Goal: Task Accomplishment & Management: Complete application form

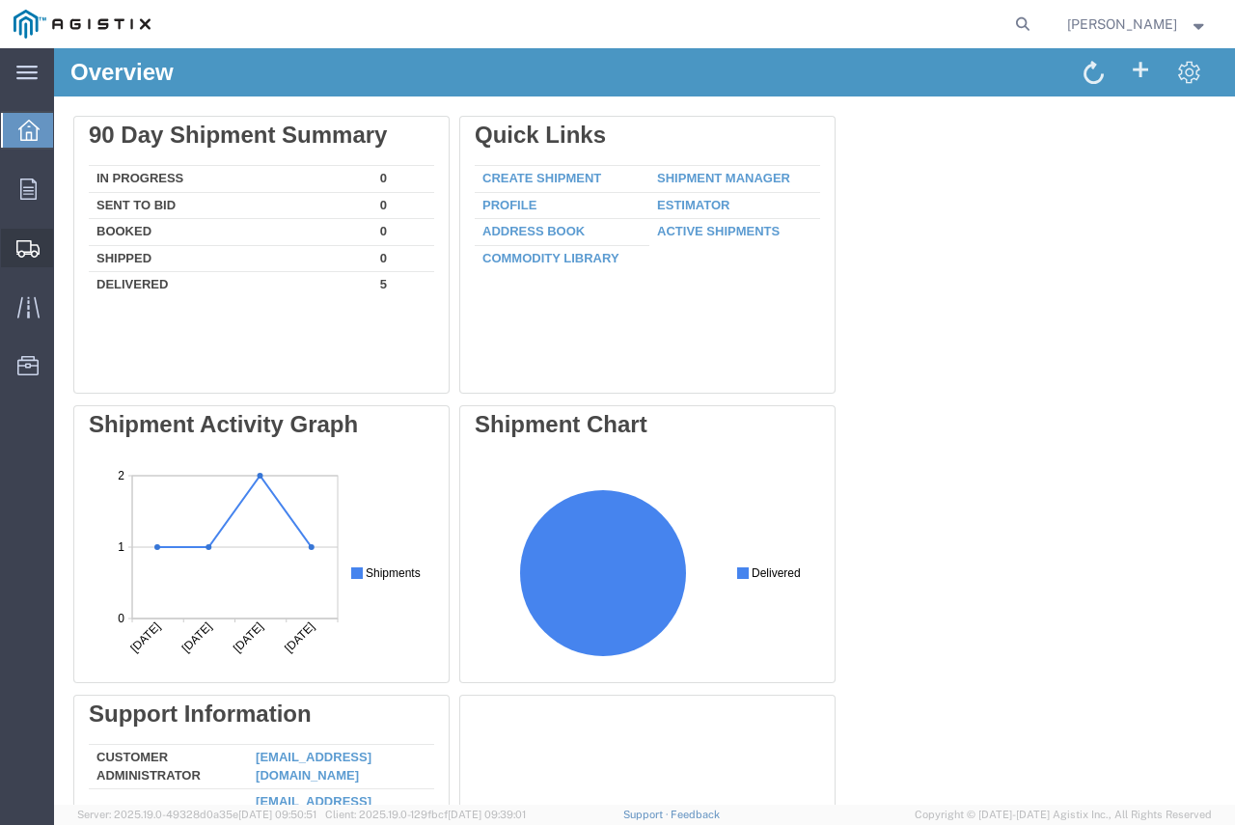
click at [0, 0] on span "Create Shipment" at bounding box center [0, 0] width 0 height 0
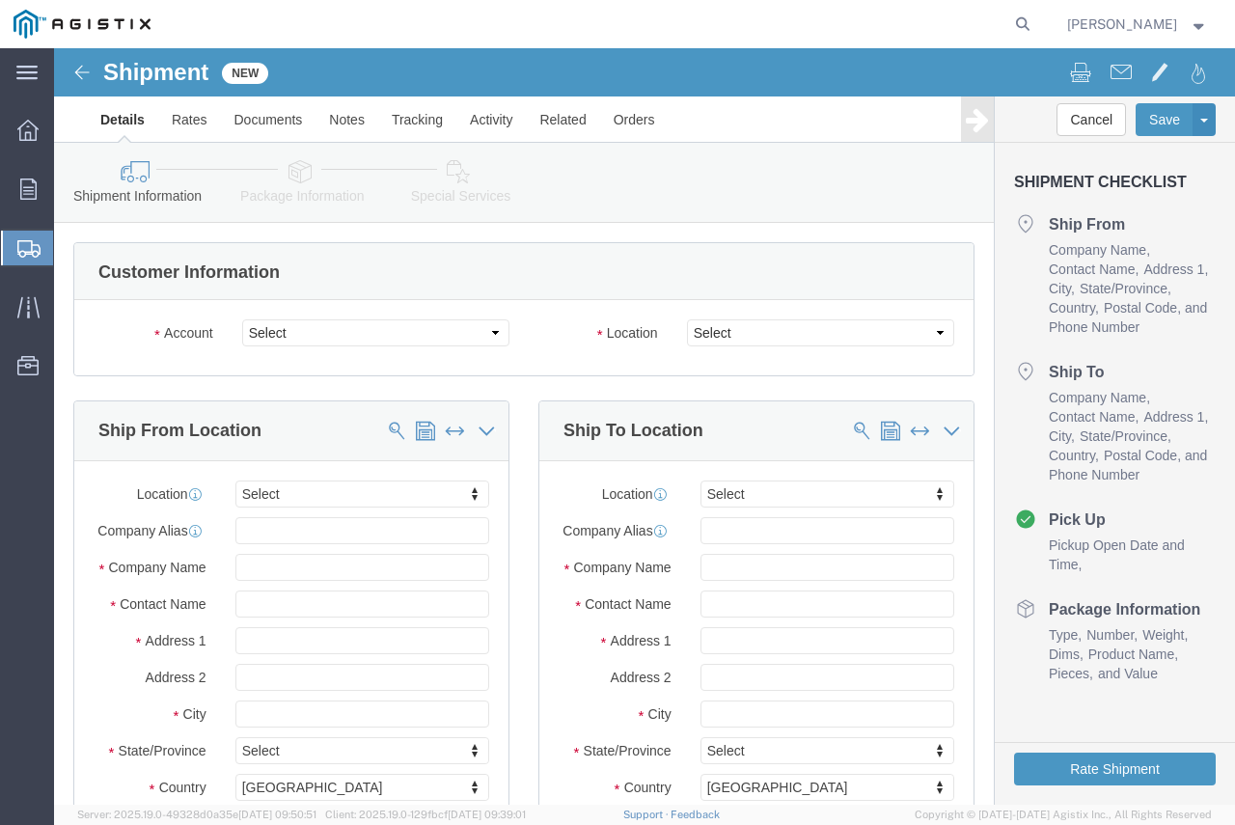
select select
click select "Select [PERSON_NAME]/Price Inc PG&E"
select select "9596"
click select "Select [PERSON_NAME]/Price Inc PG&E"
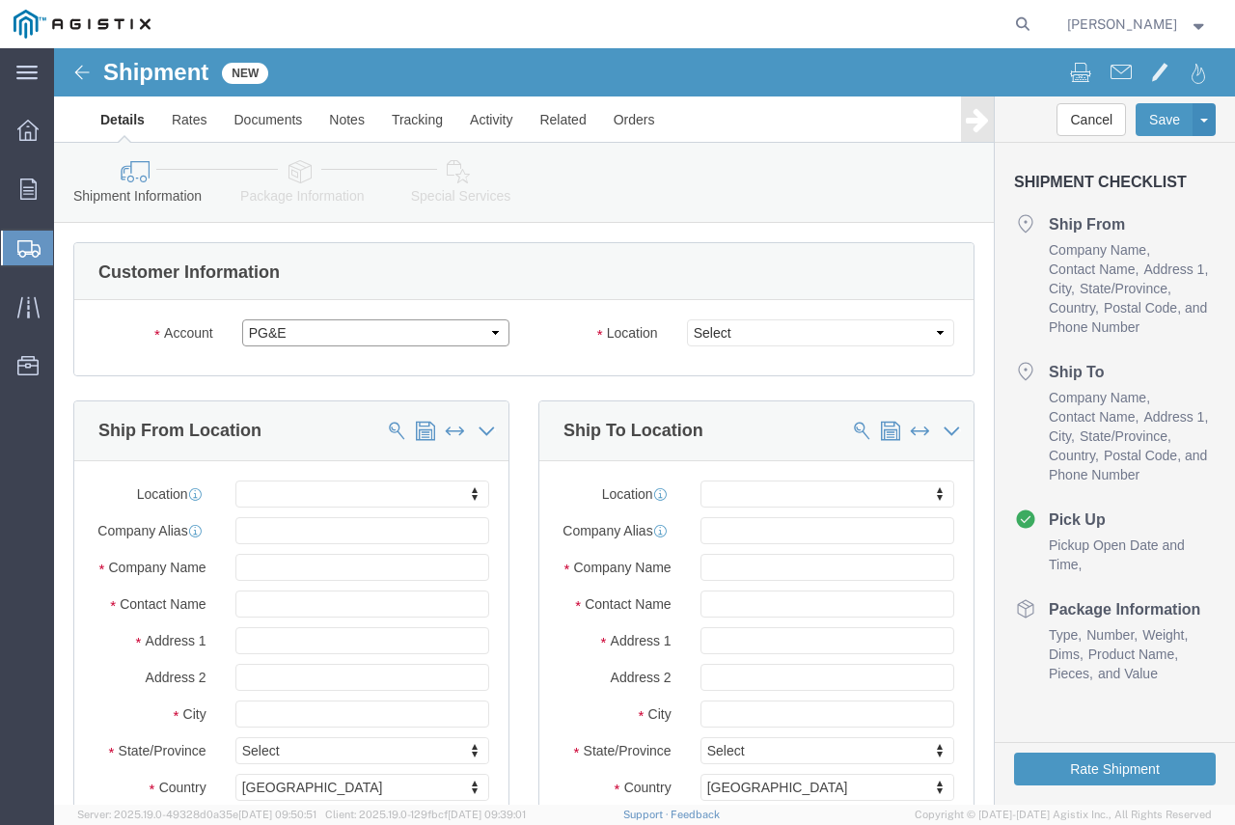
select select "PURCHORD"
select select
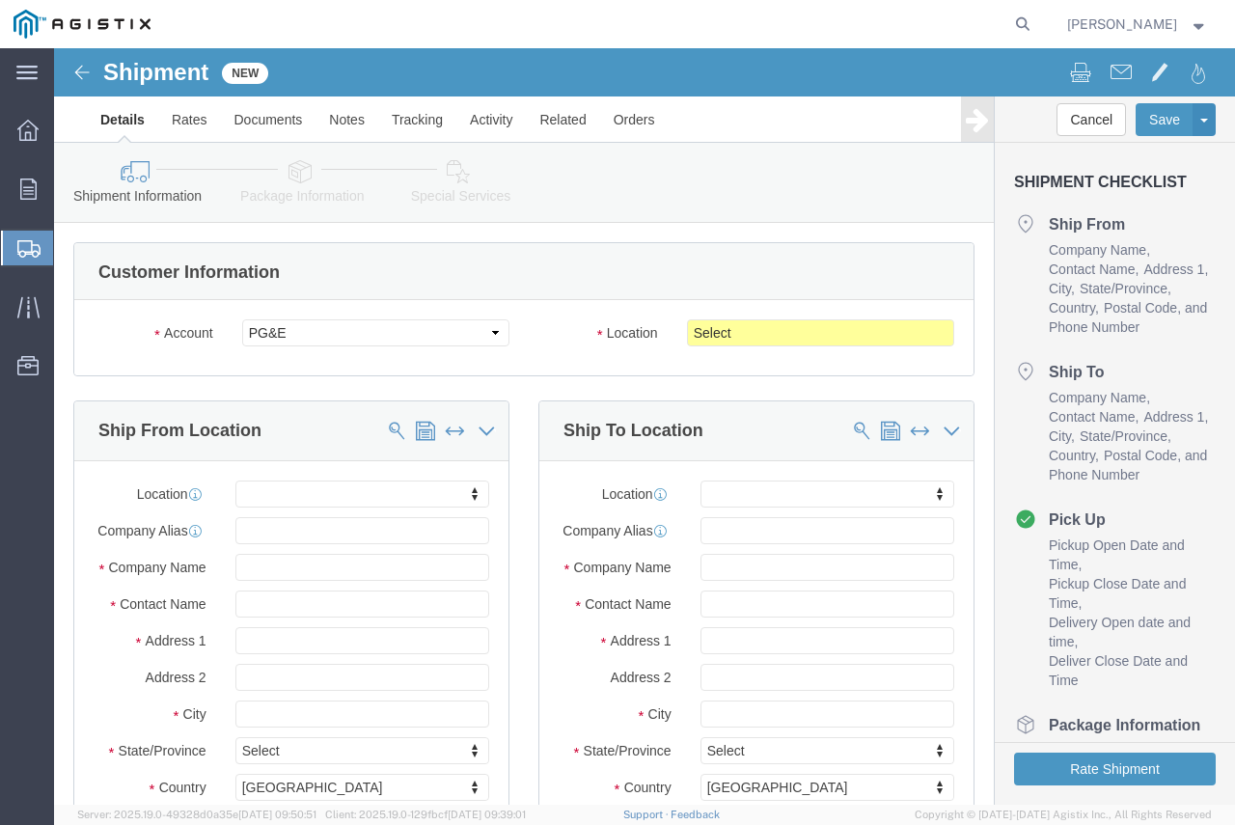
click div "Account Select [PERSON_NAME]/Price Inc PG&E Location Select All Others Fremont …"
drag, startPoint x: 751, startPoint y: 285, endPoint x: 755, endPoint y: 297, distance: 13.1
click select "Select All Others [GEOGRAPHIC_DATA] [GEOGRAPHIC_DATA] [GEOGRAPHIC_DATA] [GEOGRA…"
select select "23082"
click select "Select All Others [GEOGRAPHIC_DATA] [GEOGRAPHIC_DATA] [GEOGRAPHIC_DATA] [GEOGRA…"
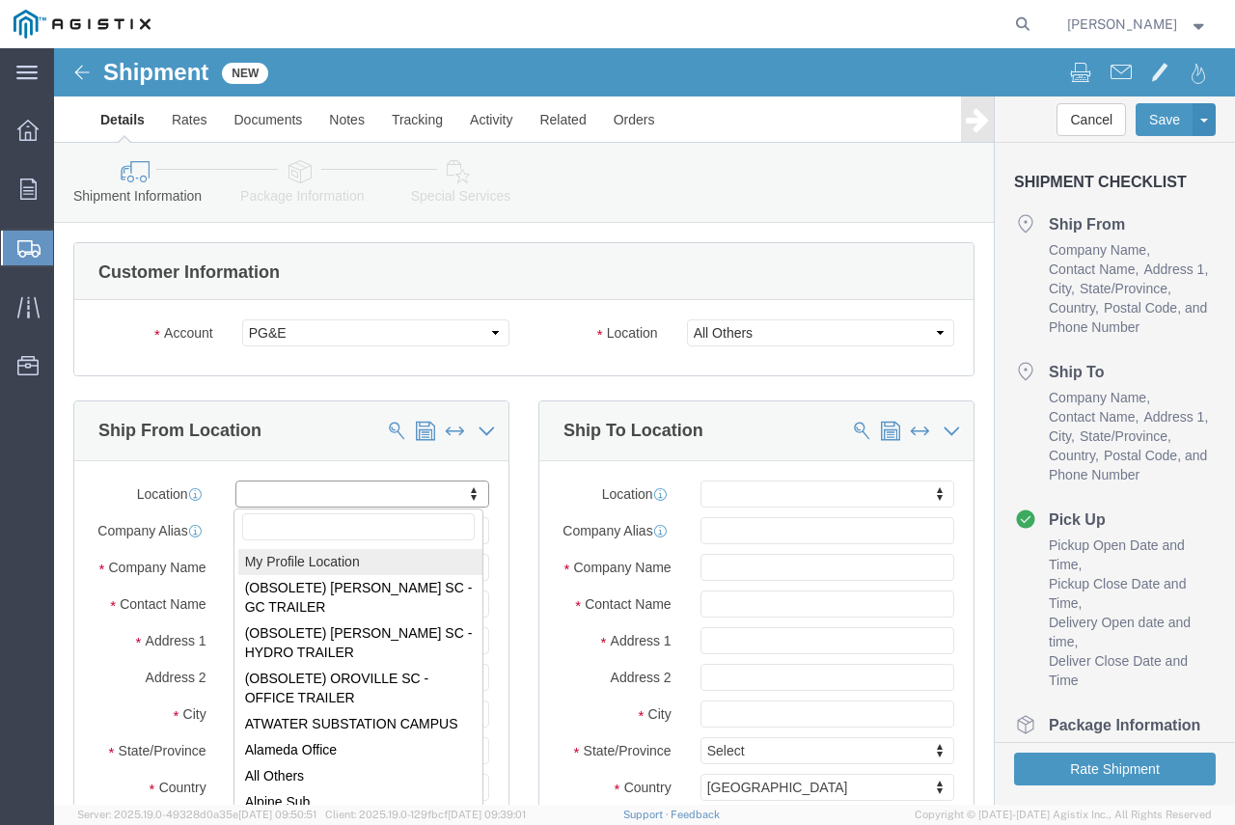
select select "MYPROFILE"
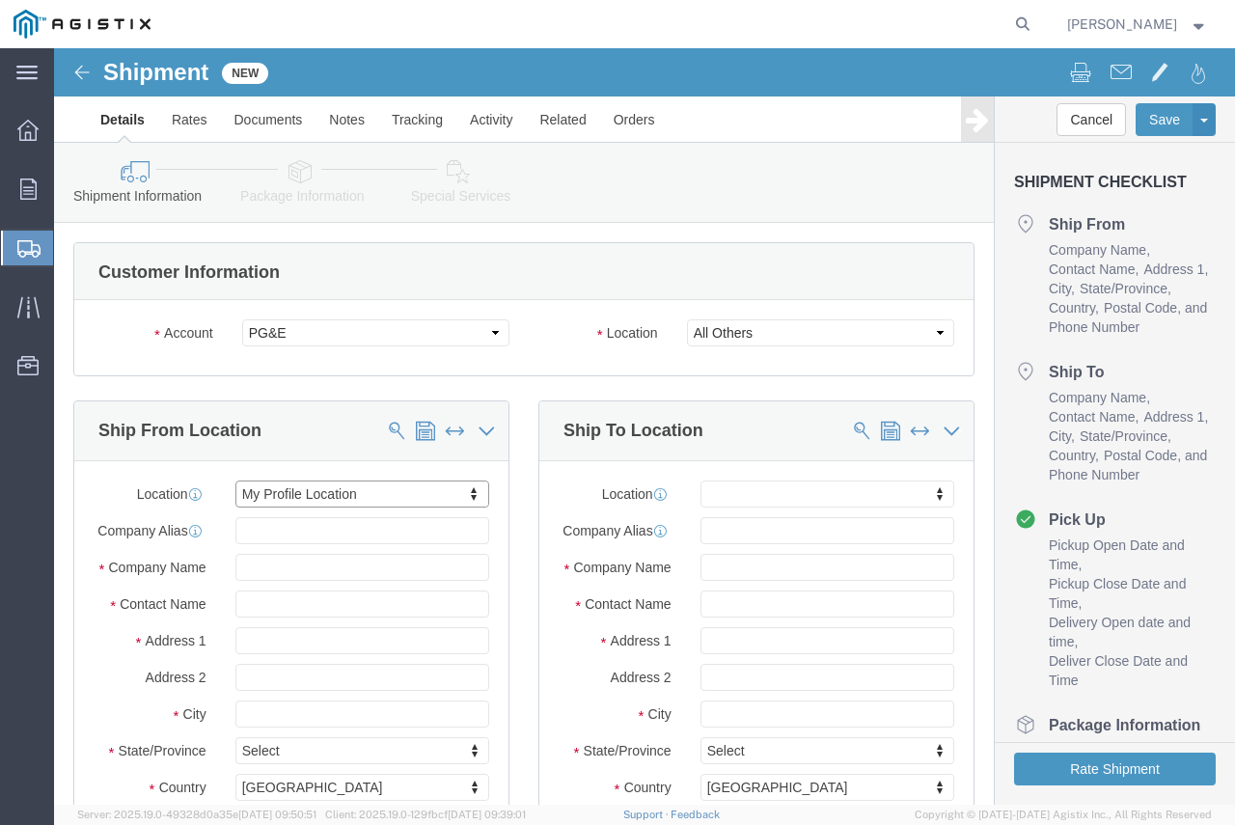
type input "[STREET_ADDRESS]"
type input "15085"
type input "7248644177"
type input "[EMAIL_ADDRESS][DOMAIN_NAME]"
checkbox input "true"
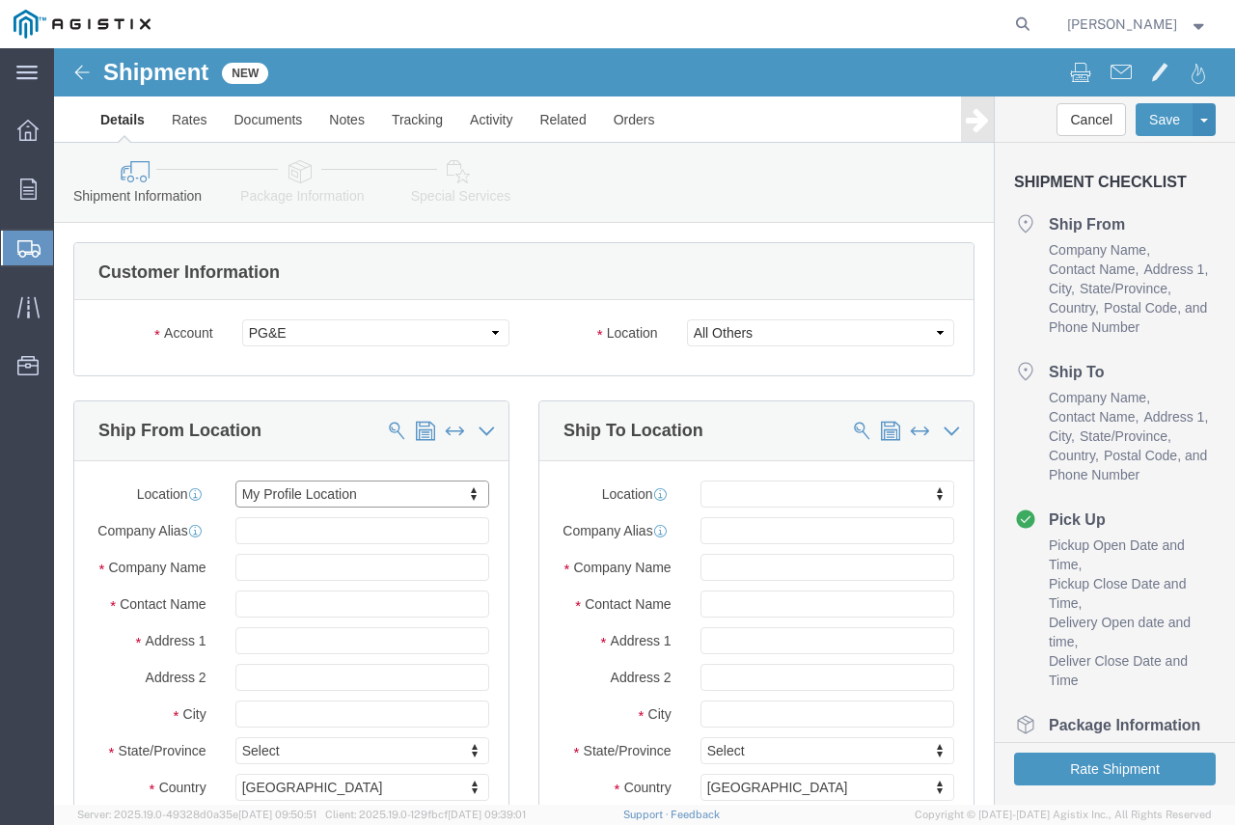
type input "[PERSON_NAME]/Price Inc"
type input "[PERSON_NAME]"
type input "[GEOGRAPHIC_DATA]"
select select "PA"
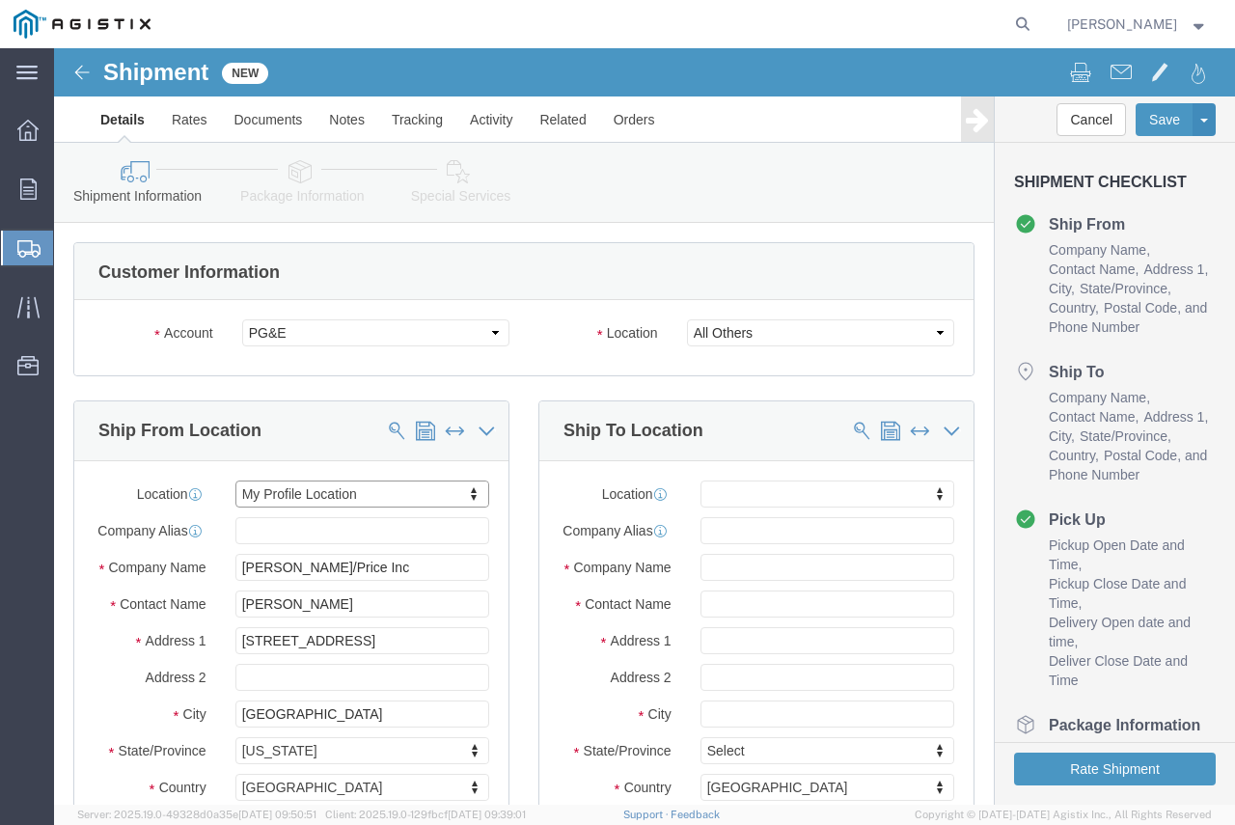
click div "Company Alias"
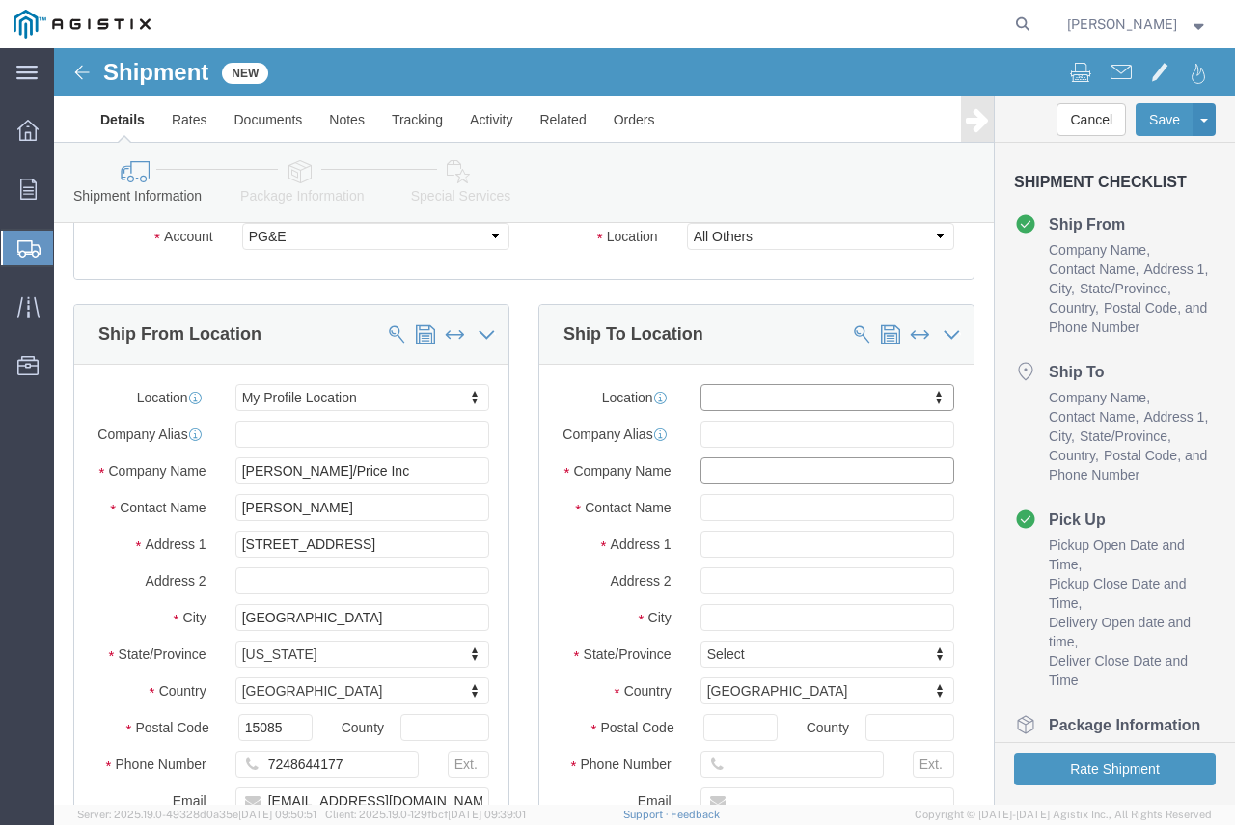
click input "text"
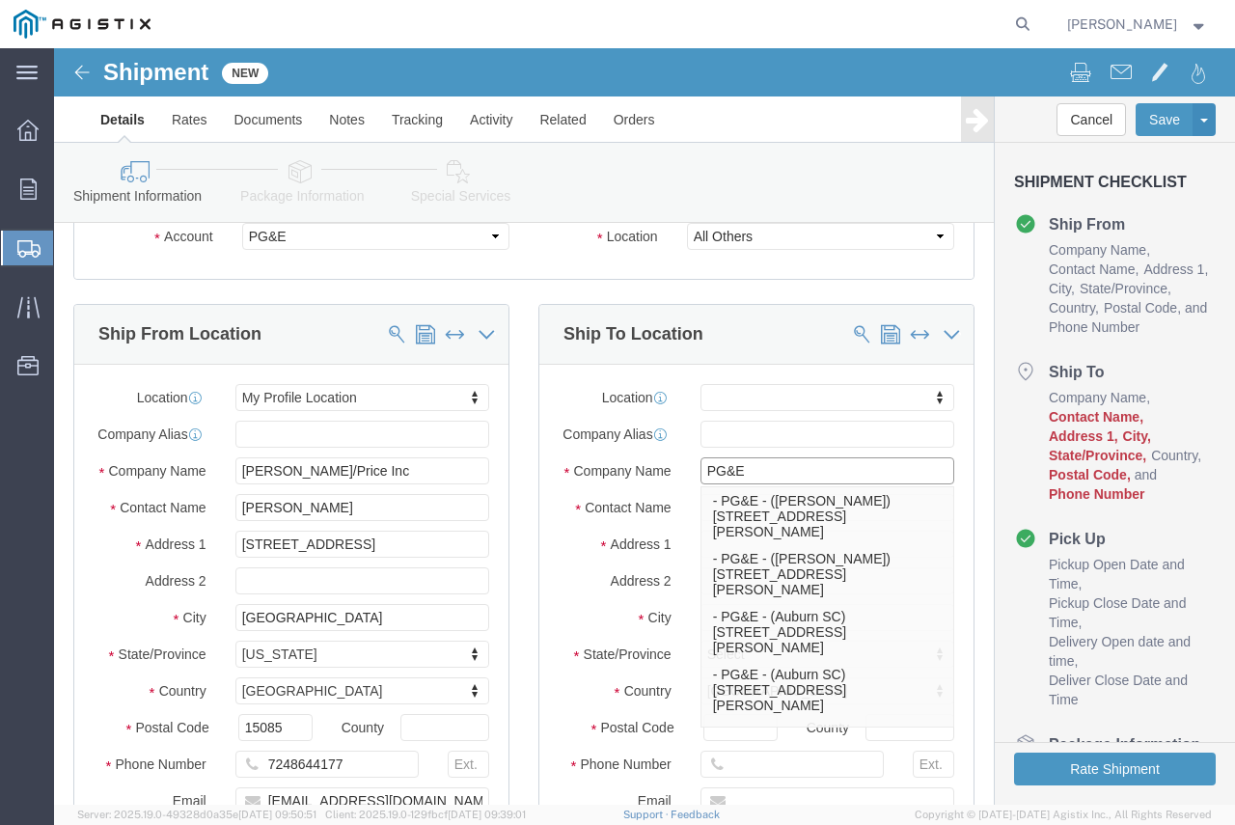
type input "PG&E"
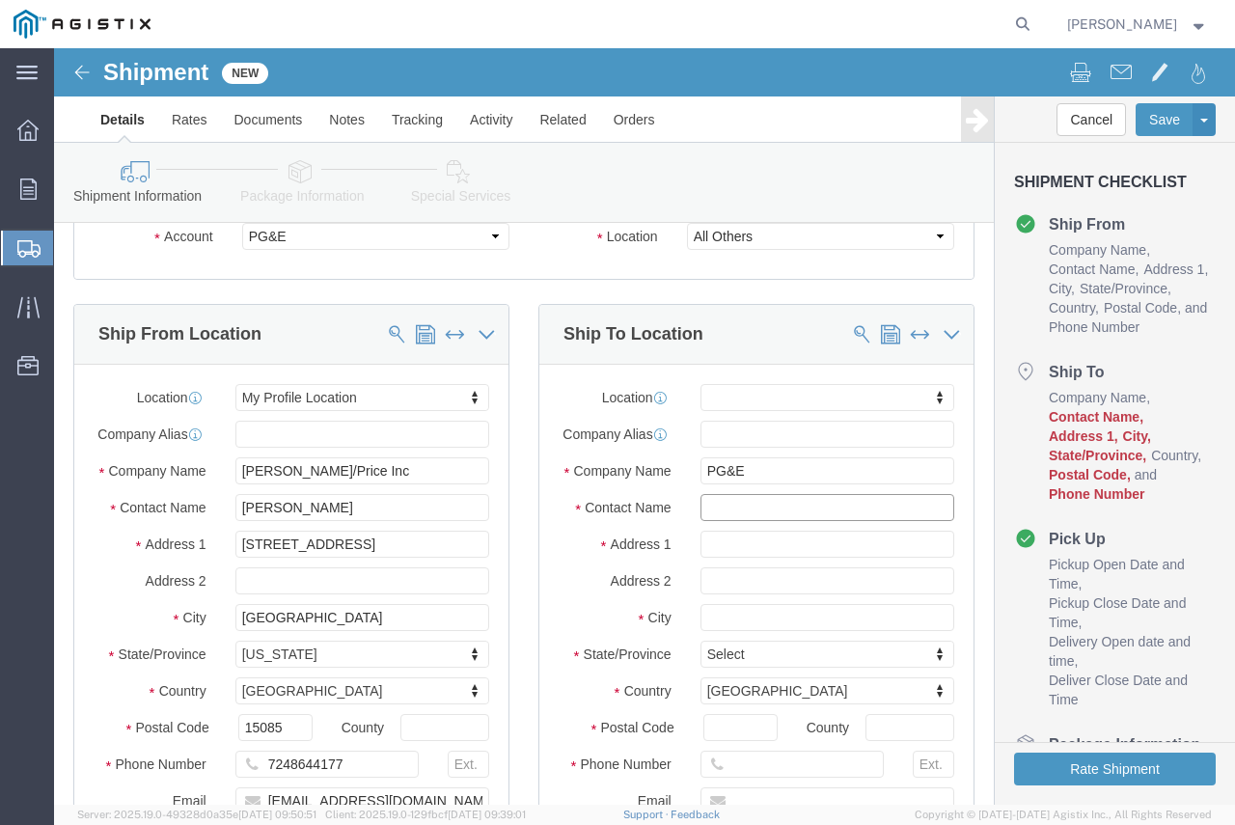
click input "text"
type input "[PERSON_NAME]"
type input "[PHONE_NUMBER]"
drag, startPoint x: 670, startPoint y: 512, endPoint x: 611, endPoint y: 525, distance: 60.2
click div "Location My Profile Location (OBSOLETE) [PERSON_NAME] SC - GC TRAILER (OBSOLETE…"
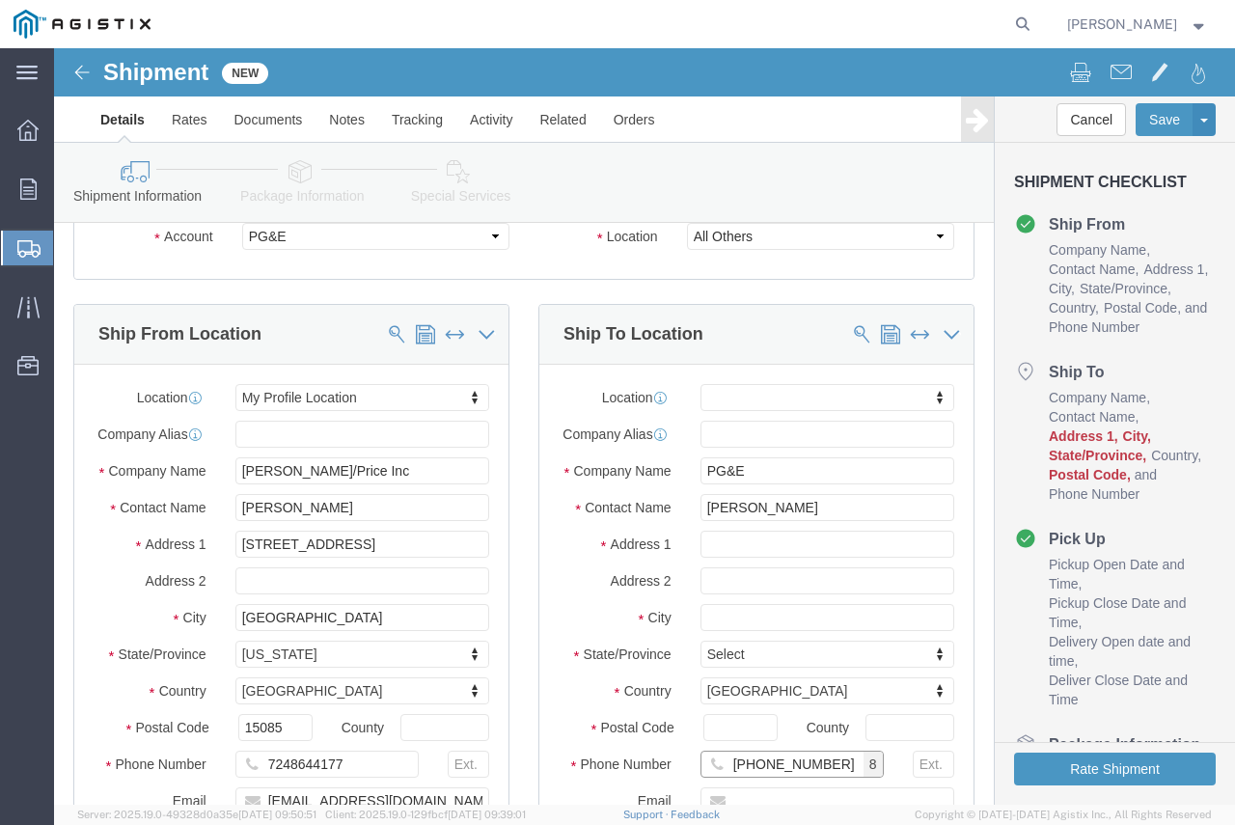
type input "[PHONE_NUMBER]"
click input "text"
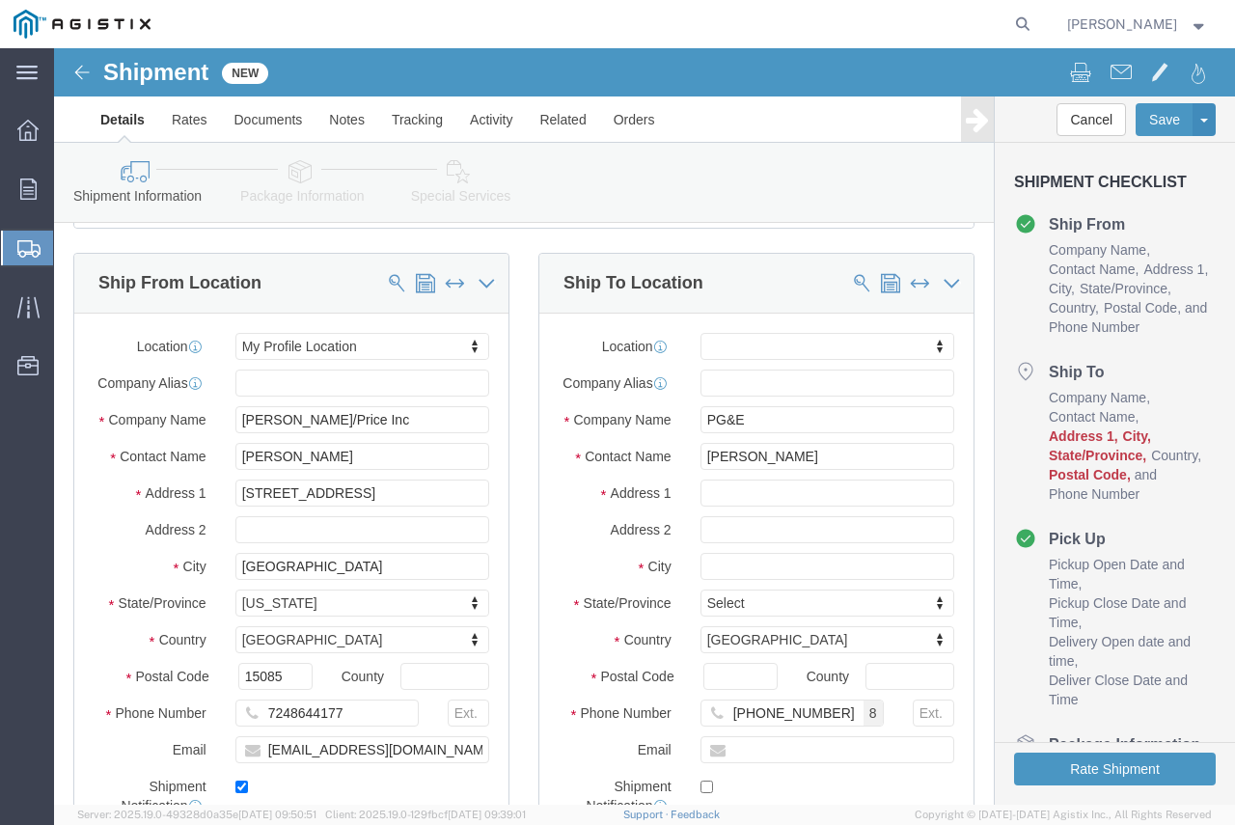
scroll to position [193, 0]
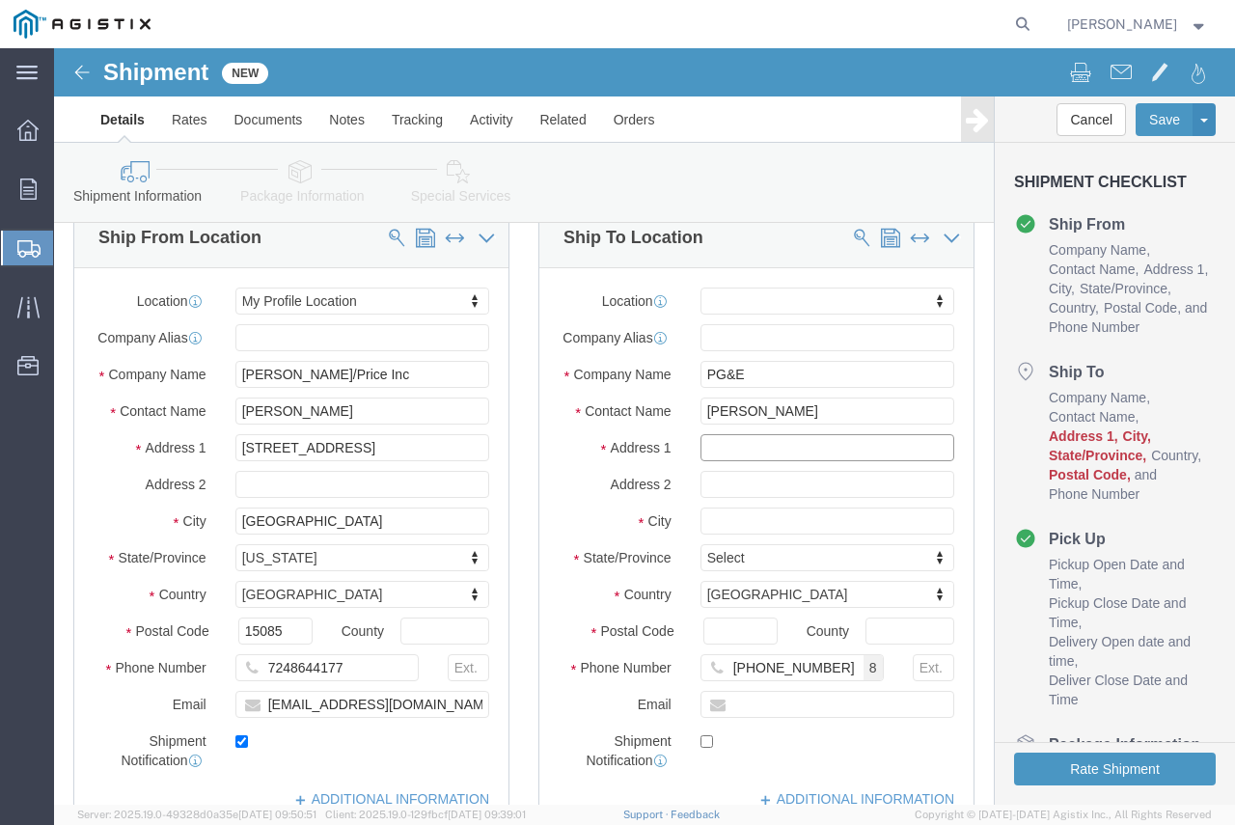
click input "text"
type input "40.99733, -121.74785"
select select
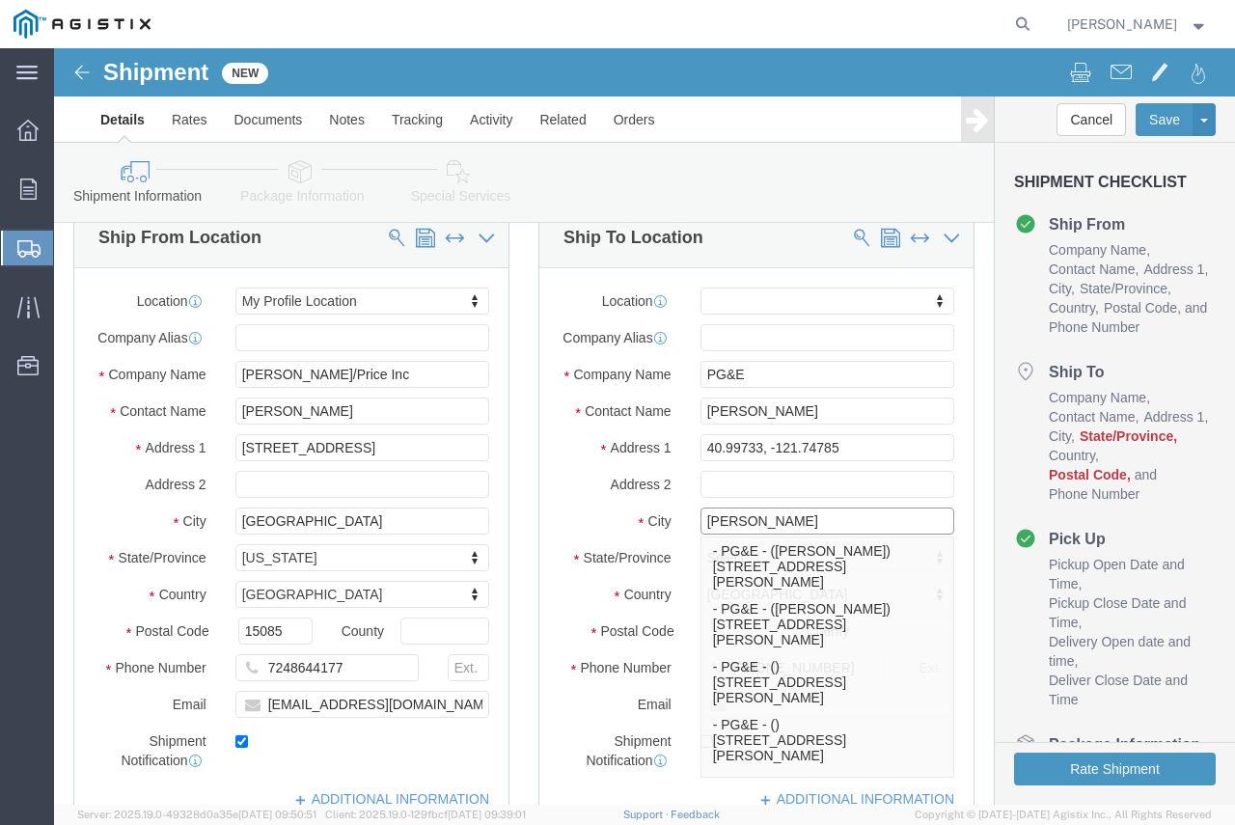
type input "[PERSON_NAME]"
select select
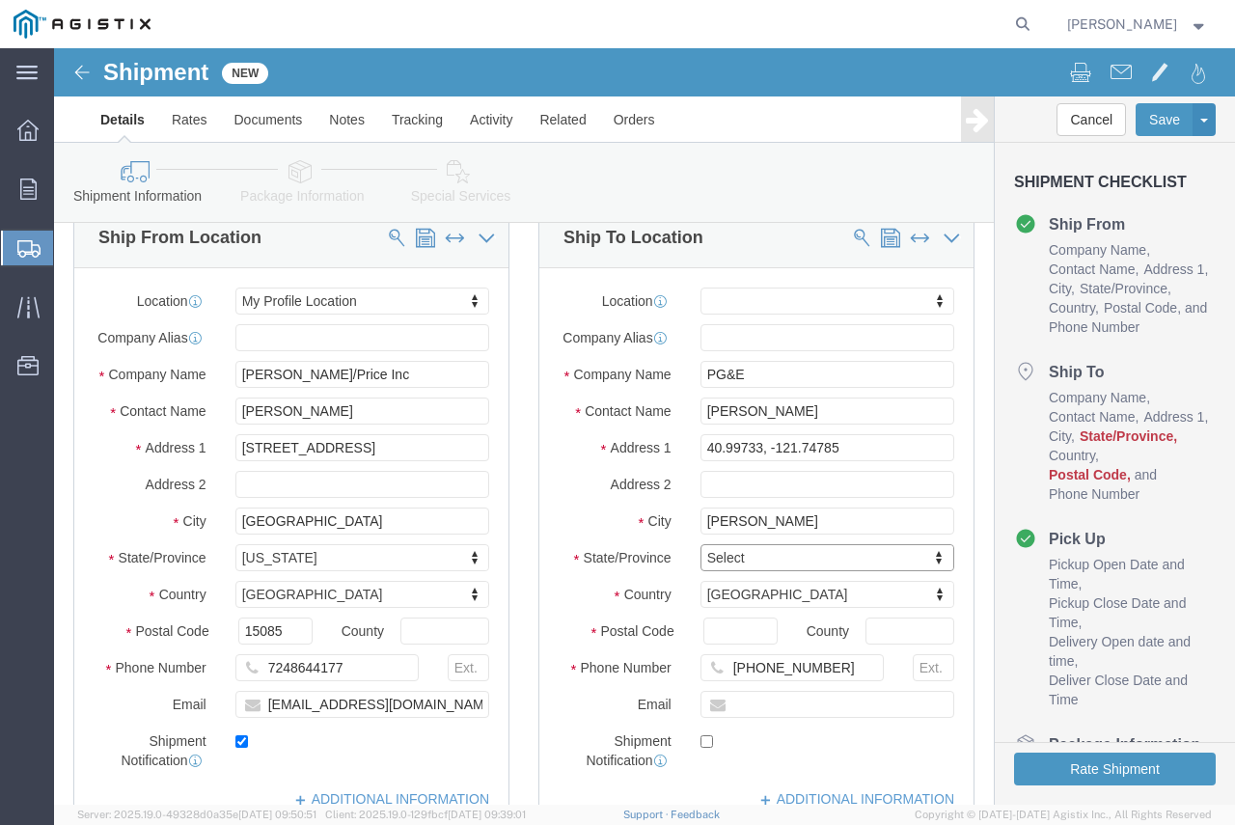
type input "C"
type input "CA"
type input "CAL"
drag, startPoint x: 678, startPoint y: 495, endPoint x: 688, endPoint y: 503, distance: 12.4
select select
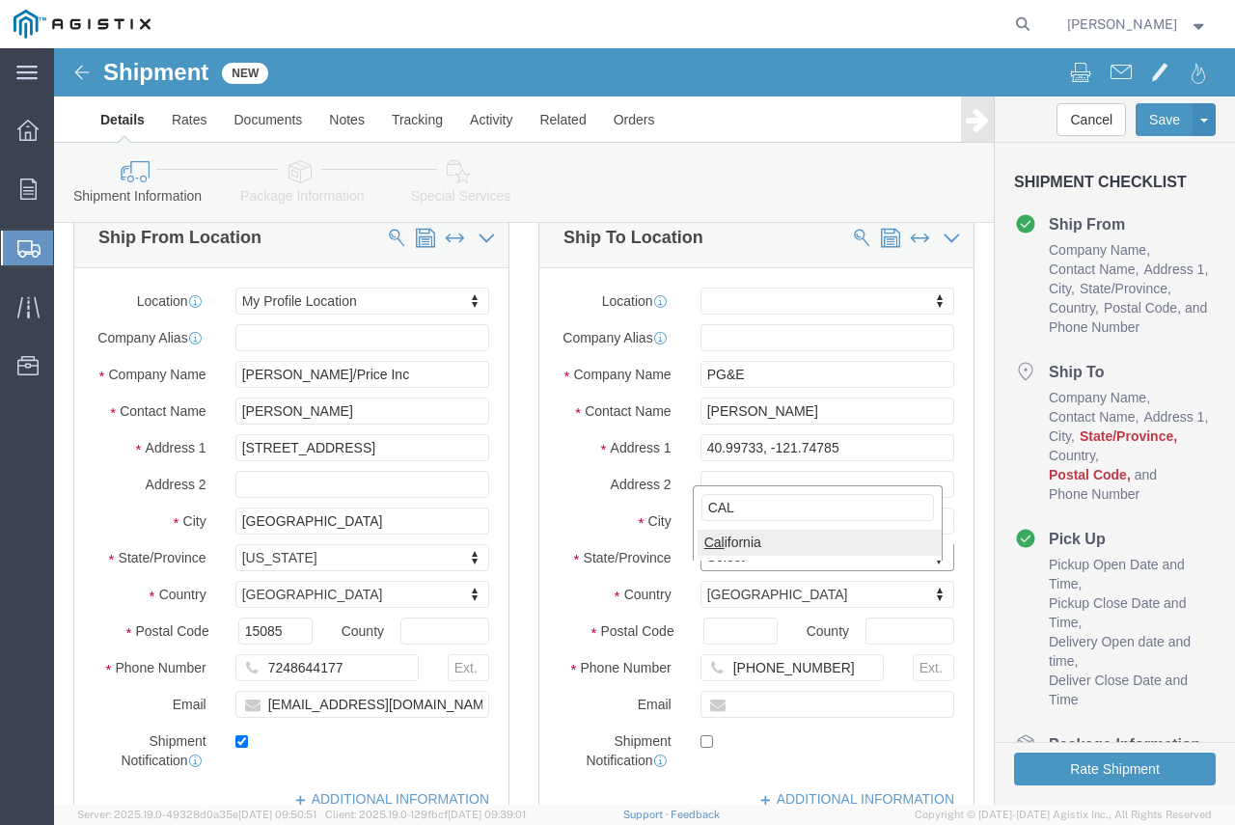
select select "CA"
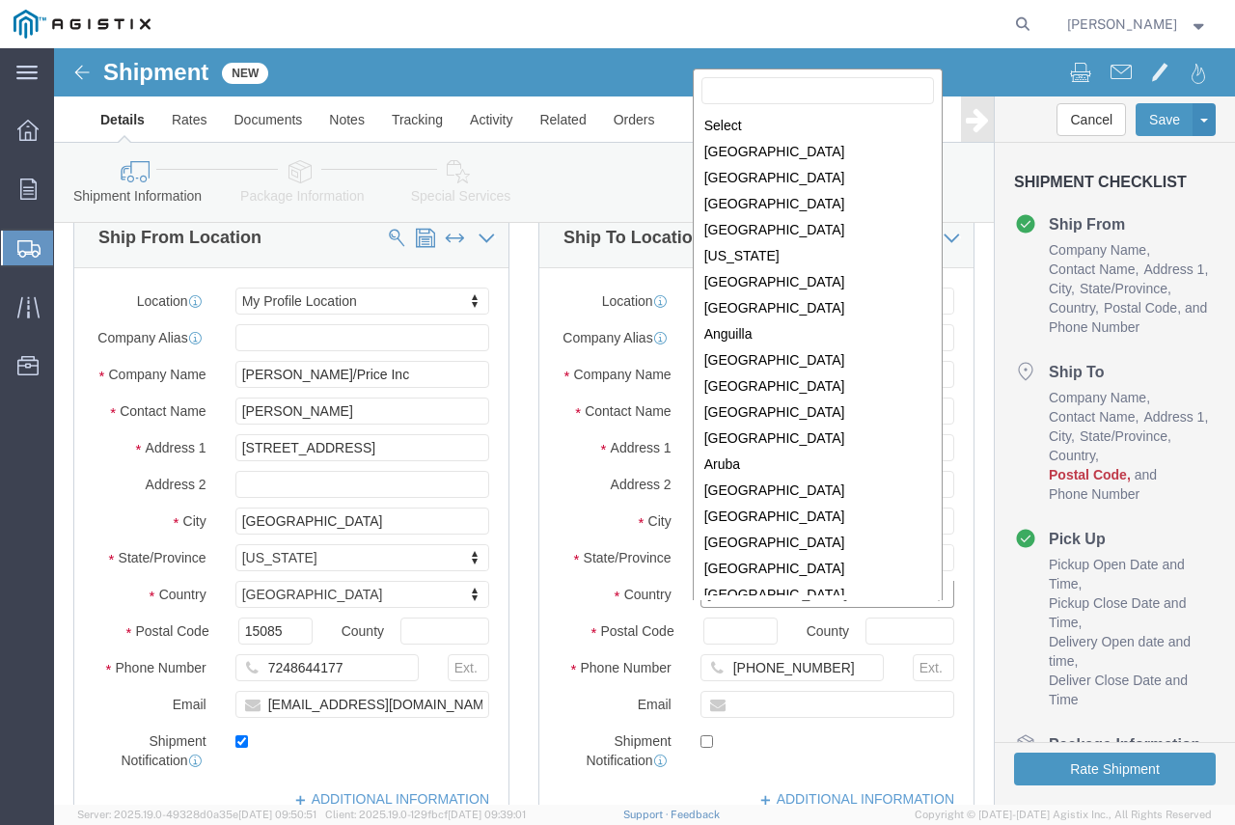
scroll to position [5943, 0]
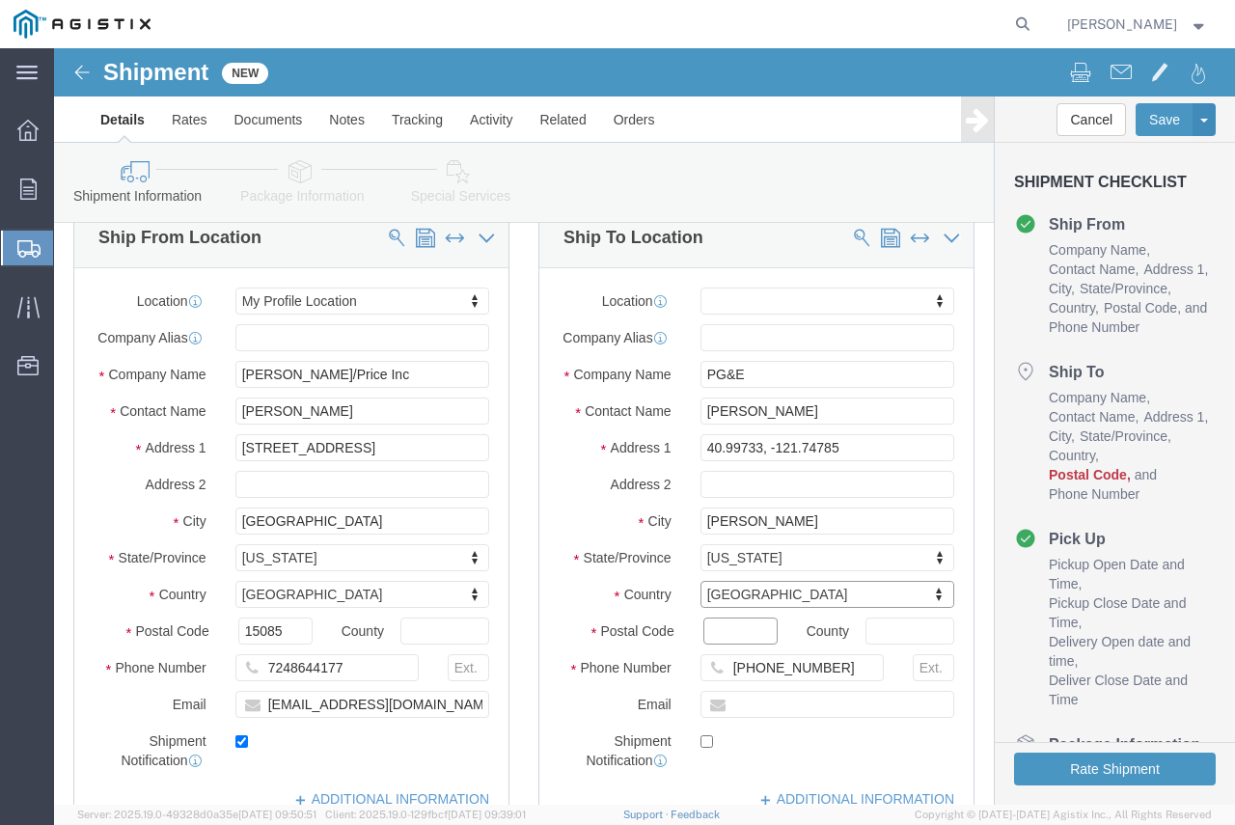
click input "Postal Code"
type input "6"
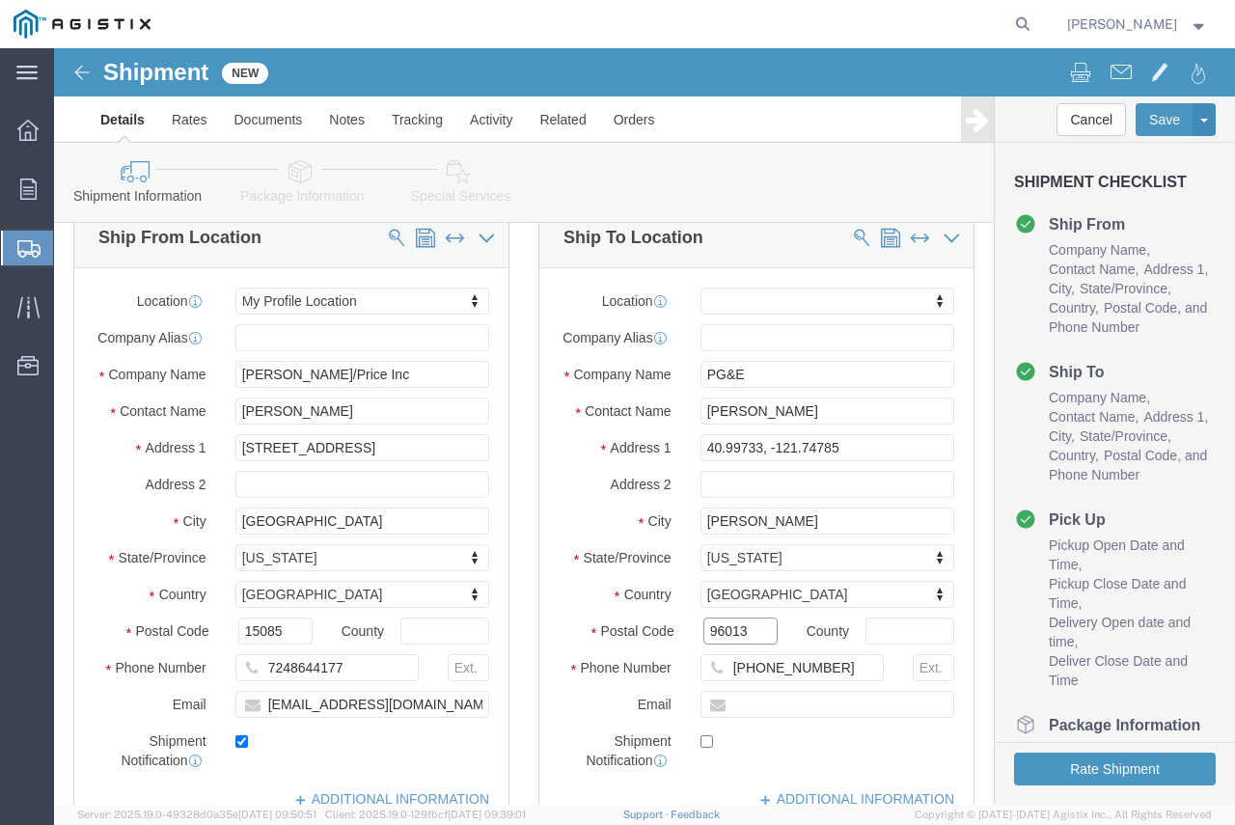
type input "96013"
select select
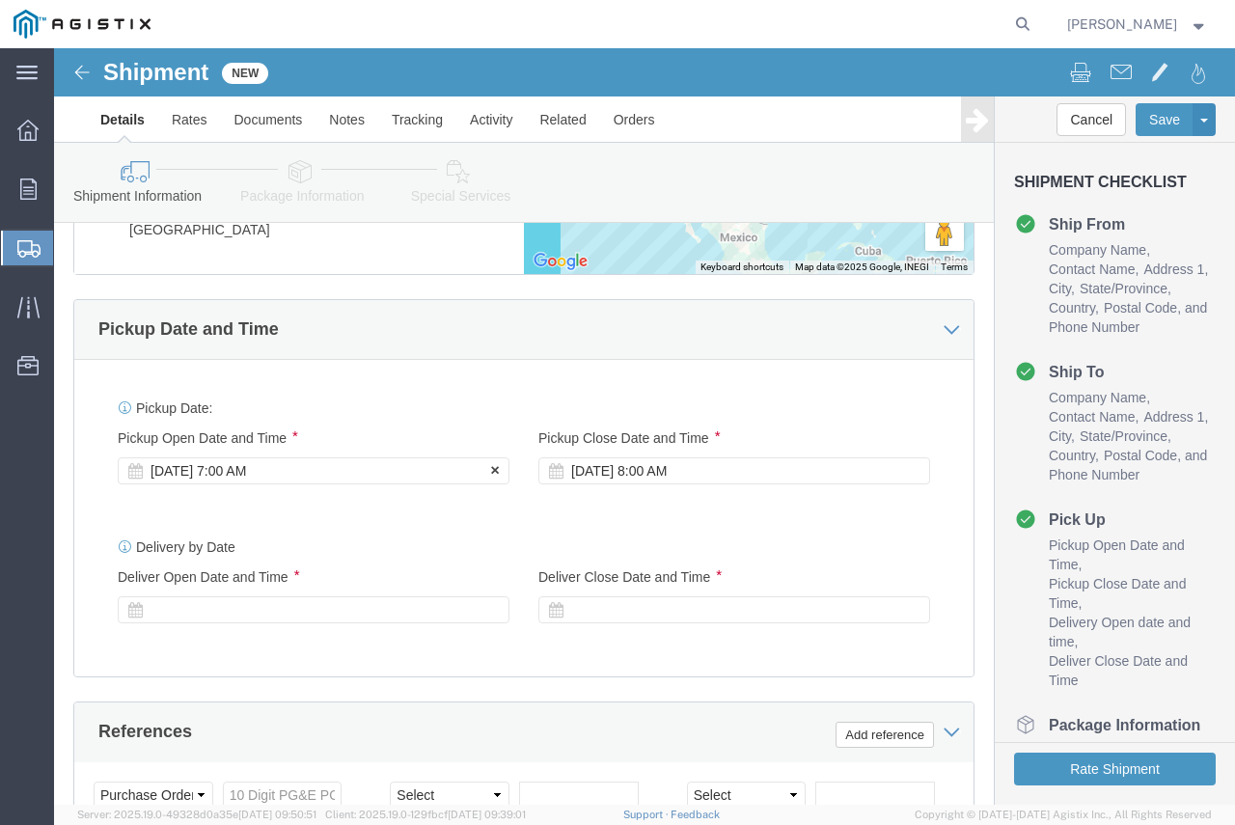
scroll to position [1255, 0]
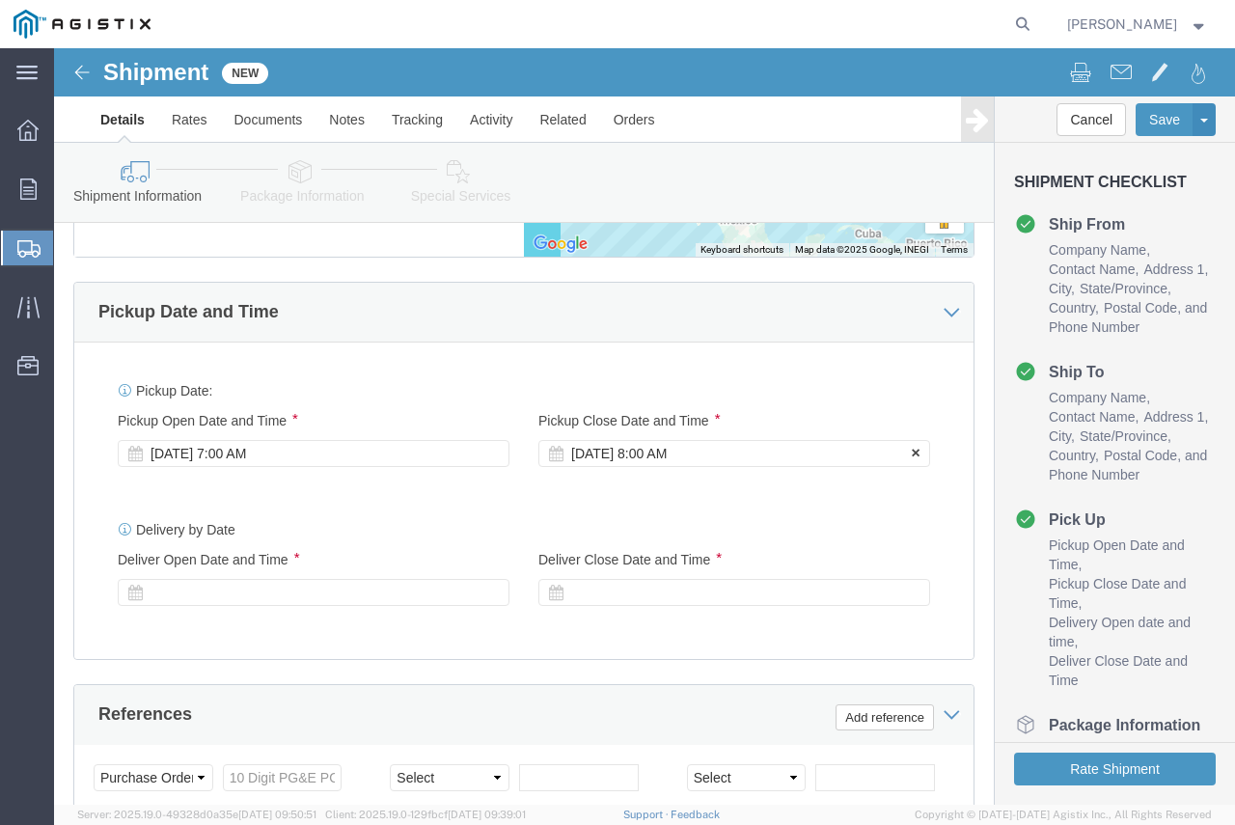
click div "[DATE] 8:00 AM"
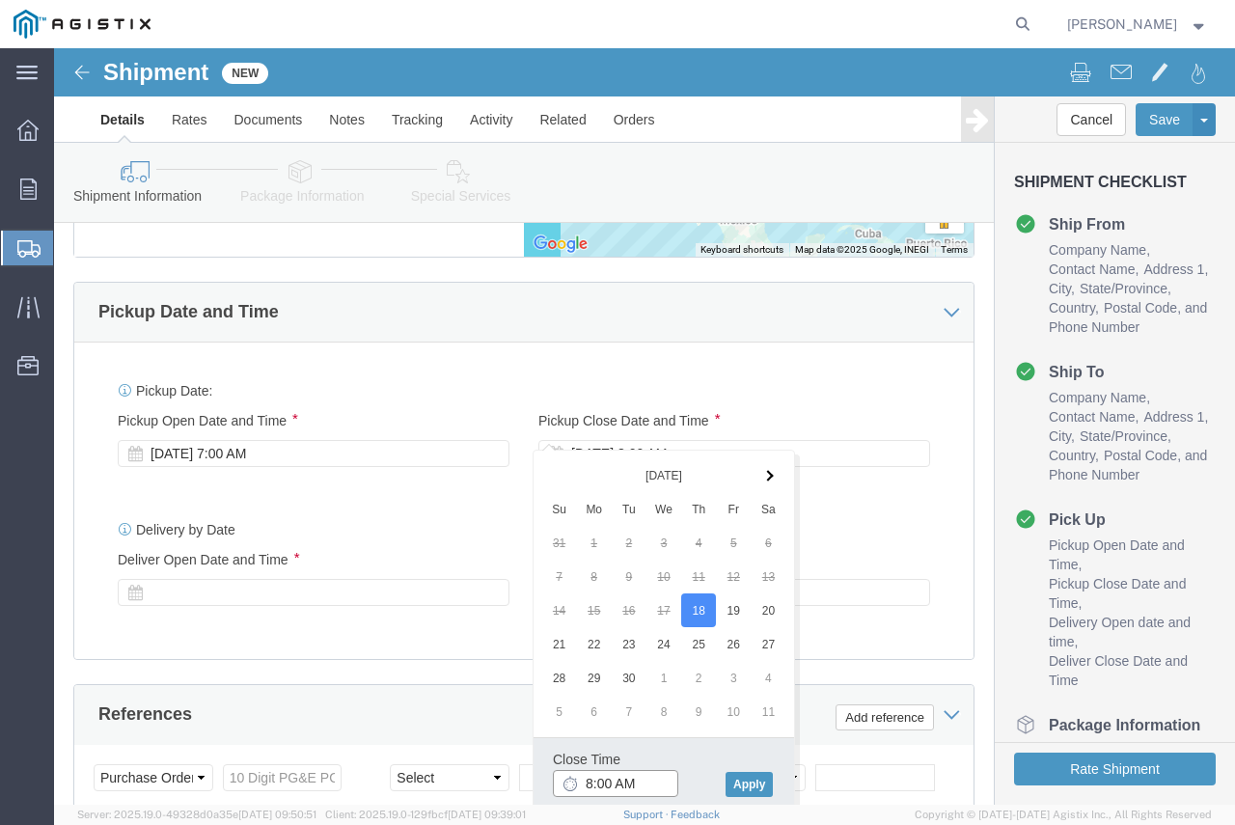
click input "8:00 AM"
click input "8:00 PM"
type input "5:00 PM"
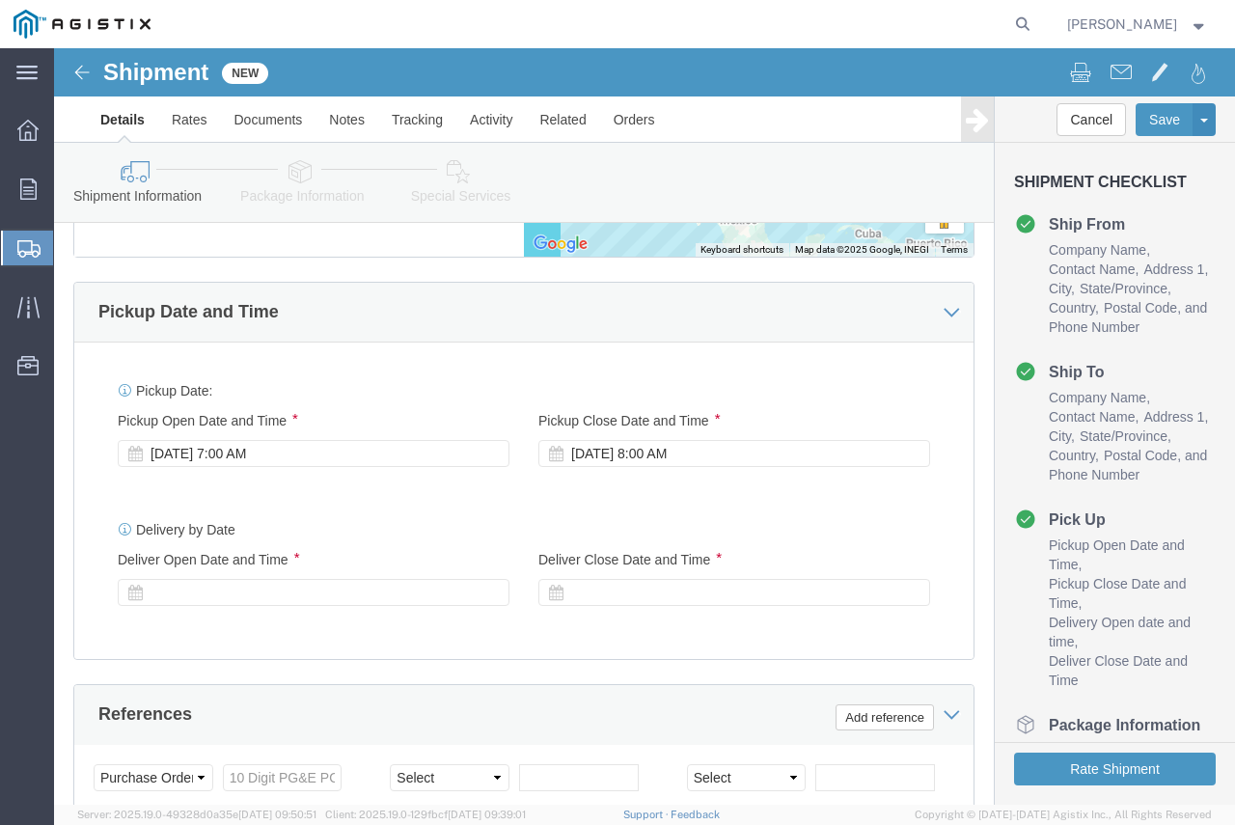
click div "Delivery by Date Delivery Start Date Delivery Start Time Deliver Open Date and …"
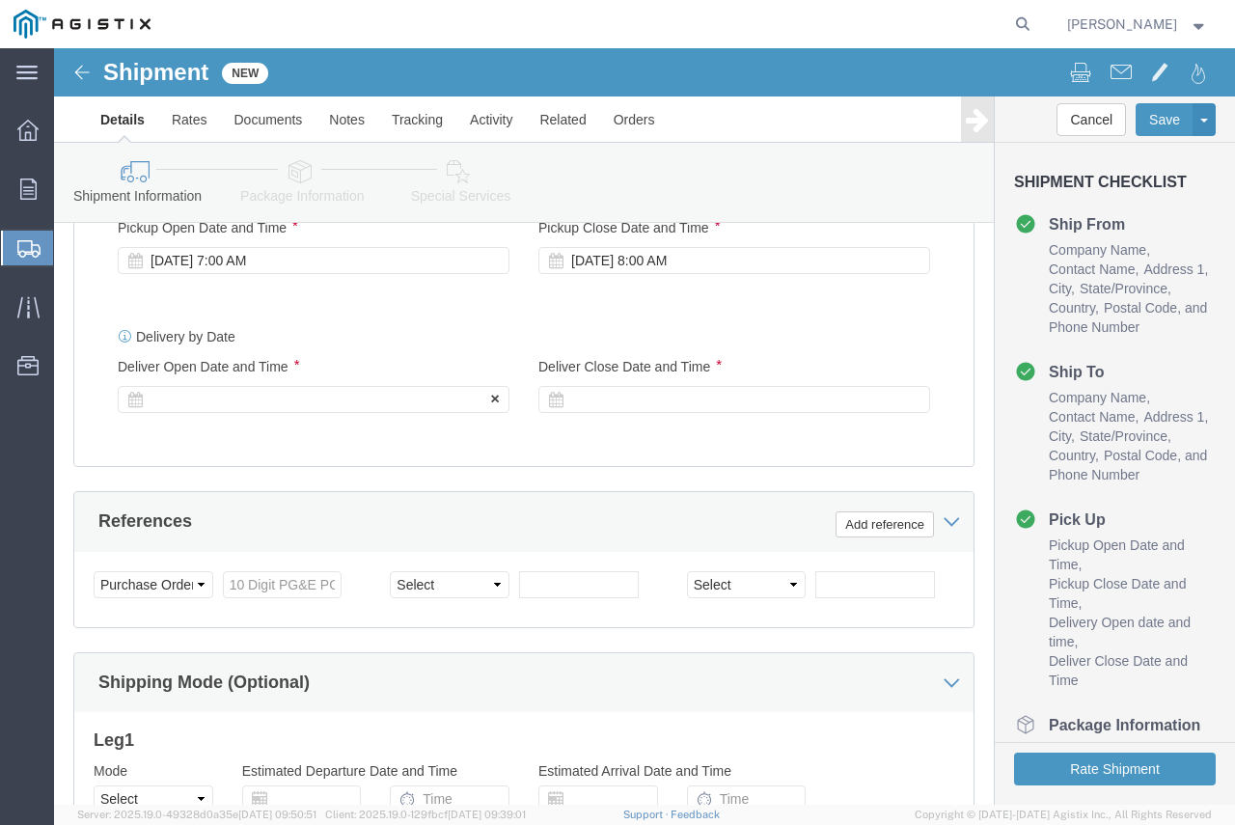
scroll to position [1351, 0]
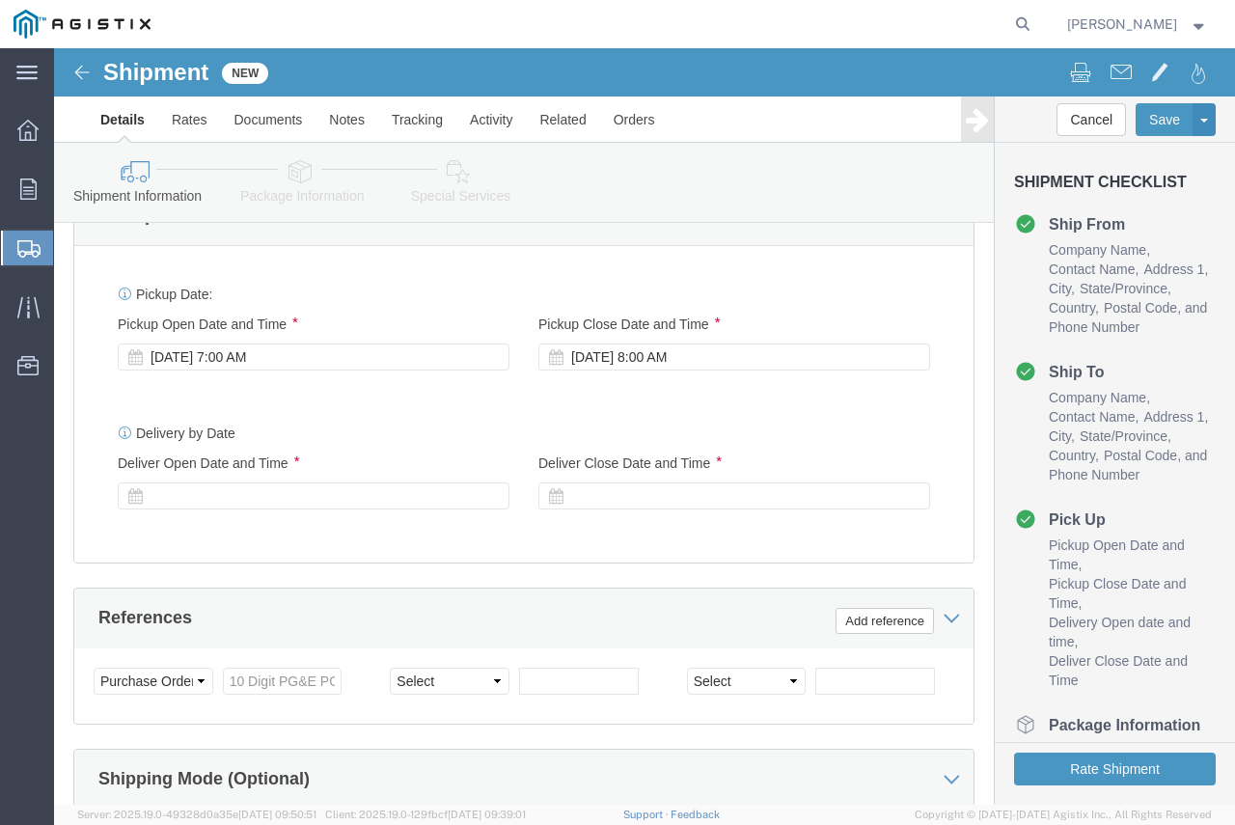
click div
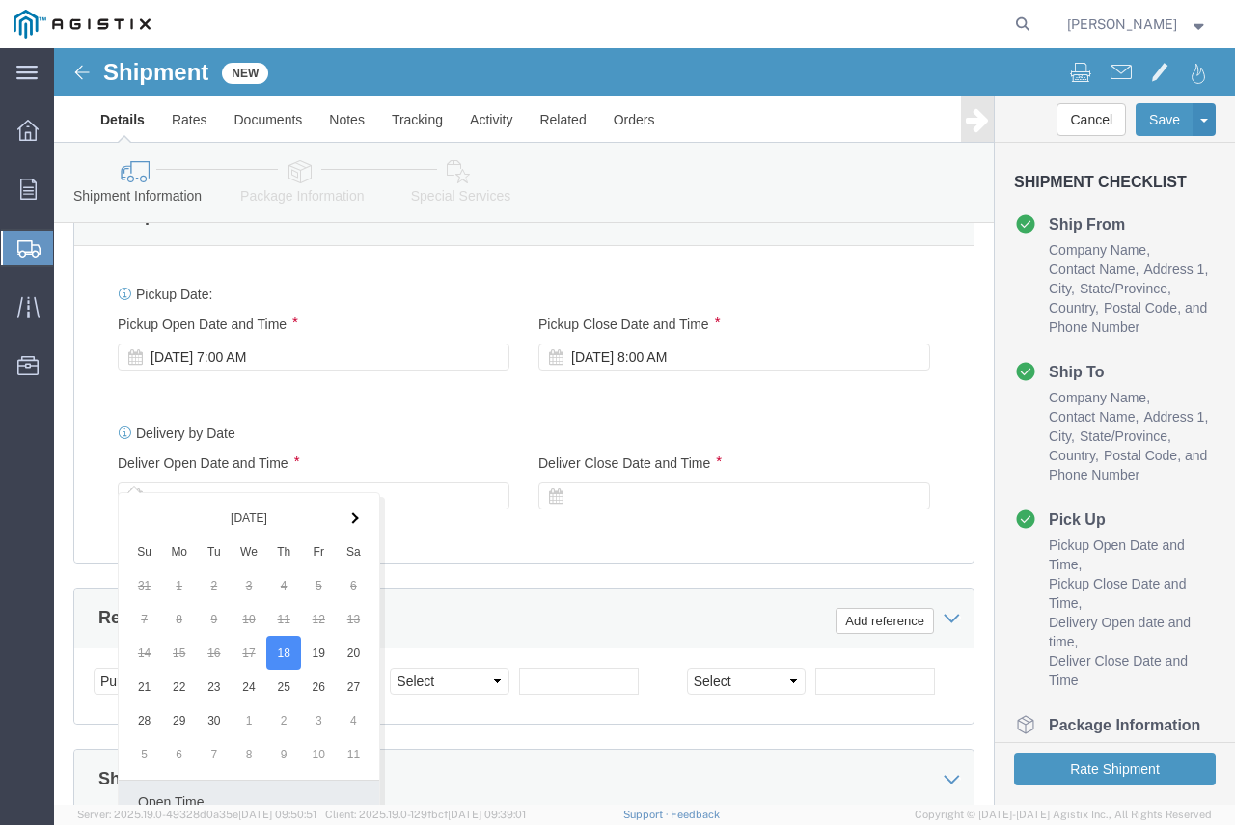
scroll to position [1676, 0]
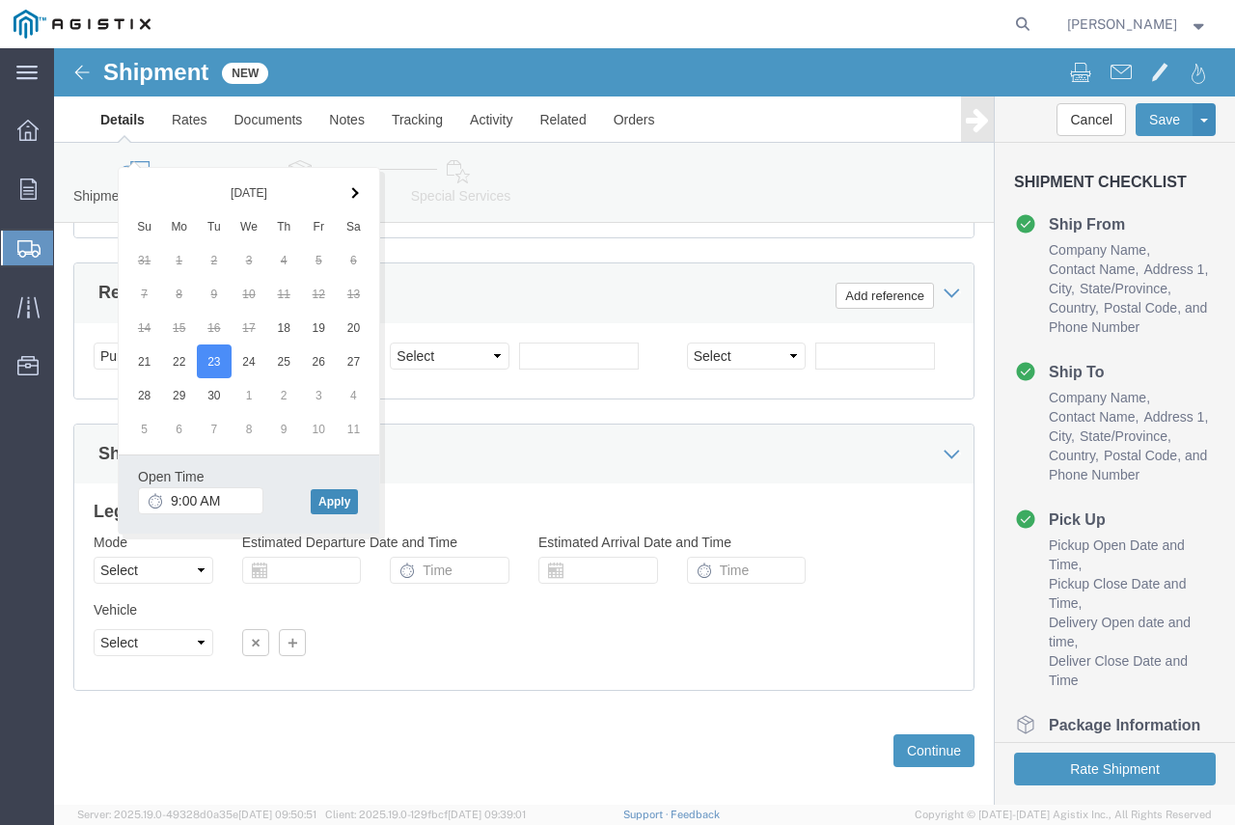
click button "Apply"
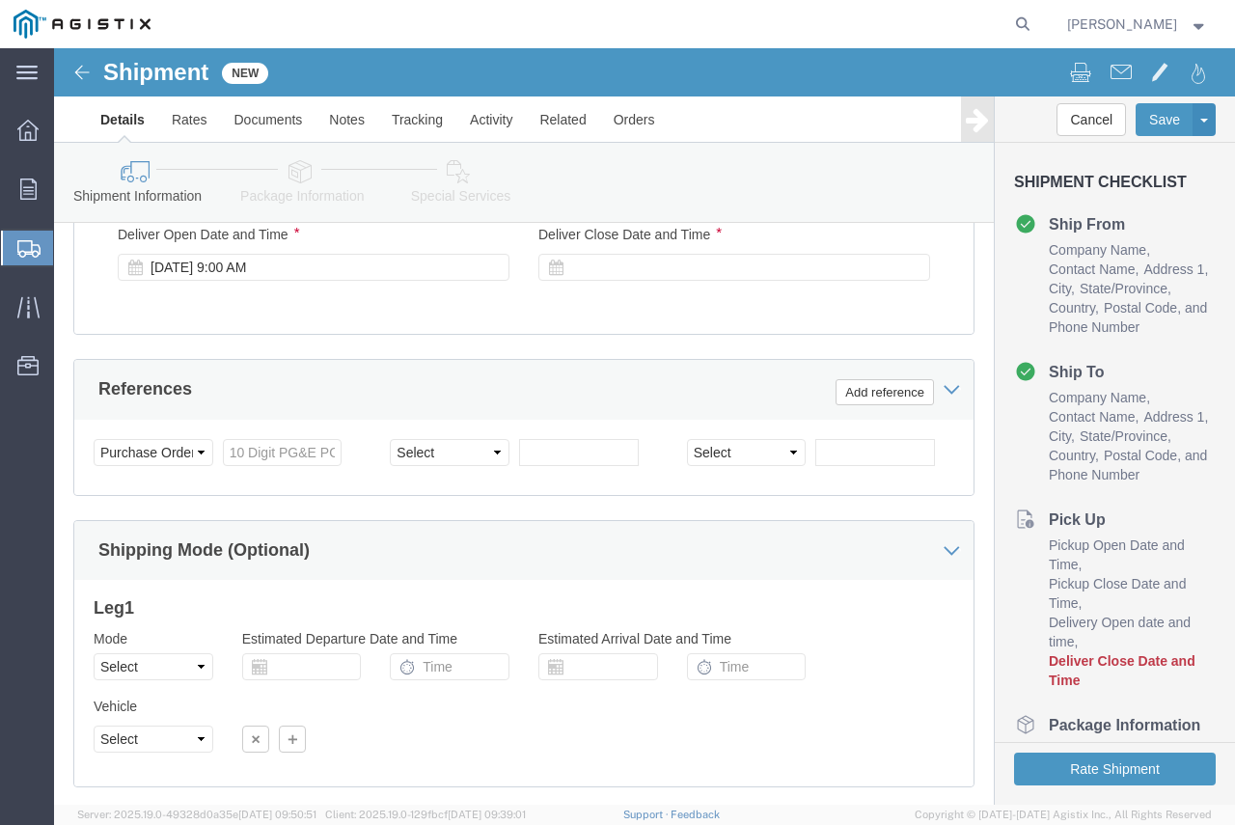
scroll to position [1483, 0]
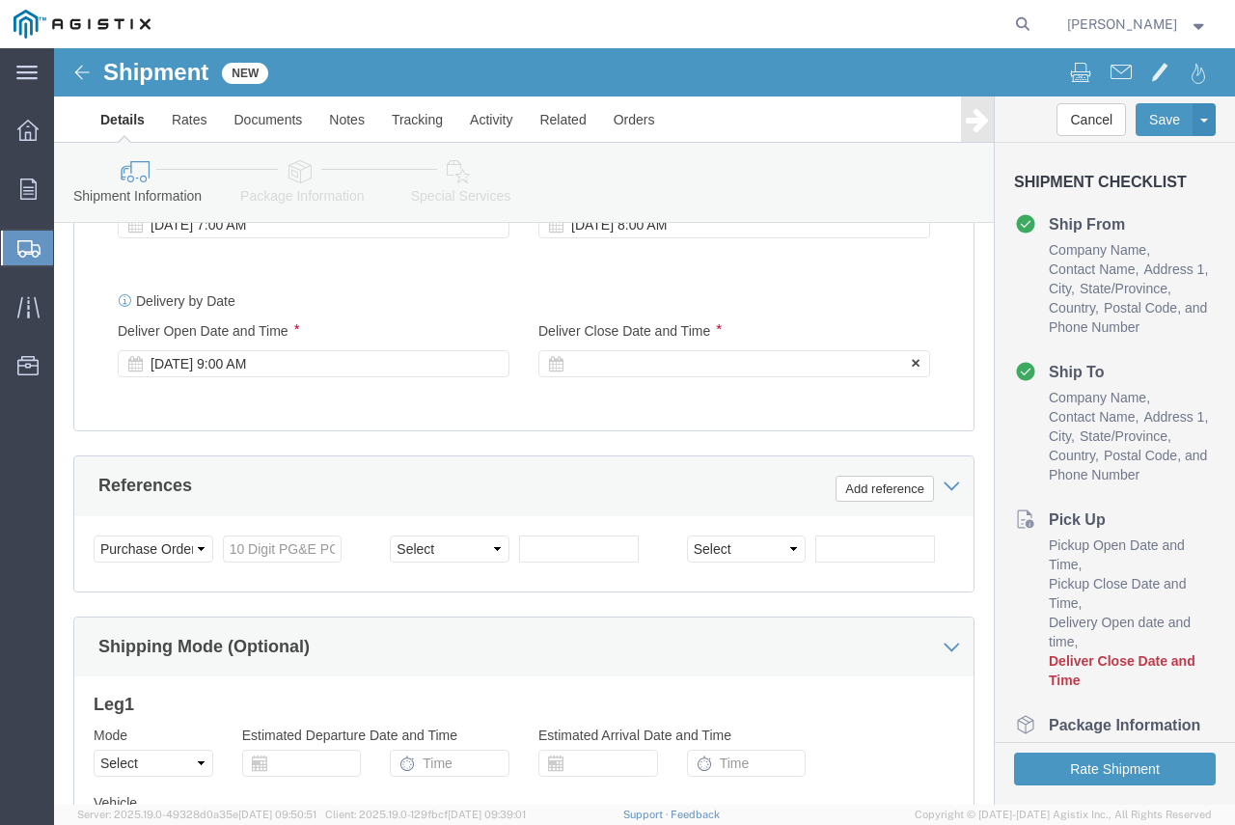
click div
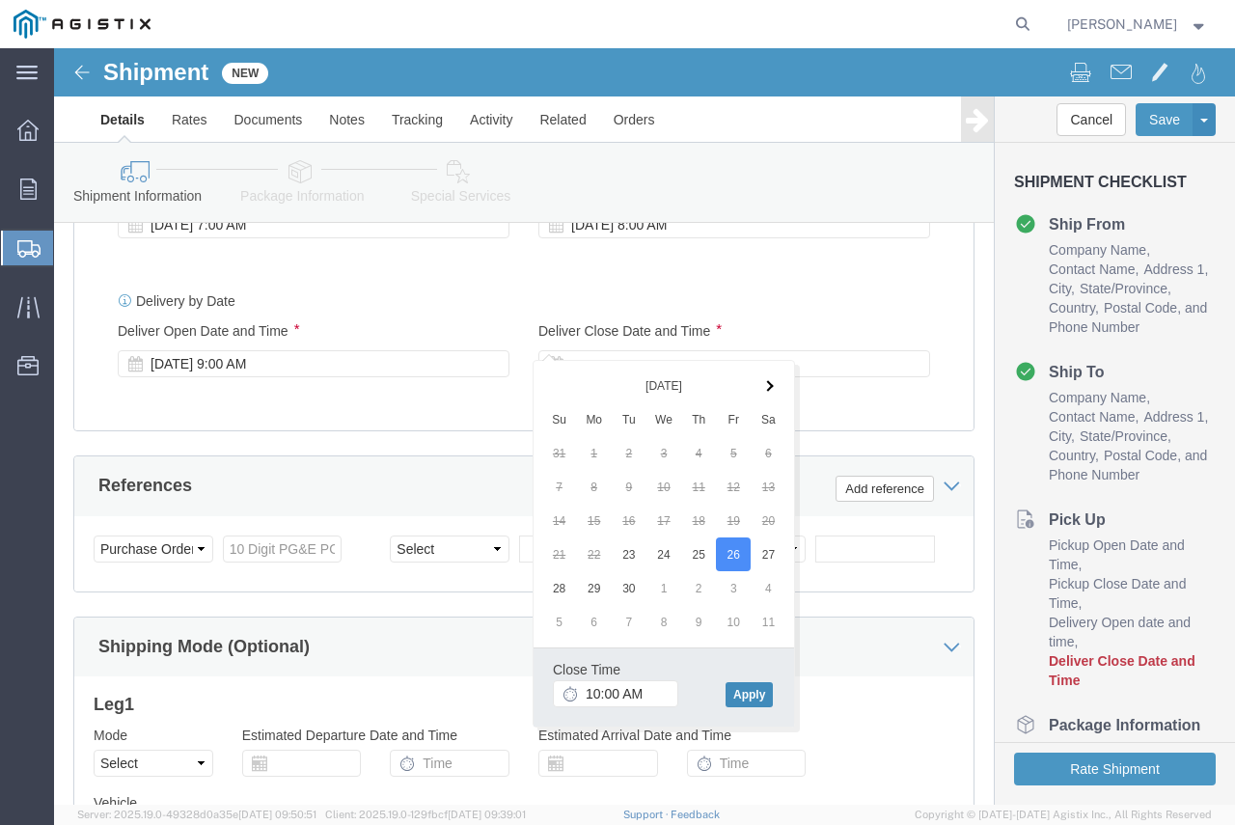
click button "Apply"
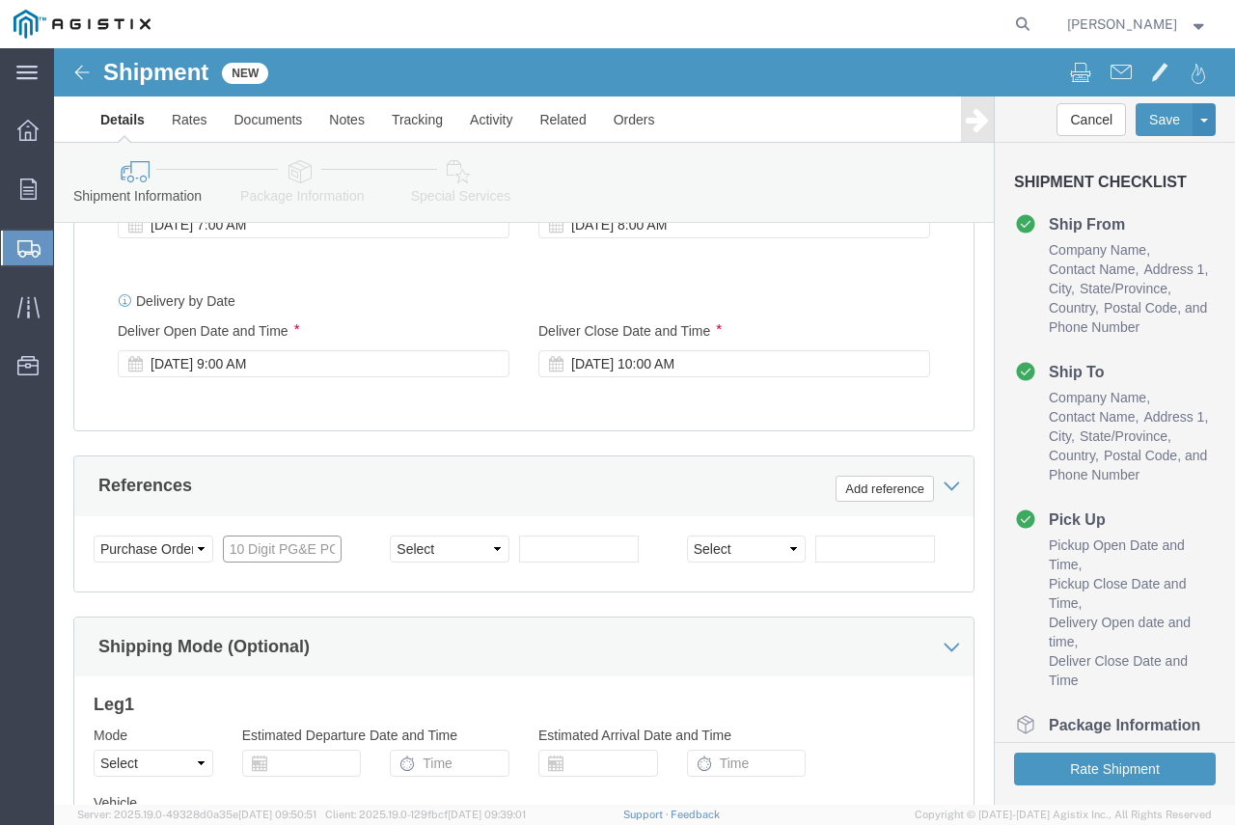
click input "text"
type input "2701048616"
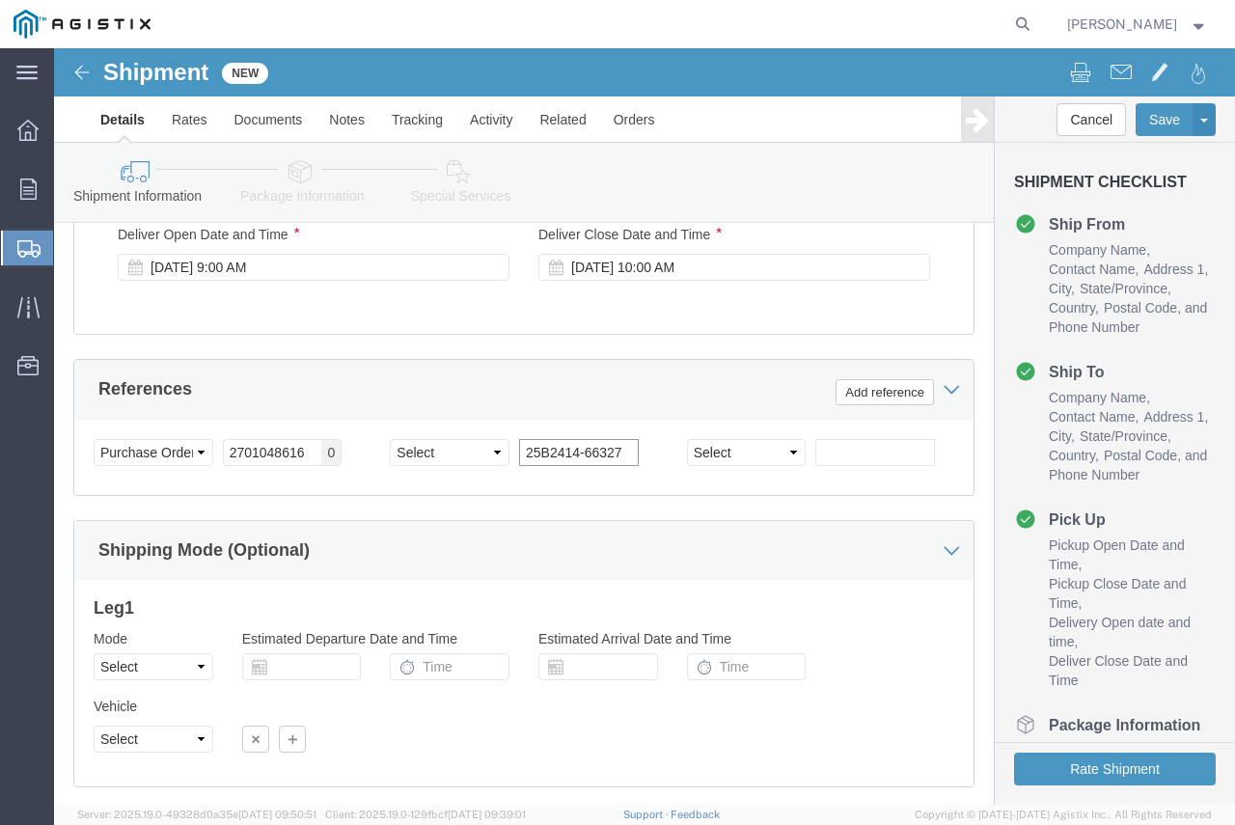
type input "25B2414-66327"
click select "Select Account Type Activity ID Airline Appointment Number ASN Batch Request # …"
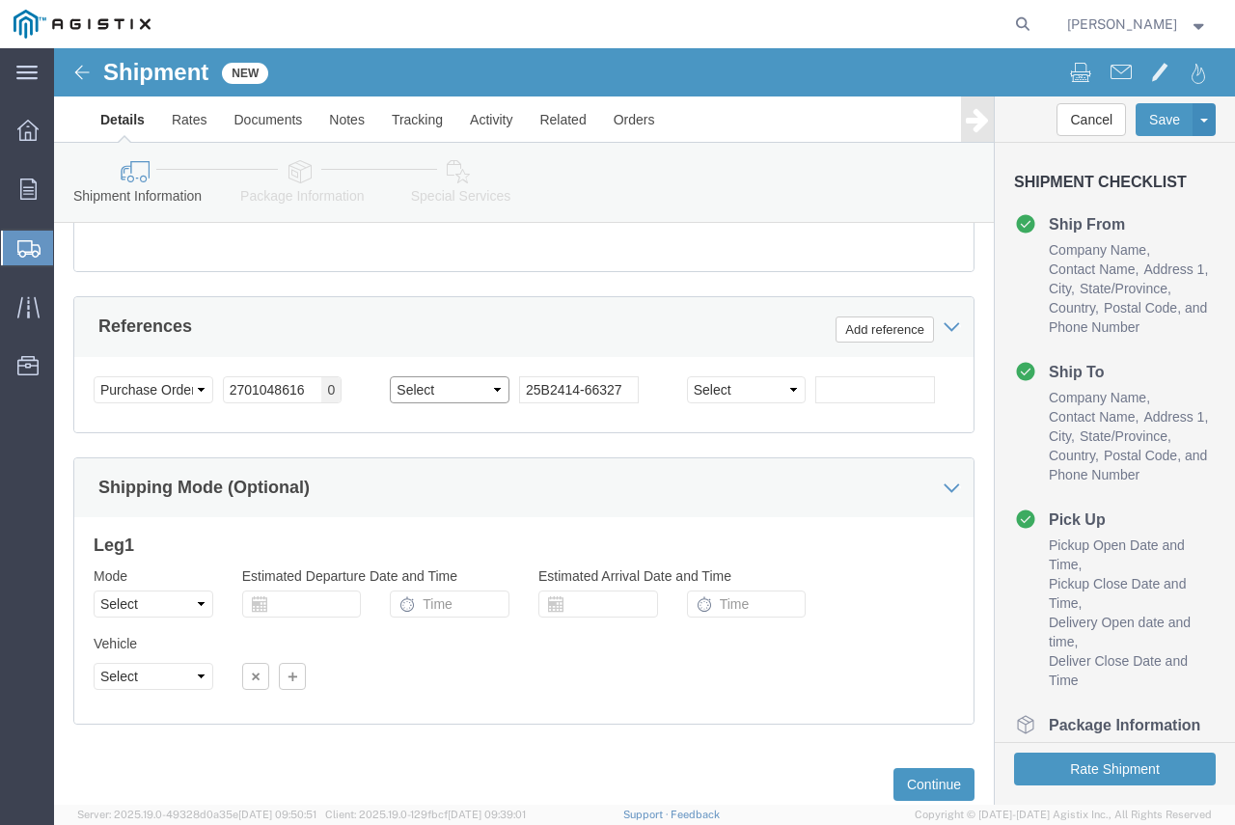
scroll to position [1676, 0]
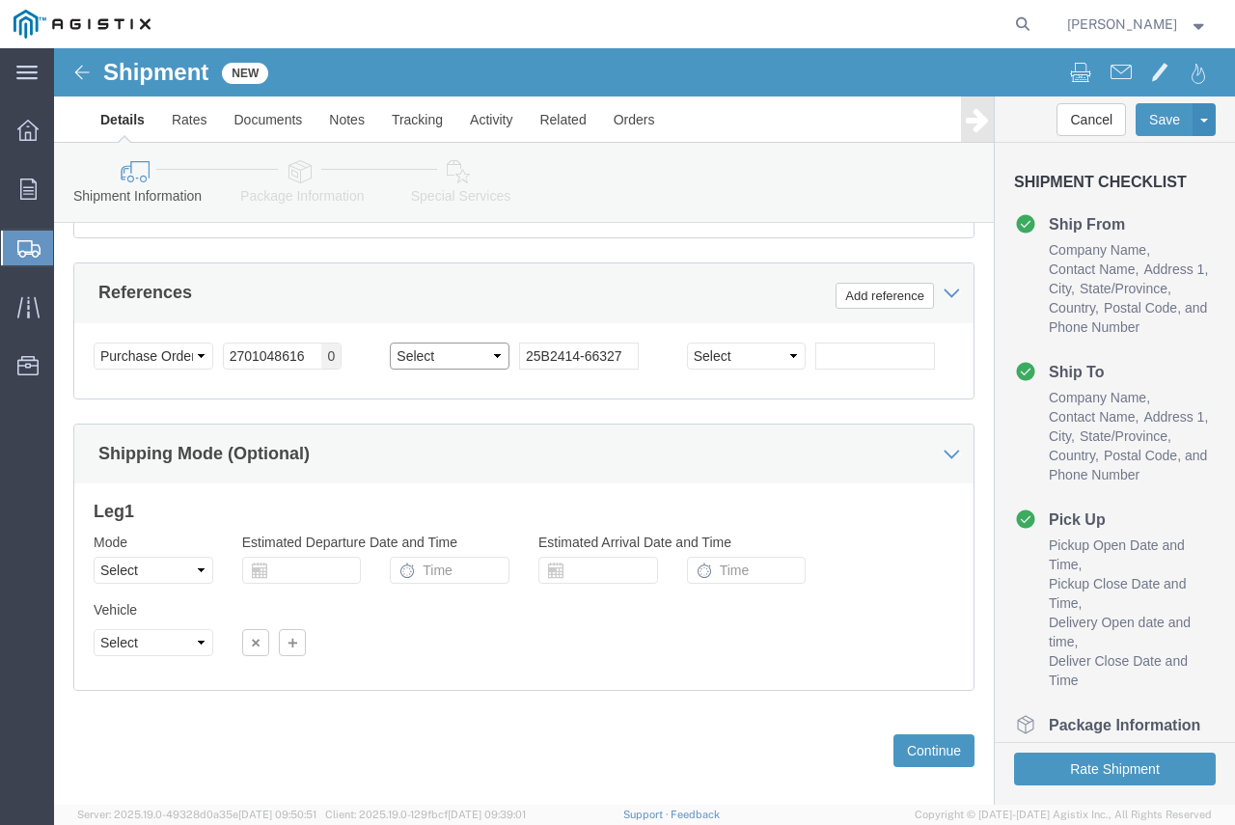
click select "Select Account Type Activity ID Airline Appointment Number ASN Batch Request # …"
select select "WAYBILL"
click select "Select Account Type Activity ID Airline Appointment Number ASN Batch Request # …"
click div "Leg 1 Mode Select Air Less than Truckload Multi-Leg Ocean Freight Rail Small Pa…"
click button "Continue"
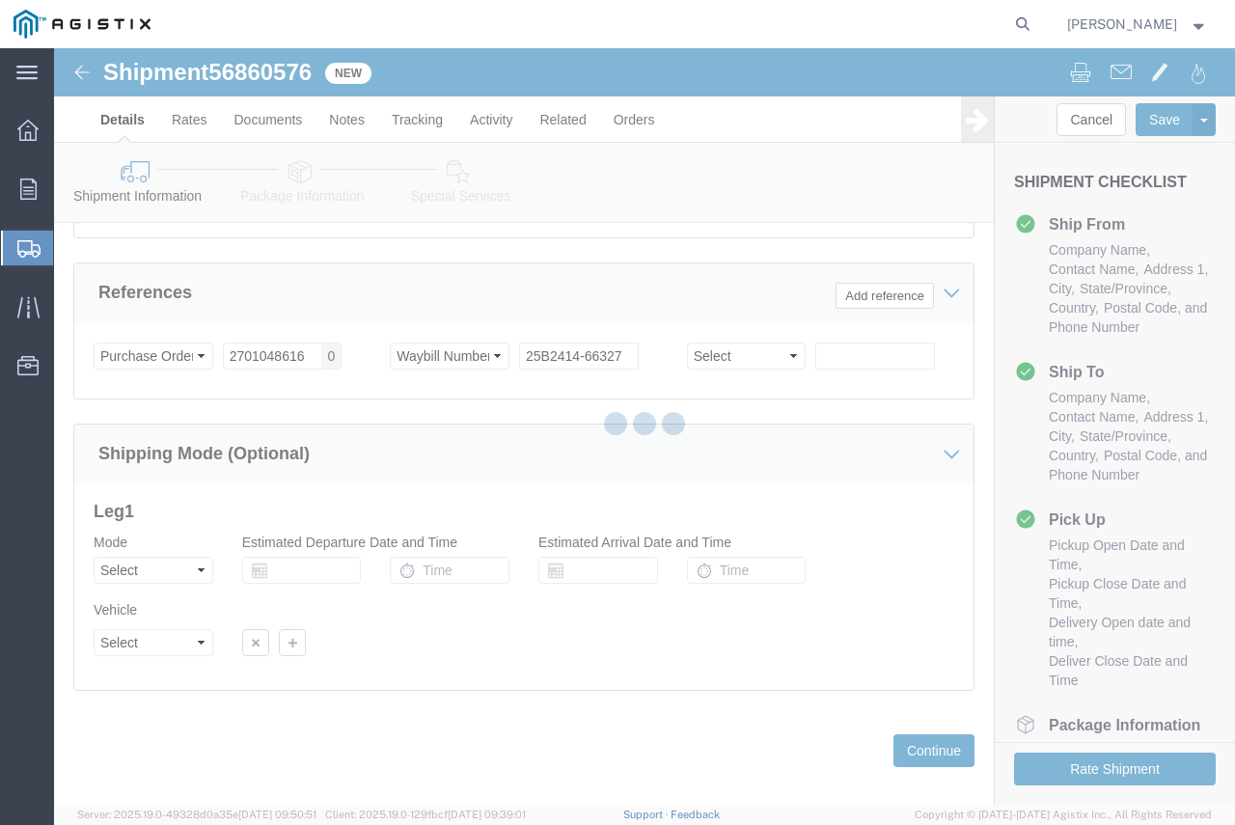
select select "21393"
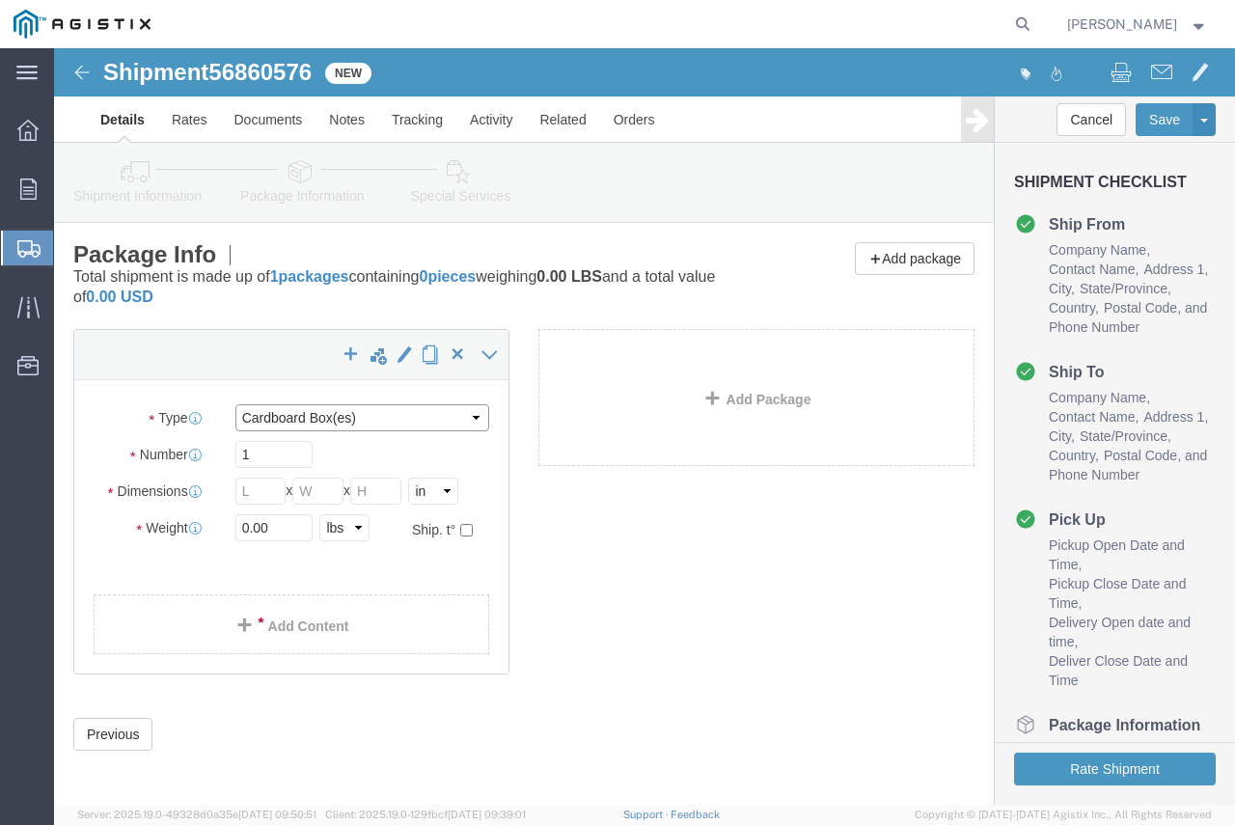
click select "Select Bulk Bundle(s) Cardboard Box(es) Carton(s) Crate(s) Drum(s) (Fiberboard)…"
select select "BNDL"
click select "Select Bulk Bundle(s) Cardboard Box(es) Carton(s) Crate(s) Drum(s) (Fiberboard)…"
click input "text"
type input "252"
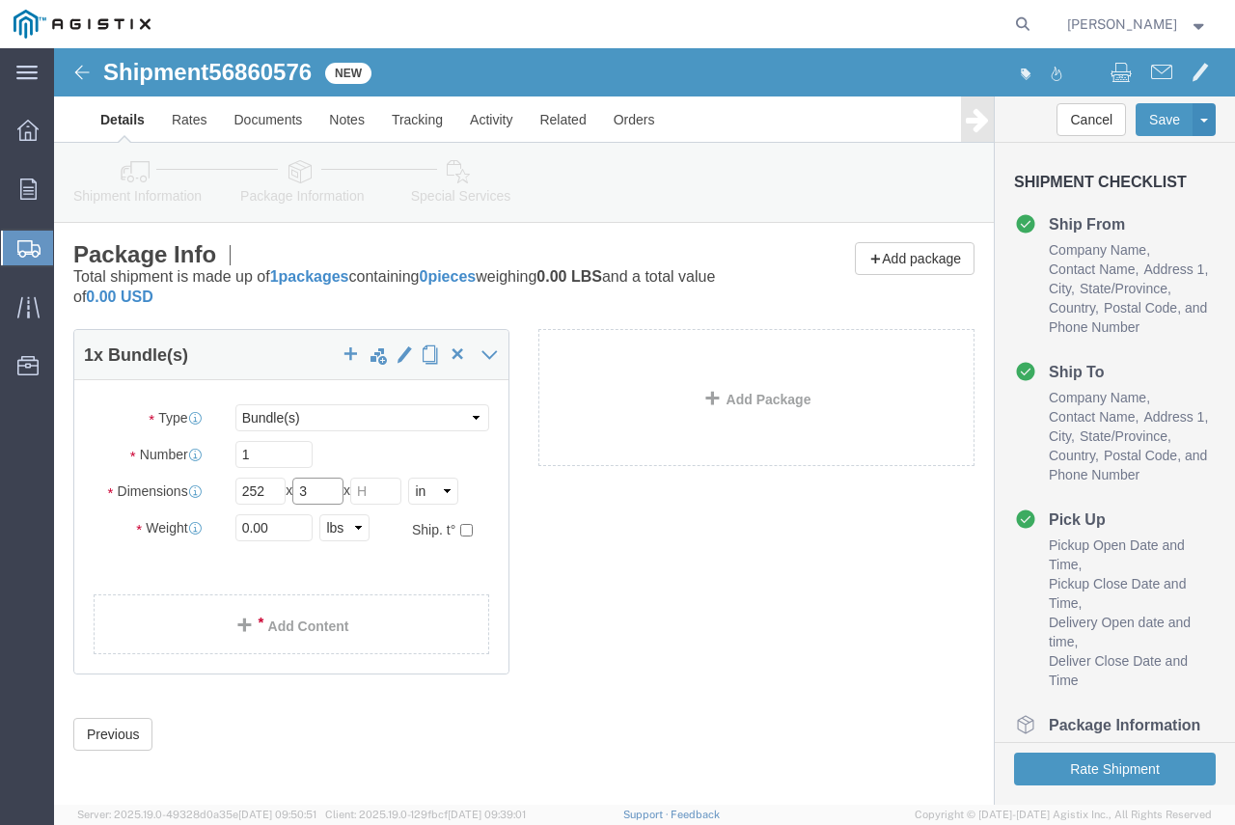
type input "3"
type input "258"
click link "Add Content"
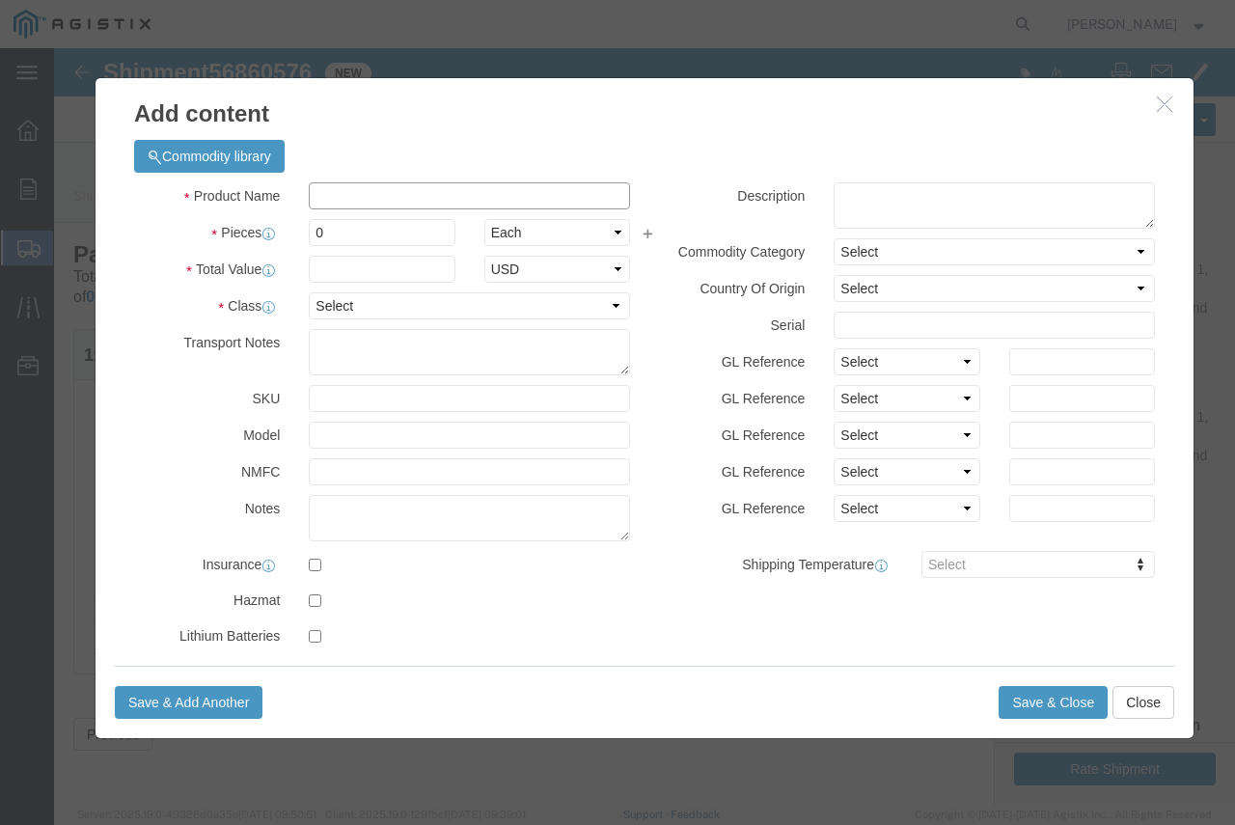
click input "text"
type input "PIPE"
type input "5"
type input "1"
type input "100"
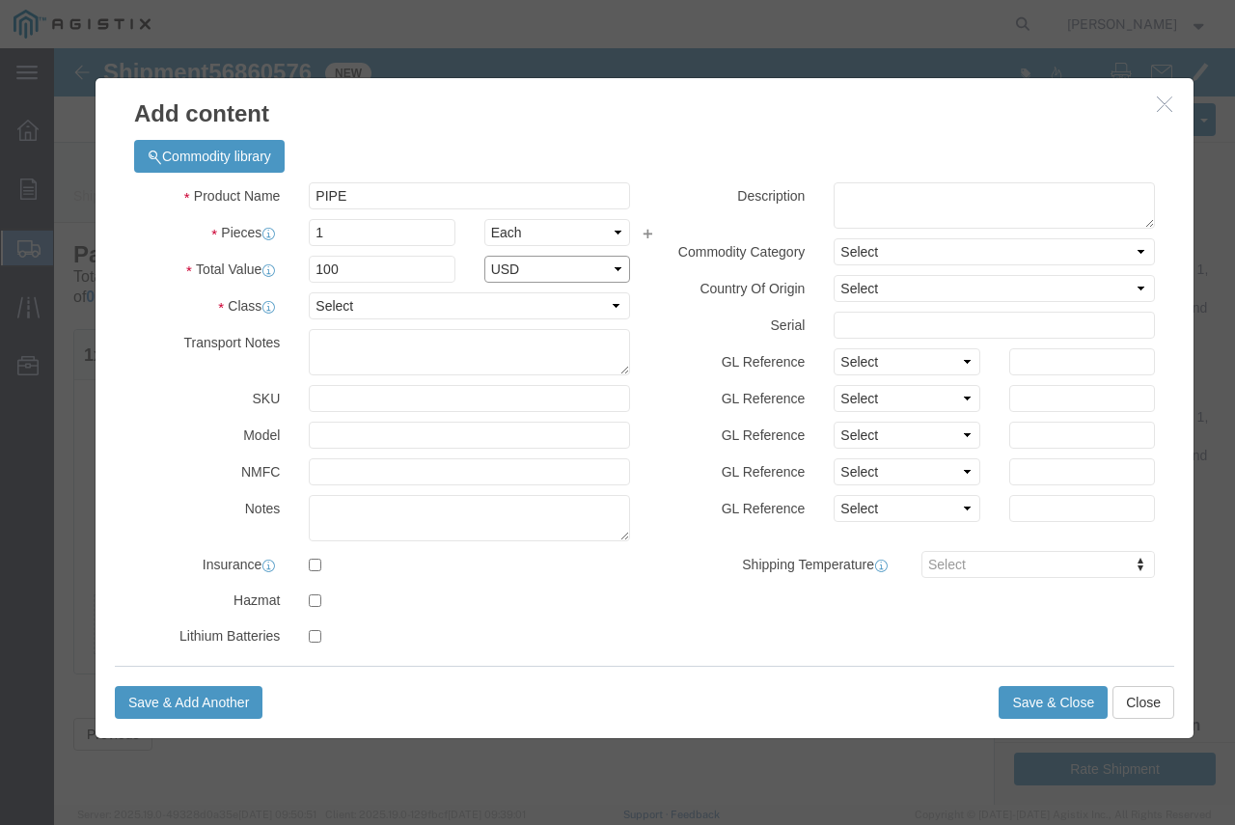
select select "USD"
select select "85"
click button "Save & Close"
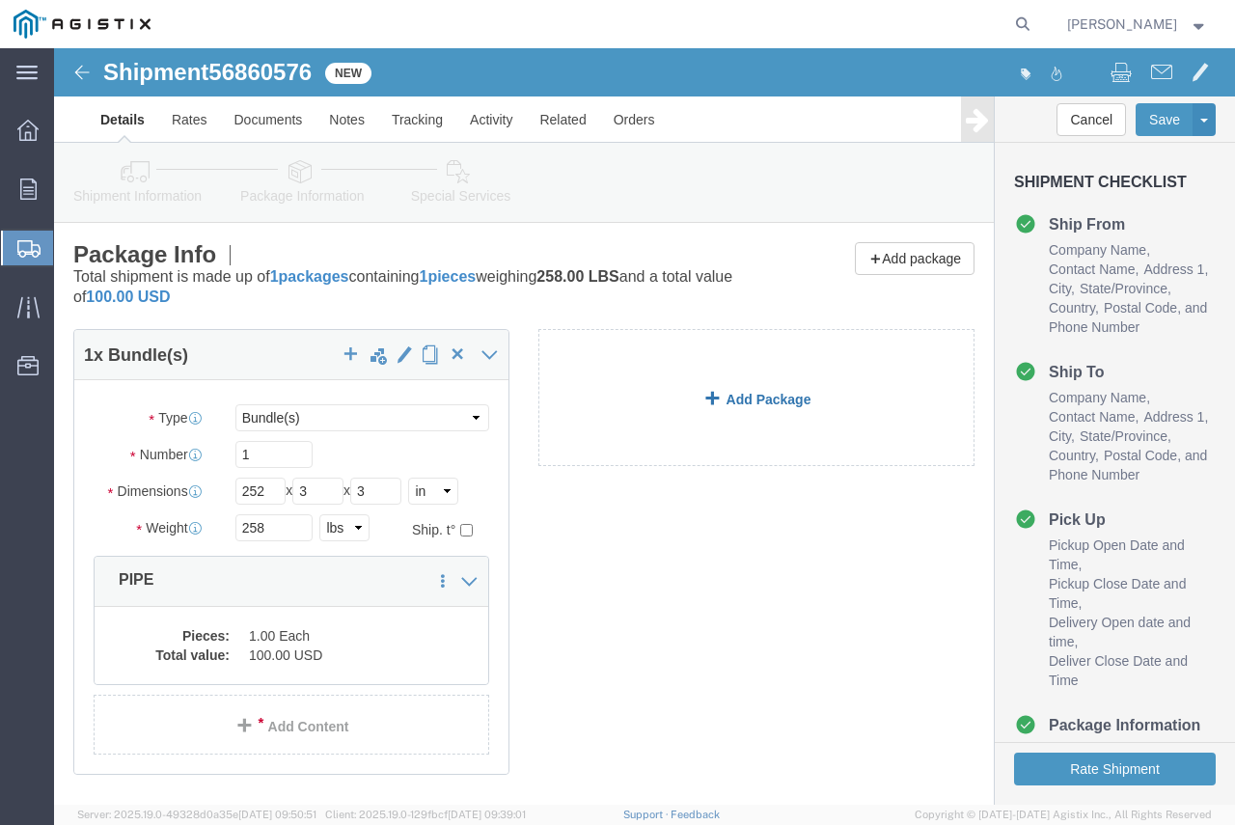
click link "Add Package"
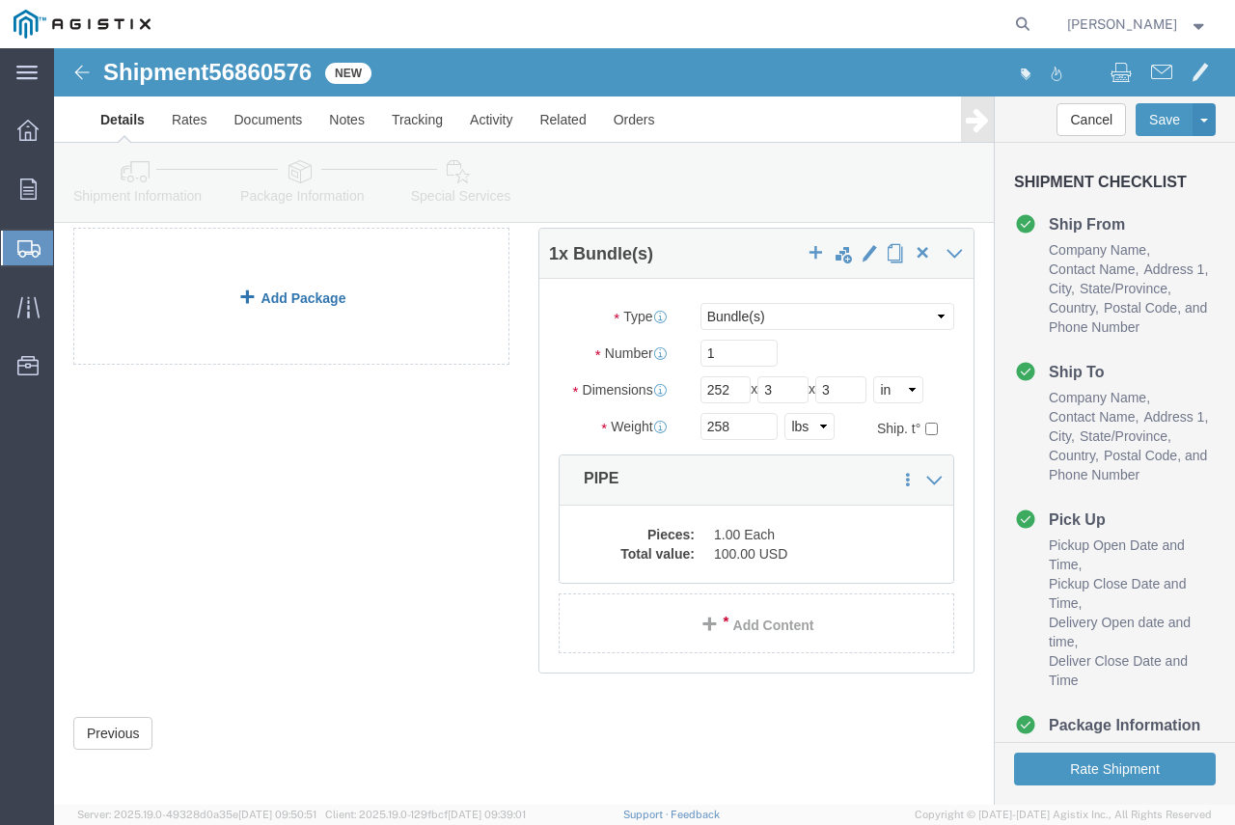
scroll to position [105, 0]
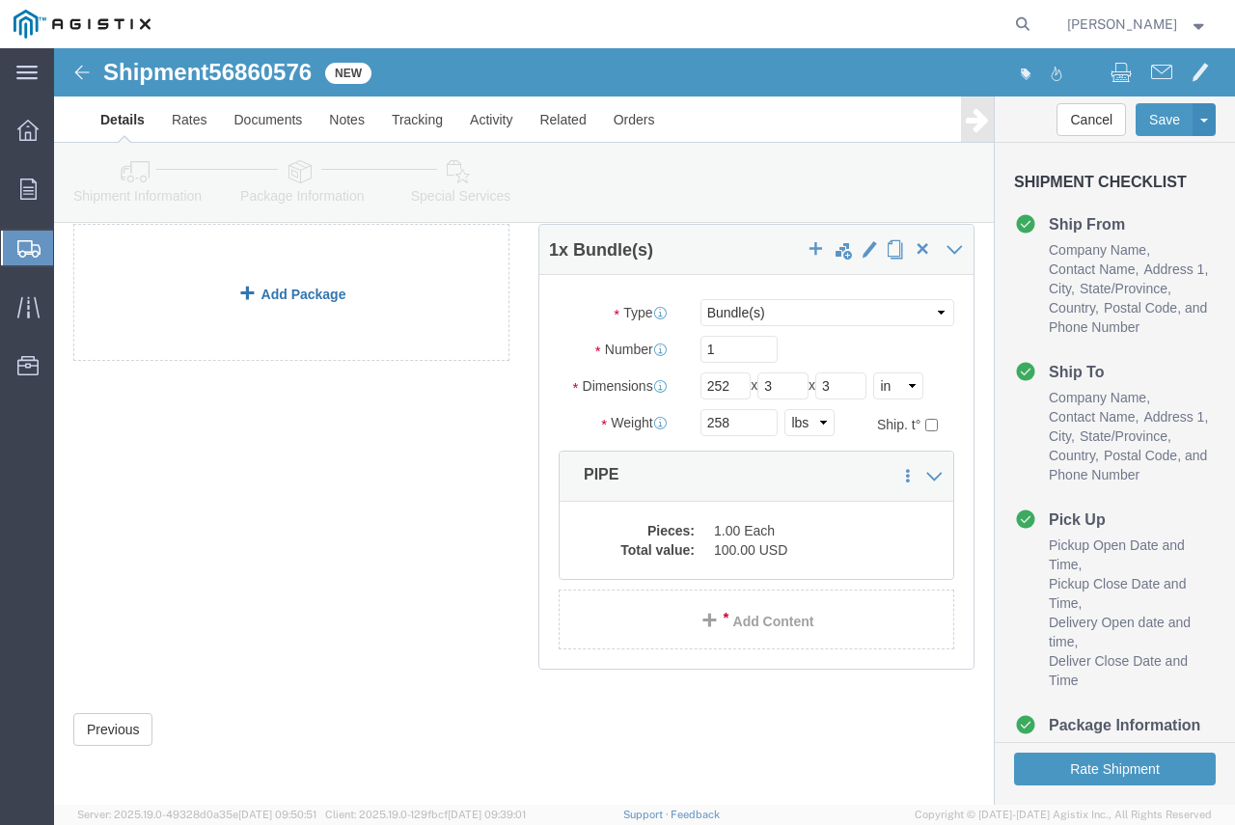
click link "Add Package"
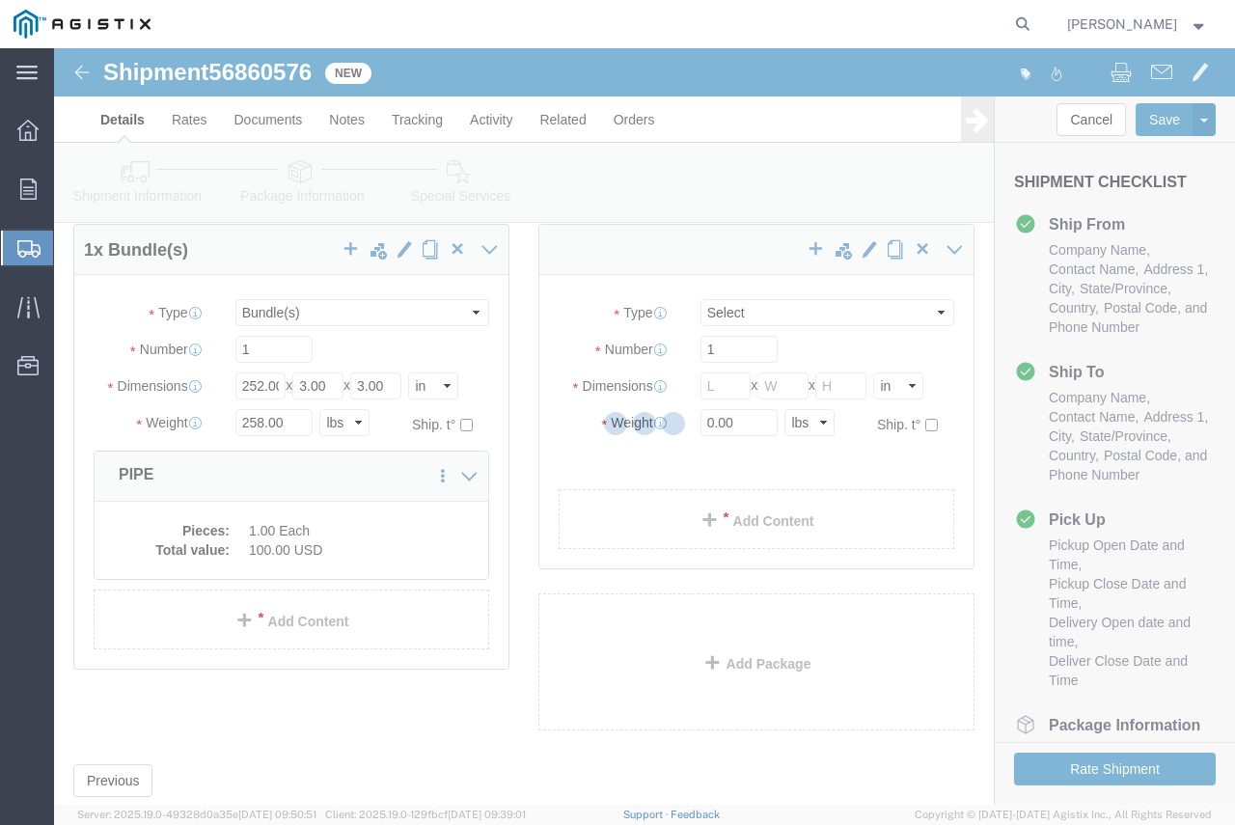
scroll to position [0, 0]
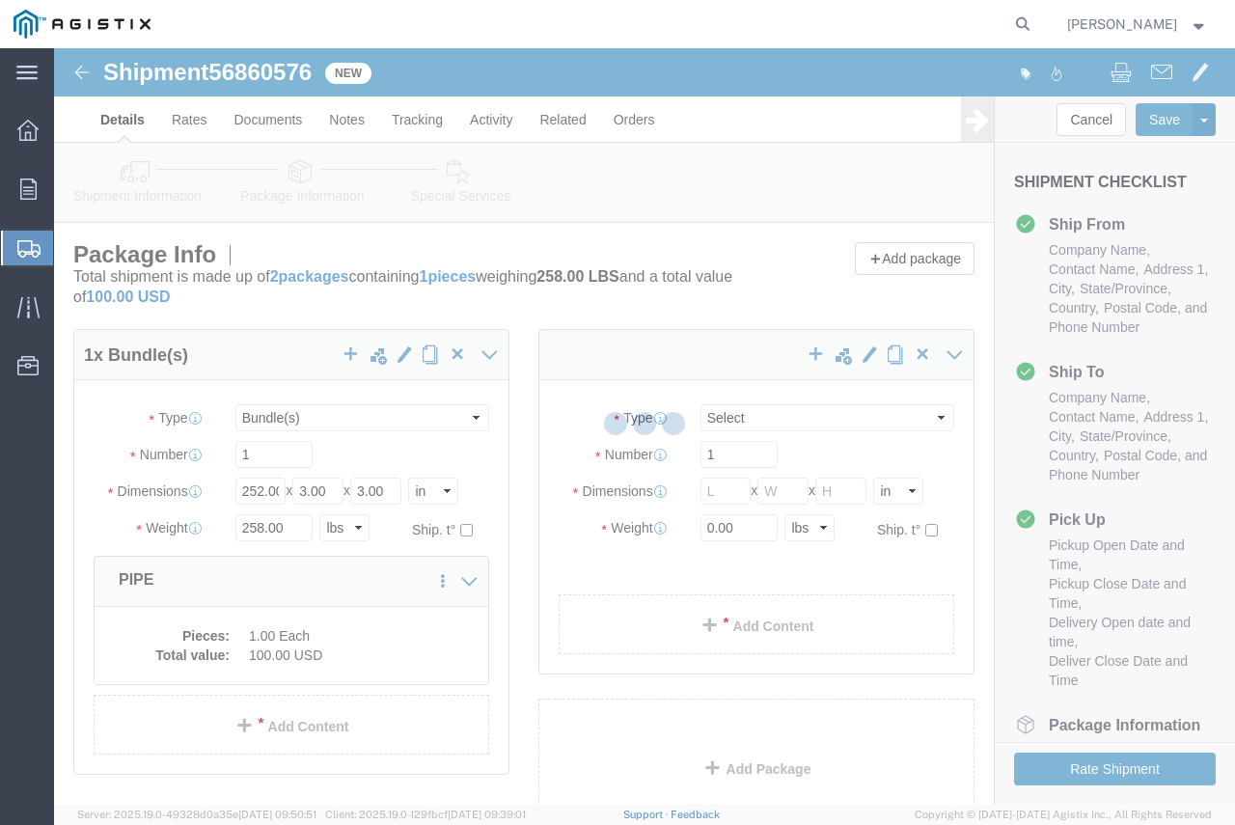
select select "BNDL"
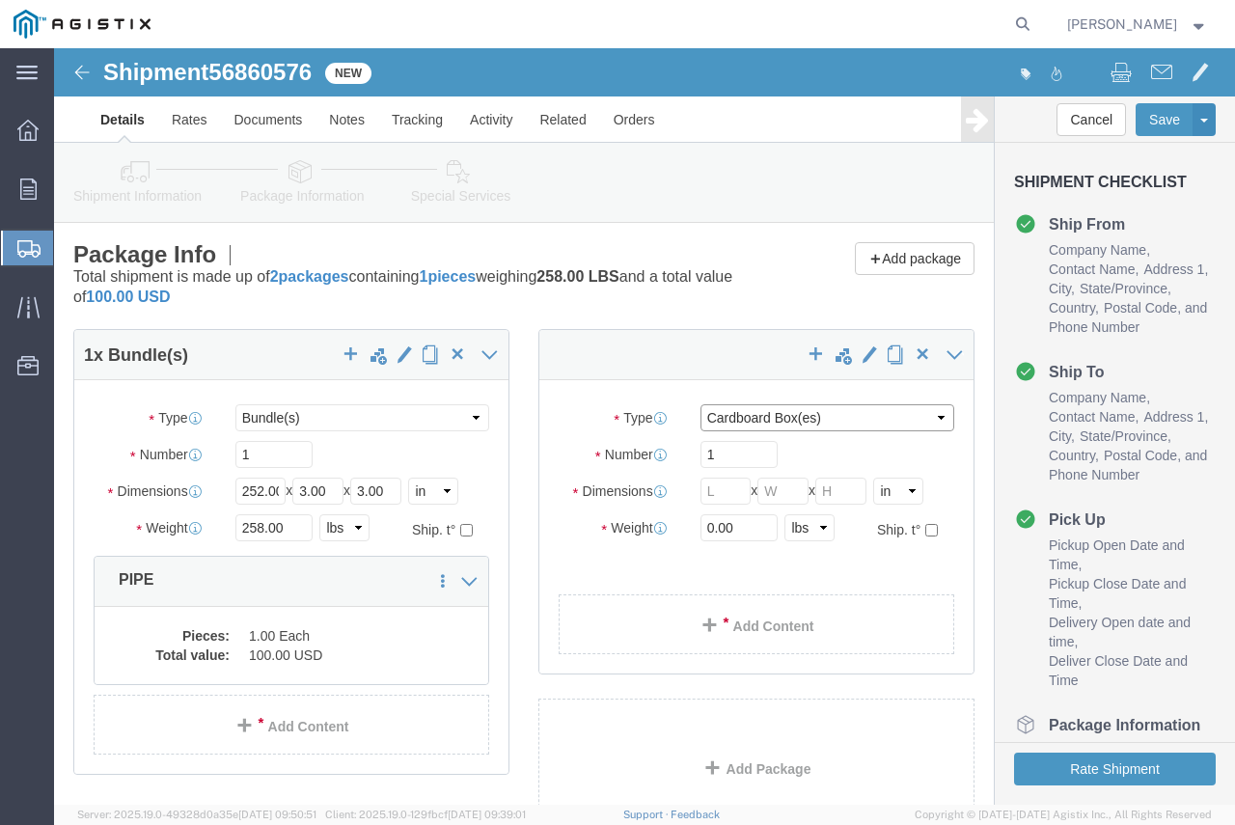
click select "Select Bulk Bundle(s) Cardboard Box(es) Carton(s) Crate(s) Drum(s) (Fiberboard)…"
select select "CRAT"
click select "Select Bulk Bundle(s) Cardboard Box(es) Carton(s) Crate(s) Drum(s) (Fiberboard)…"
click input "text"
type input "216"
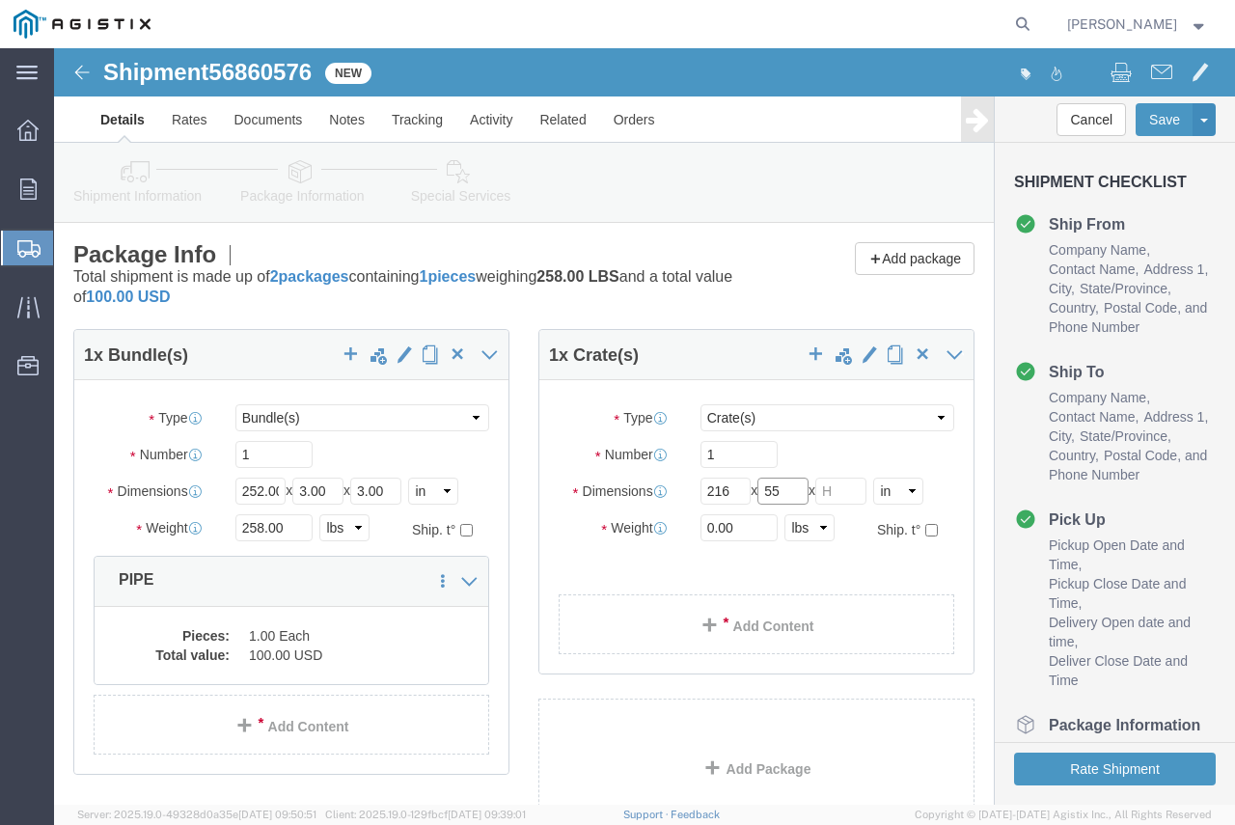
type input "55"
type input "112"
type input "5700"
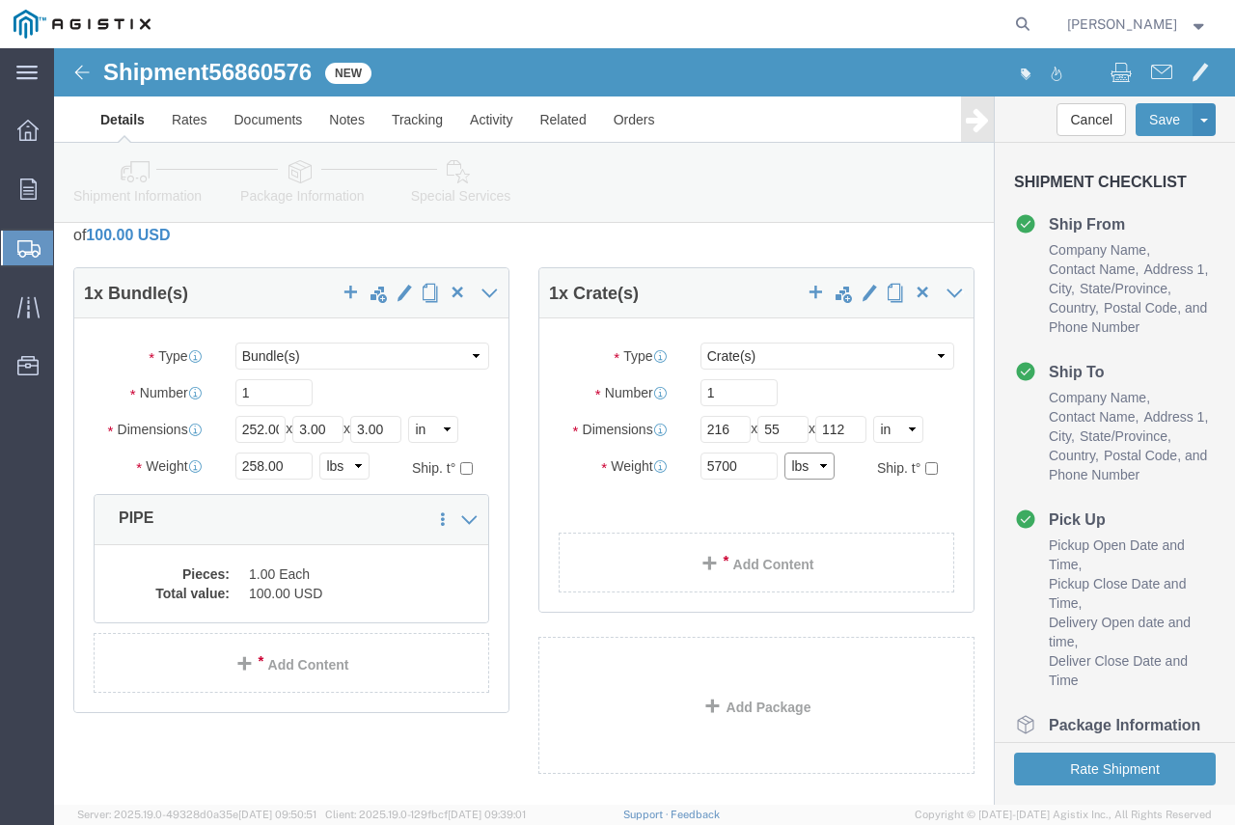
scroll to position [97, 0]
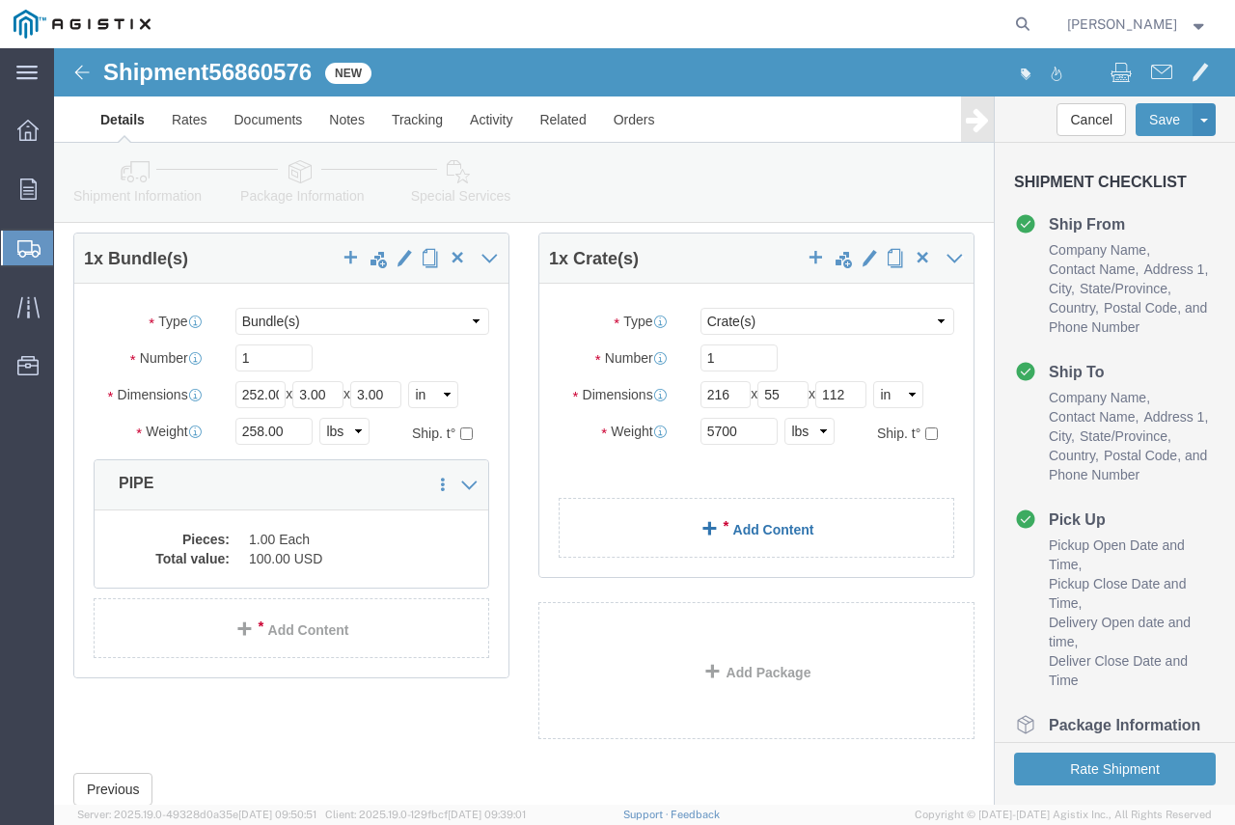
click div "1 x Bundle(s) Package Type Select Bulk Bundle(s) Cardboard Box(es) Carton(s) Cr…"
click link "Add Content"
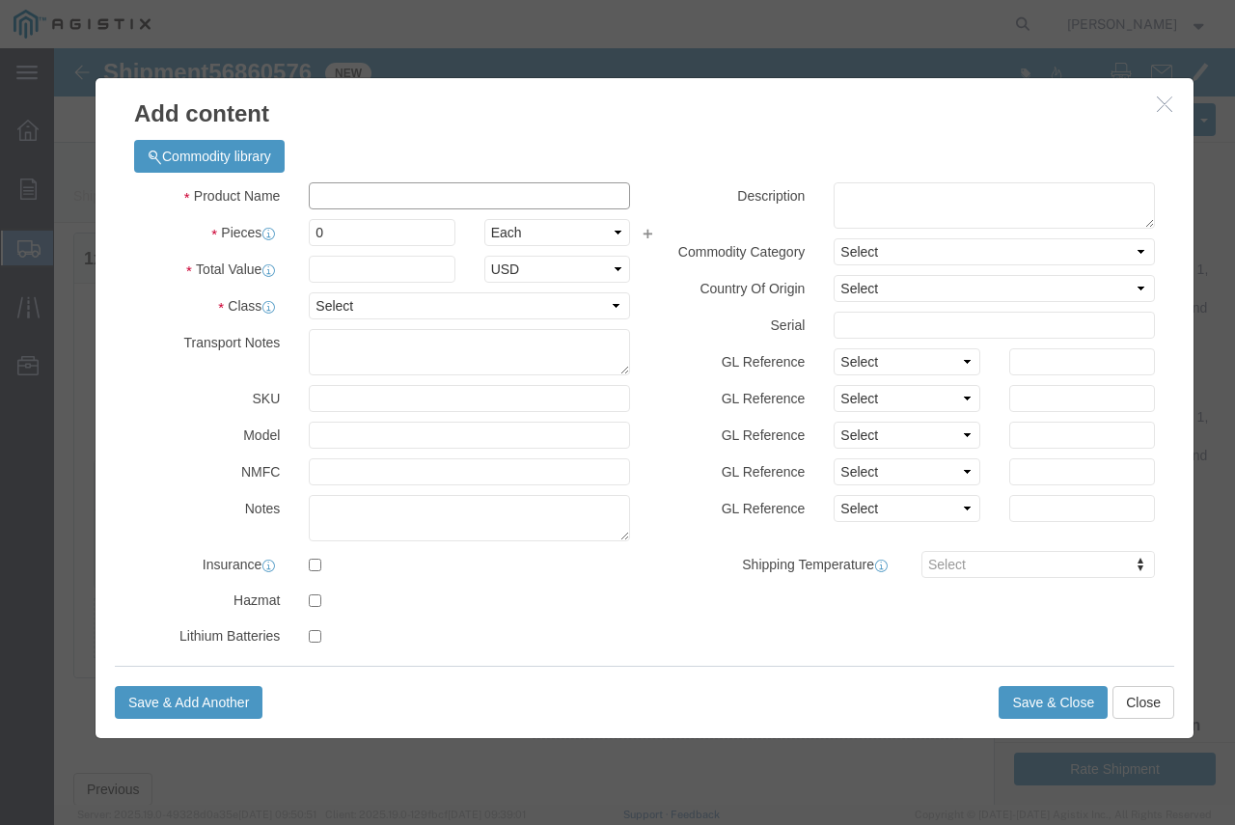
click input "text"
type input "230KV SWITCH"
type input "1"
type input "10000"
select select "USD"
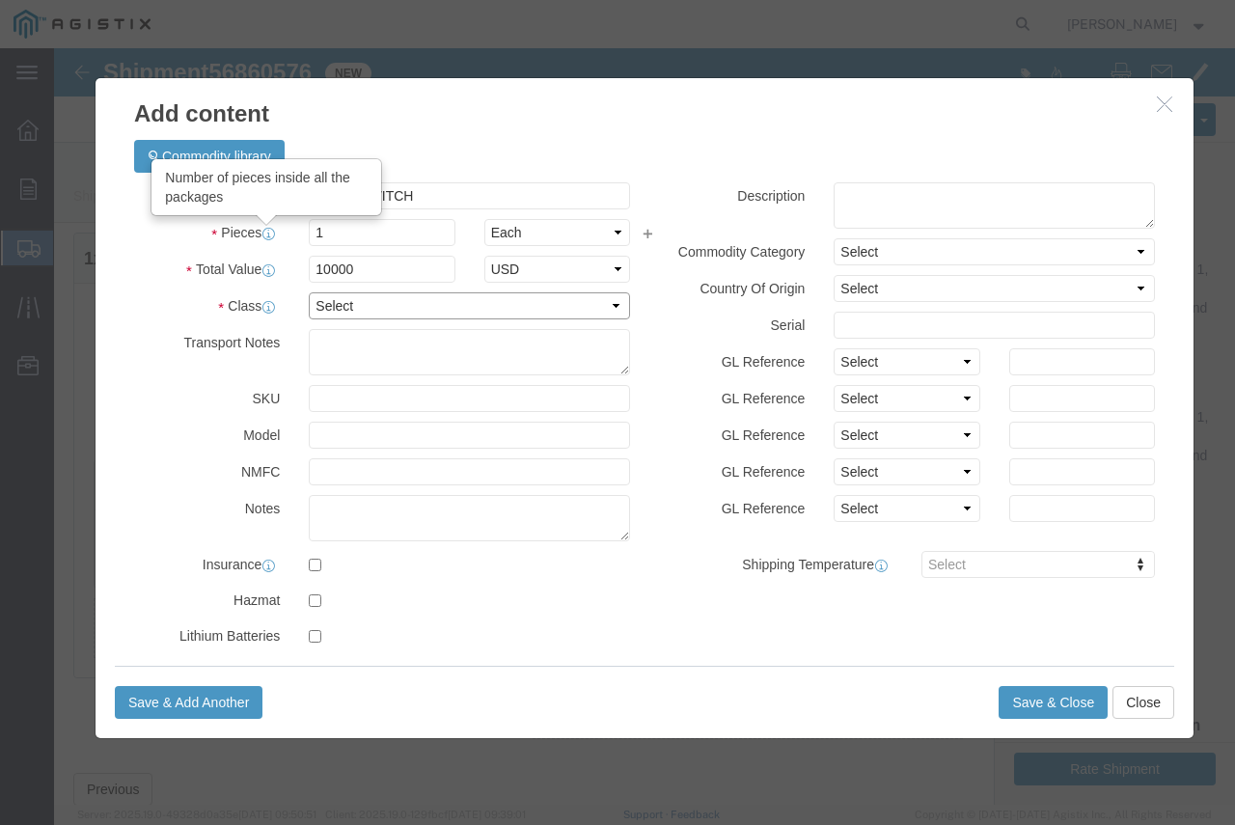
select select "70"
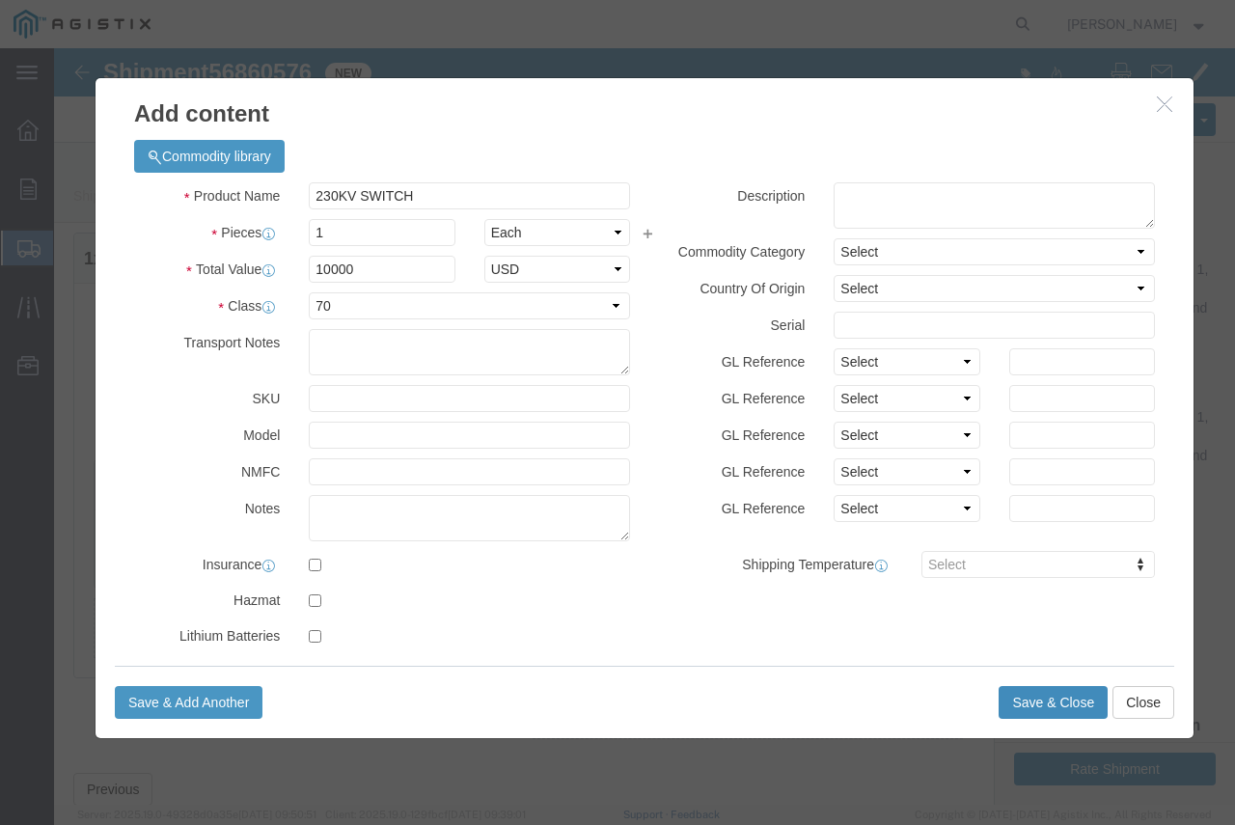
click button "Save & Close"
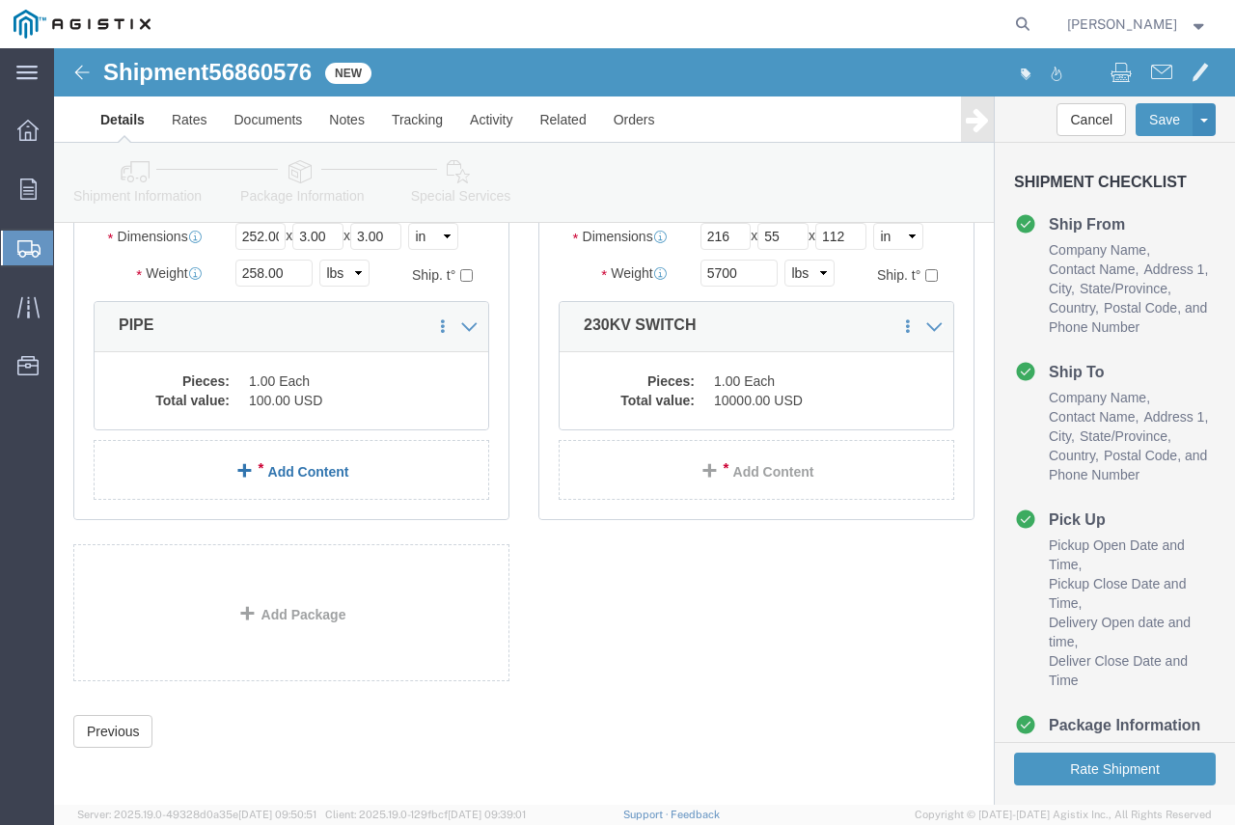
scroll to position [257, 0]
click div "1 x Bundle(s) Package Type Select Bulk Bundle(s) Cardboard Box(es) Carton(s) Cr…"
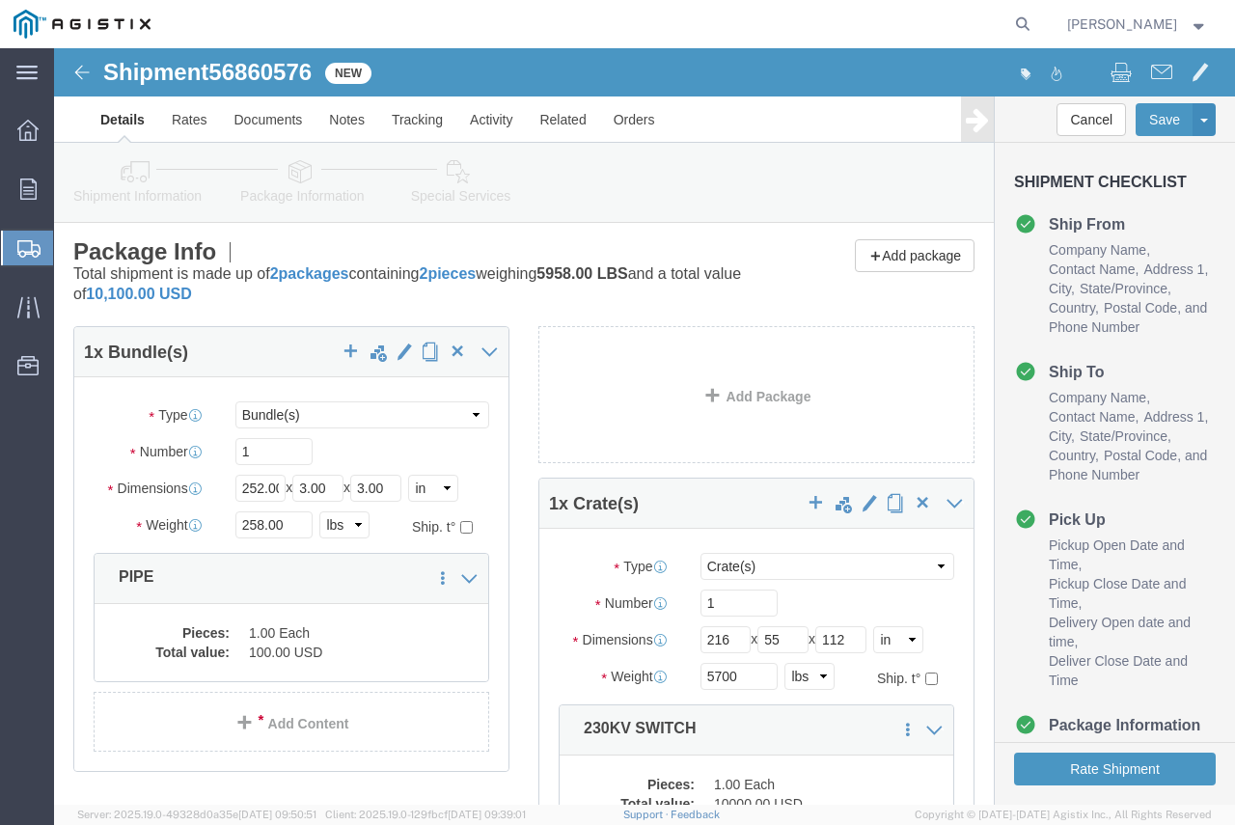
scroll to position [0, 0]
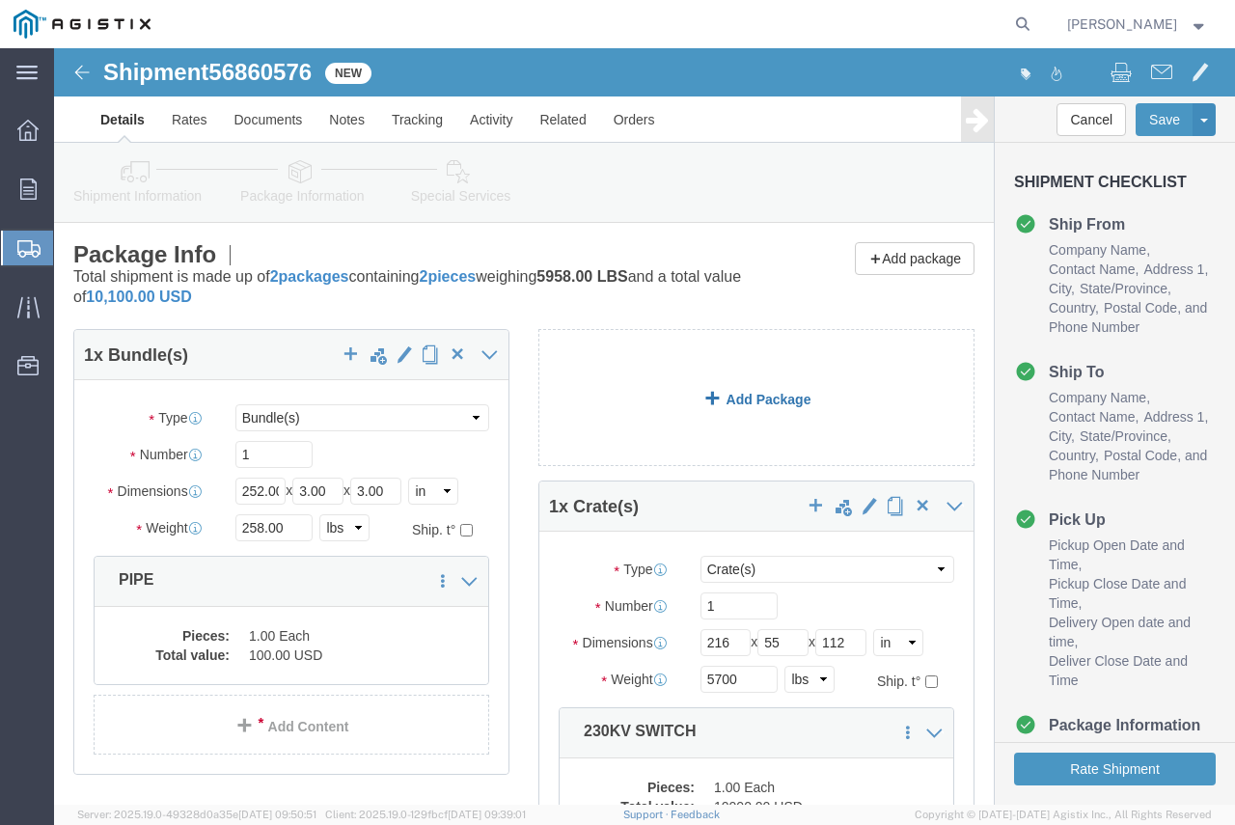
click div "1 x Bundle(s) Package Type Select Bulk Bundle(s) Cardboard Box(es) Carton(s) Cr…"
click link "Add Package"
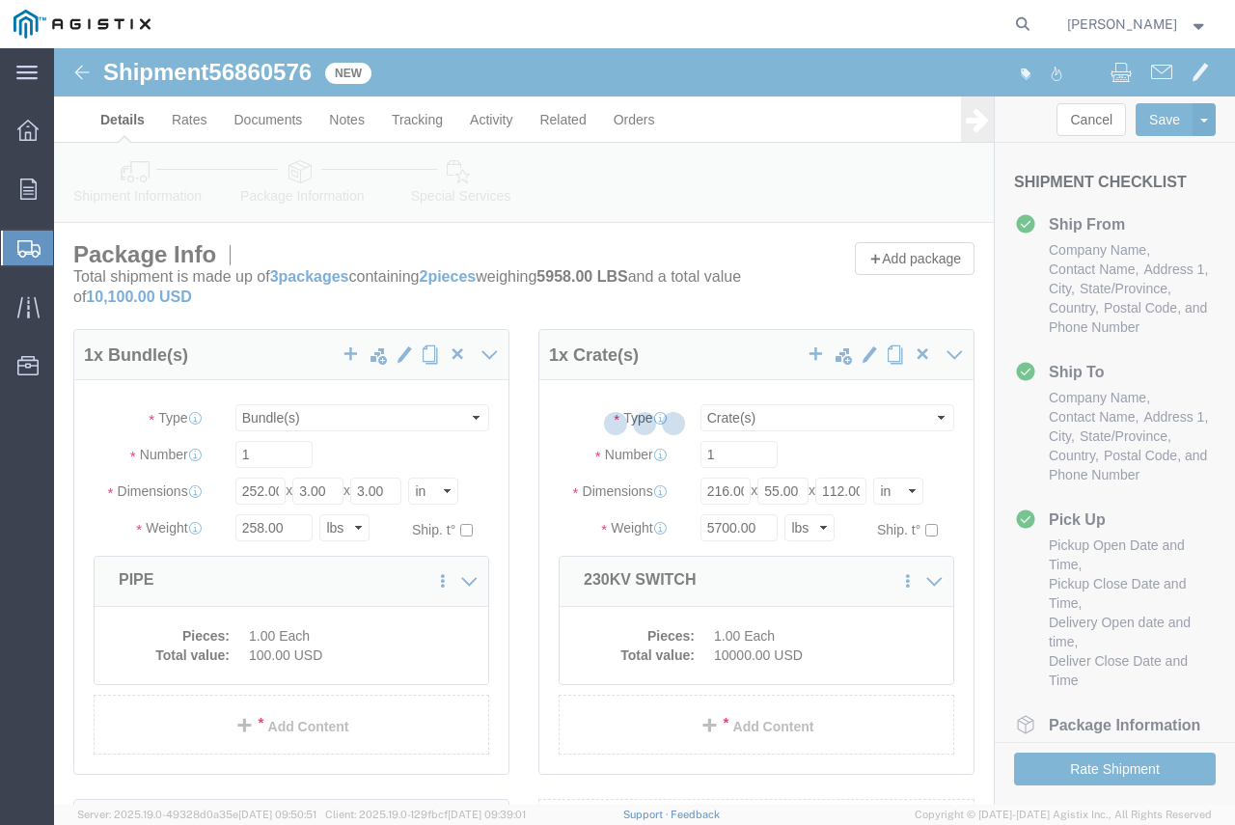
select select "BNDL"
select select "CRAT"
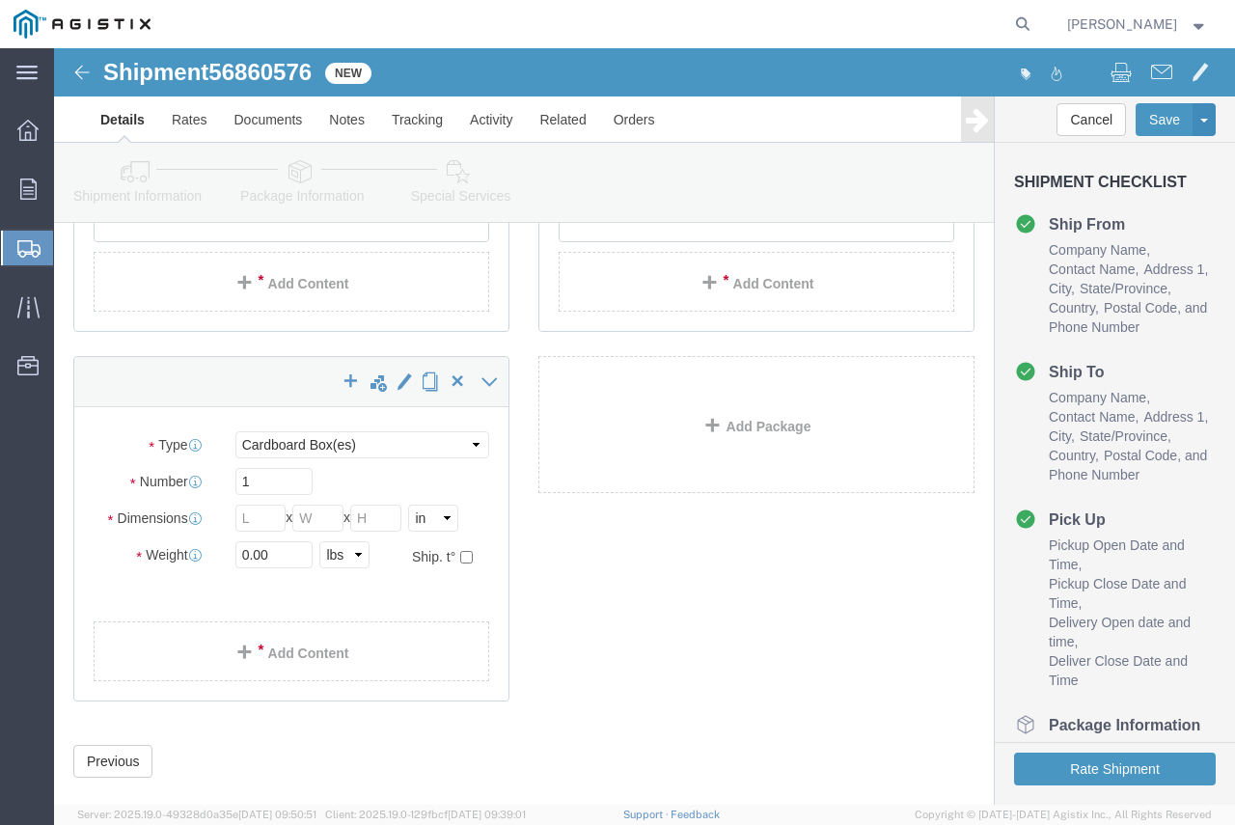
scroll to position [475, 0]
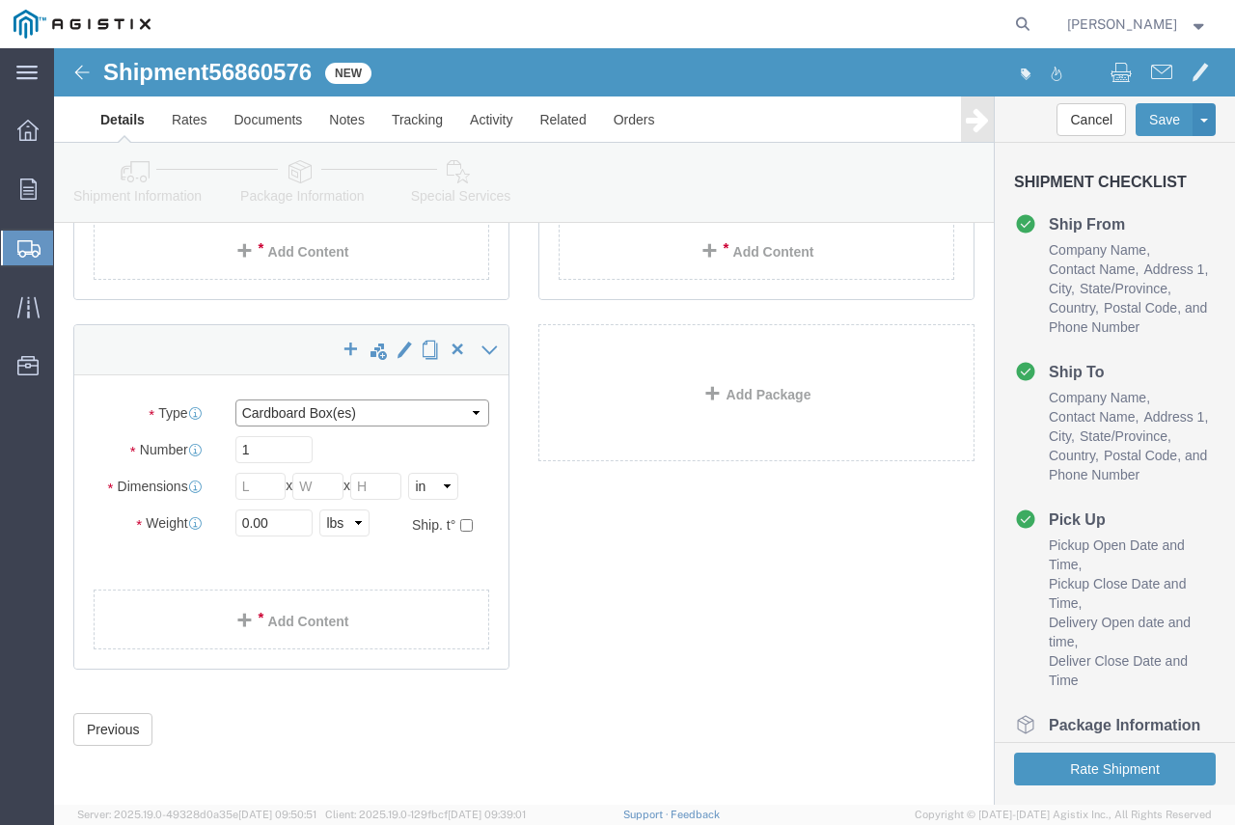
click select "Select Bulk Bundle(s) Cardboard Box(es) Carton(s) Crate(s) Drum(s) (Fiberboard)…"
select select "CRAT"
click select "Select Bulk Bundle(s) Cardboard Box(es) Carton(s) Crate(s) Drum(s) (Fiberboard)…"
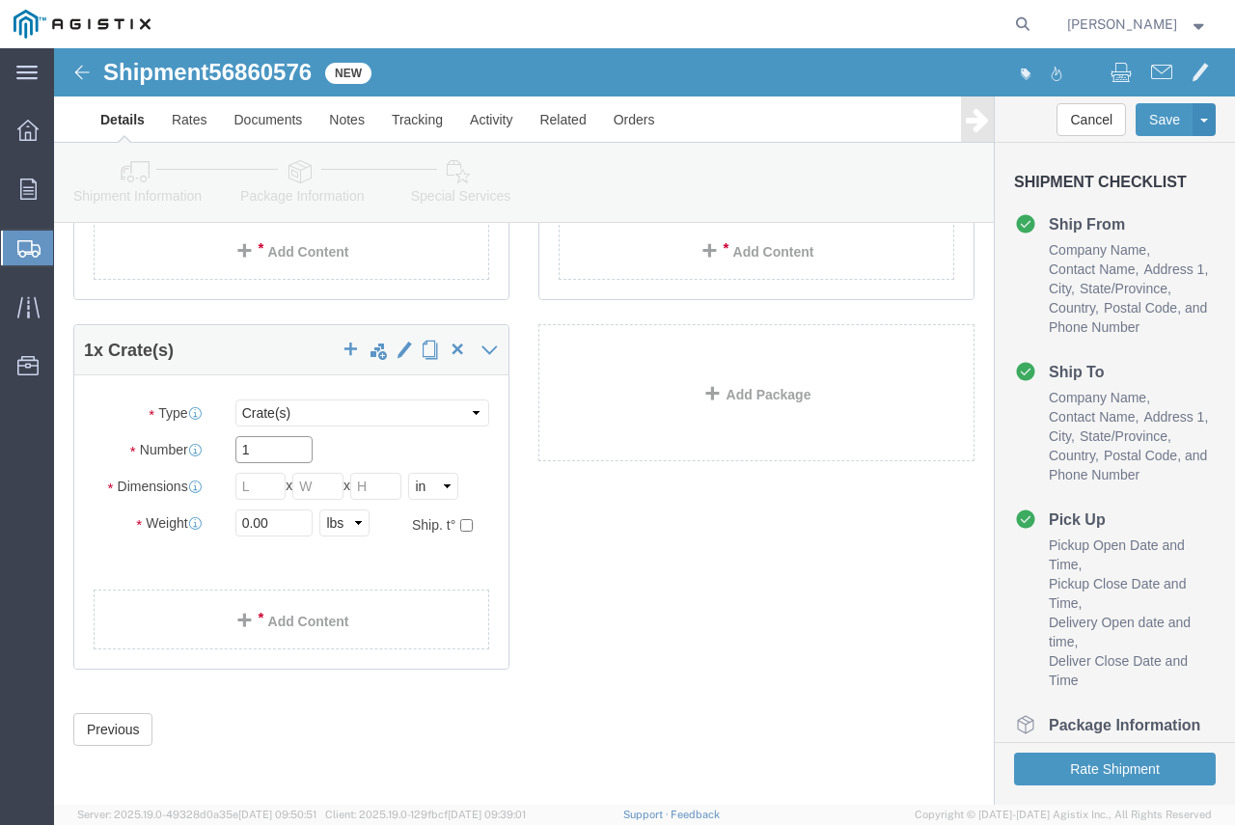
drag, startPoint x: 226, startPoint y: 400, endPoint x: 152, endPoint y: 400, distance: 74.3
click div "Number 1"
click div "1 x Bundle(s) Package Type Select Bulk Bundle(s) Cardboard Box(es) Carton(s) Cr…"
click input "text"
type input "29"
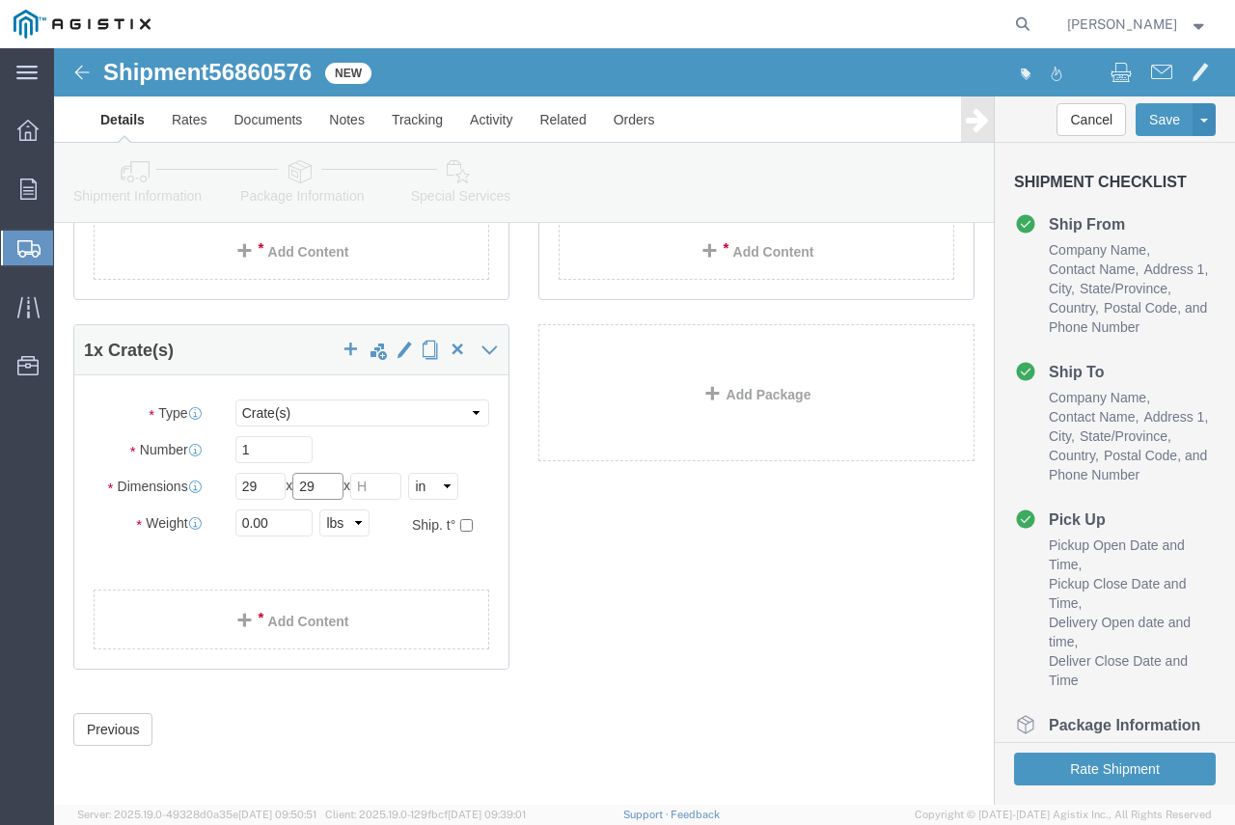
type input "29"
type input "65"
type input "250"
click link "Add Content"
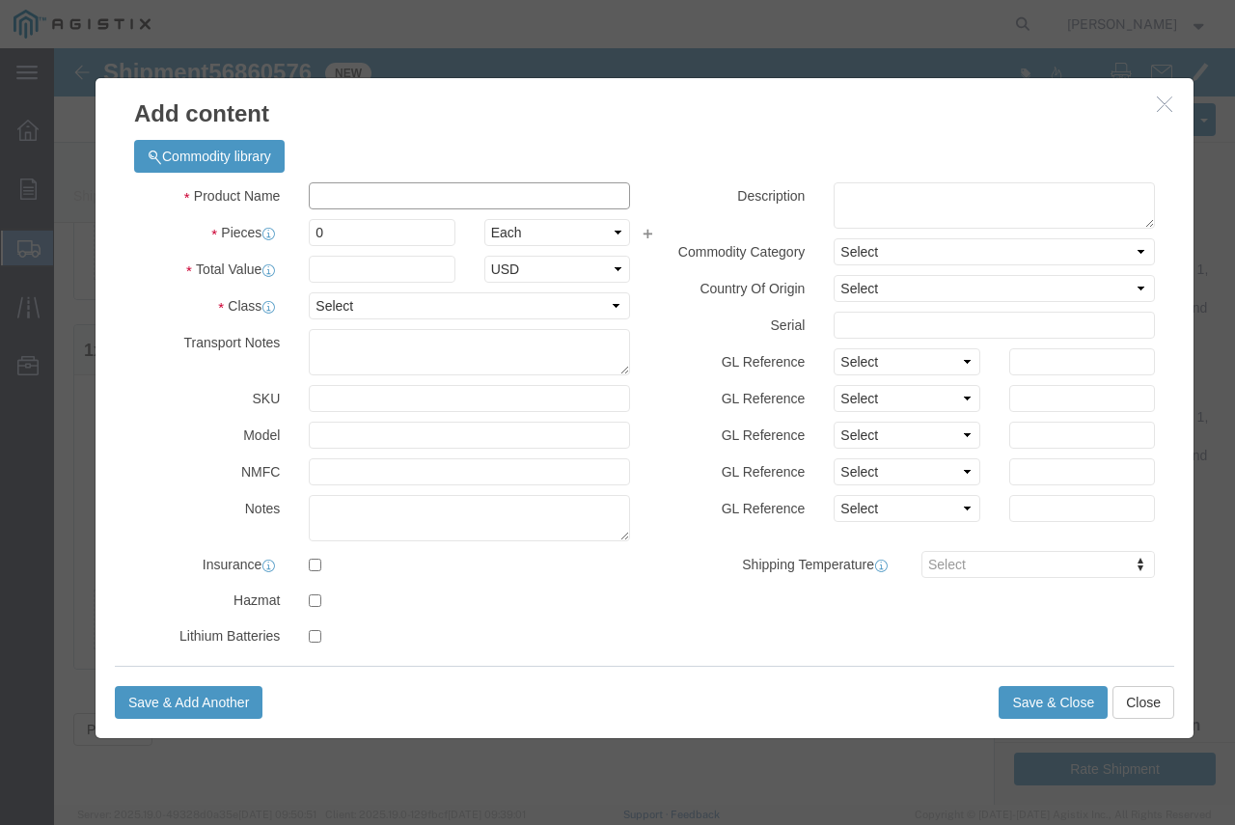
click input "text"
type input "OPERATOR"
type input "1"
click input "text"
type input "10000"
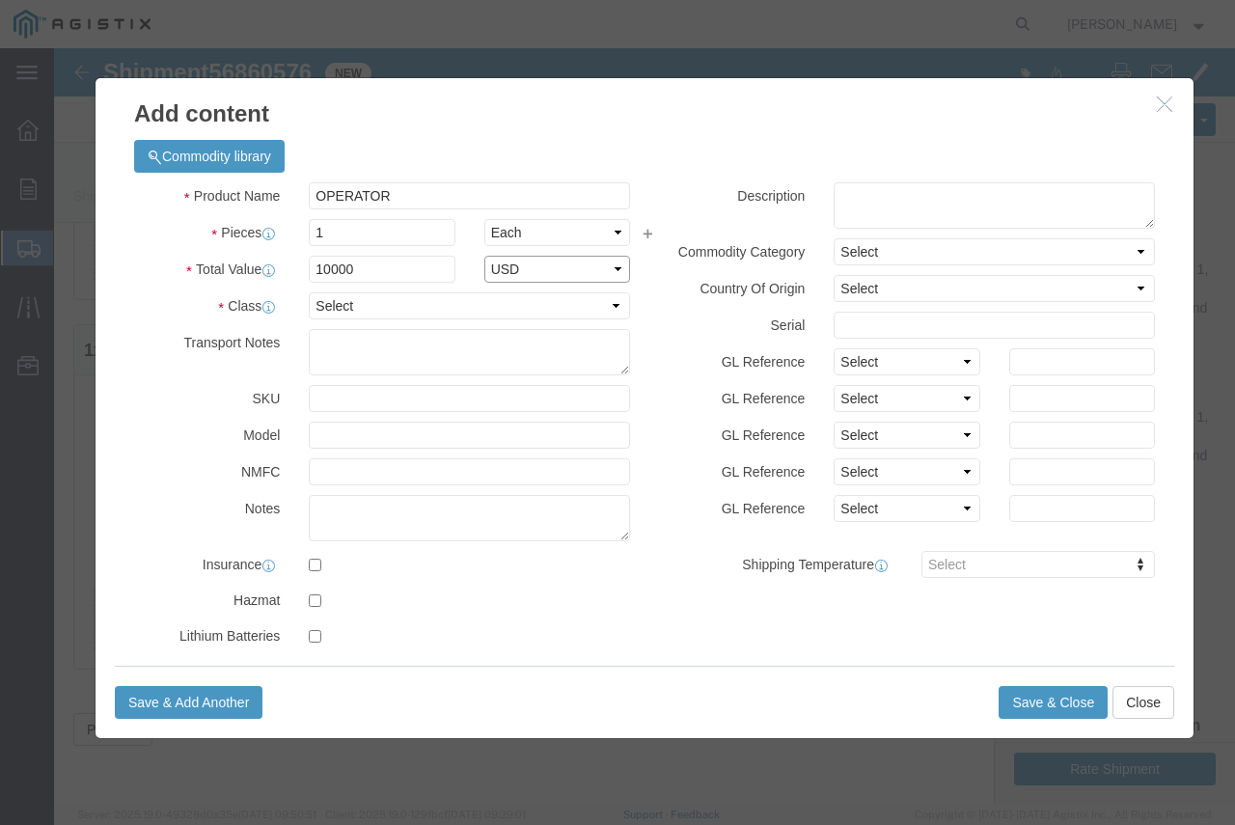
select select "USD"
select select "70"
click button "Save & Close"
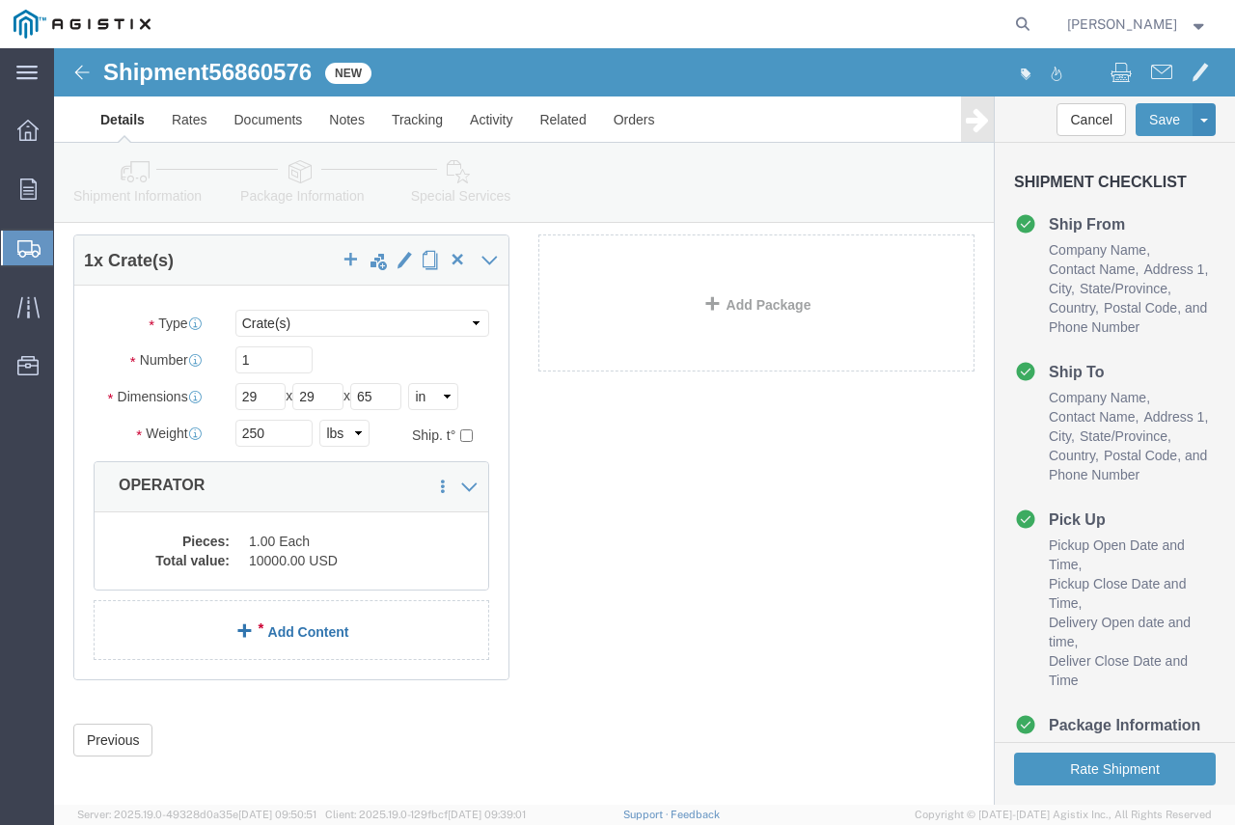
scroll to position [575, 0]
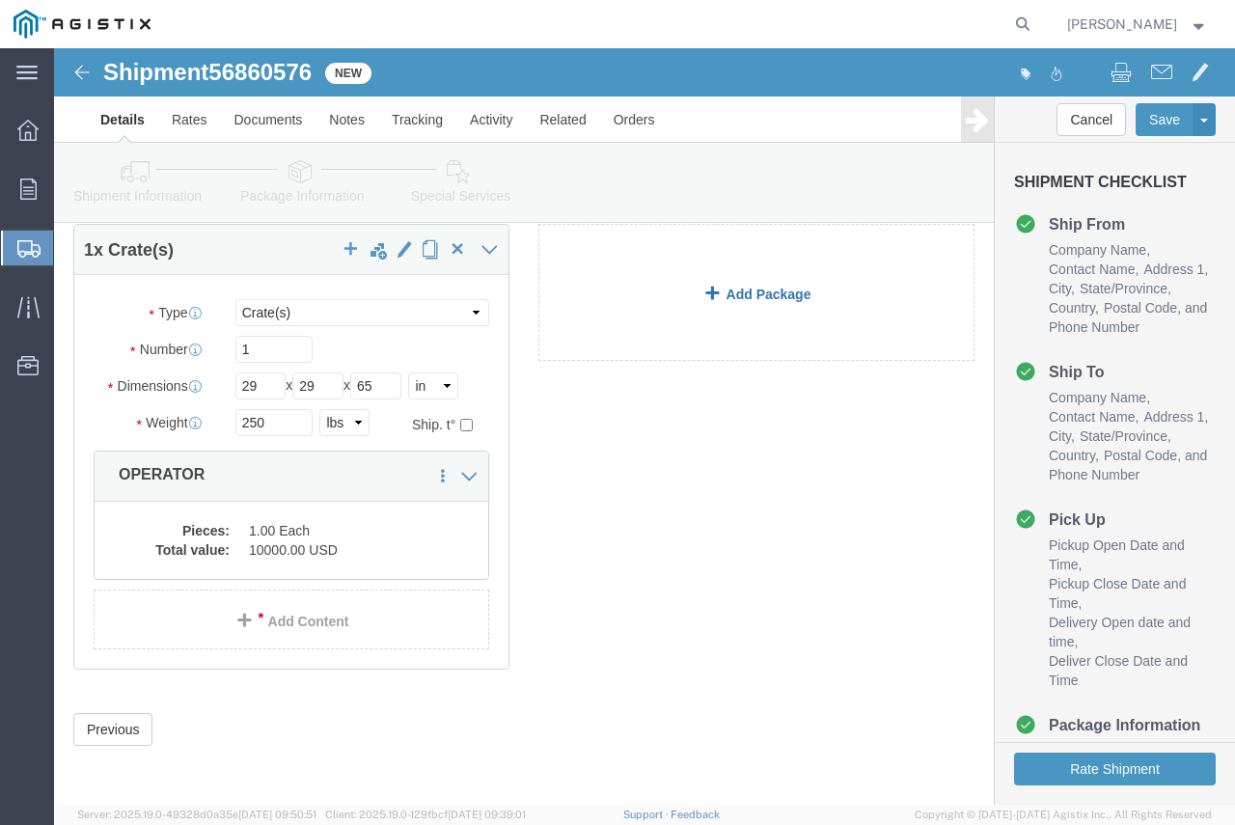
click link "Add Package"
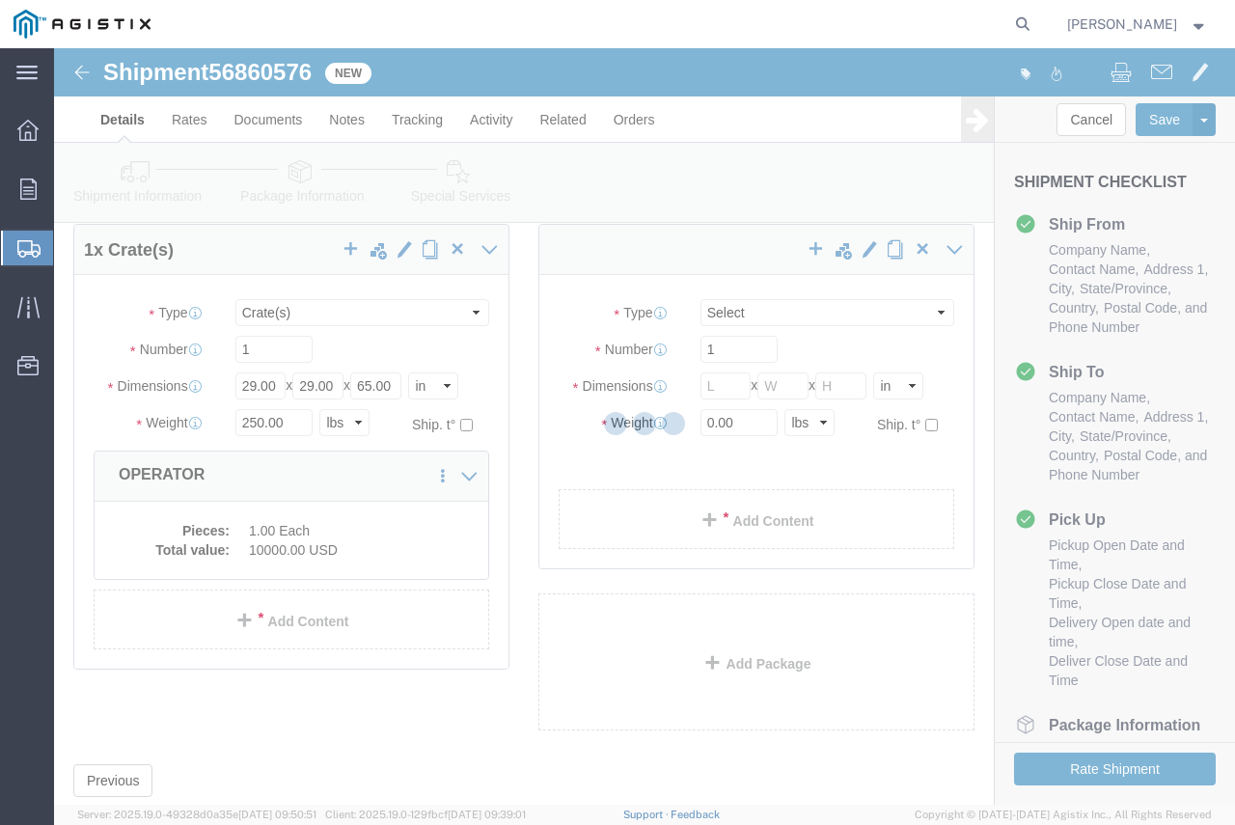
scroll to position [0, 0]
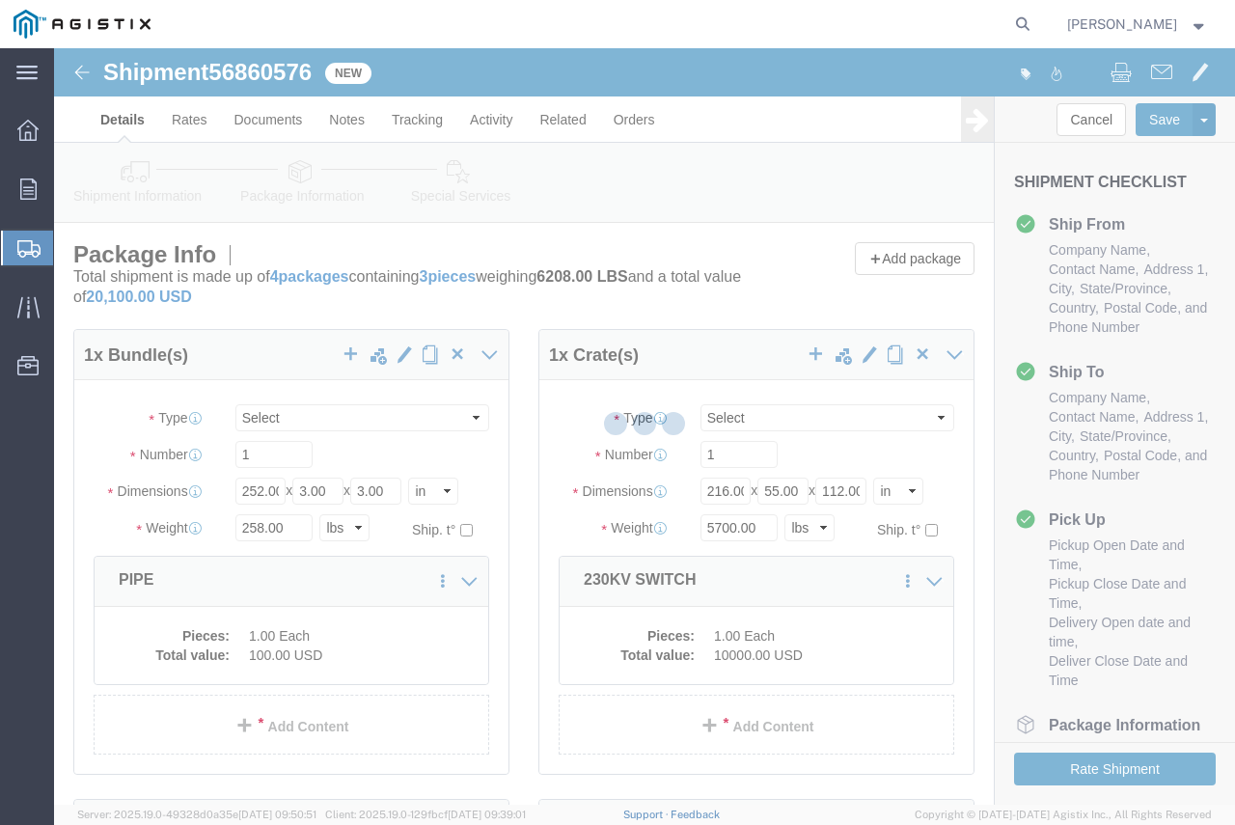
select select "BNDL"
select select "CRAT"
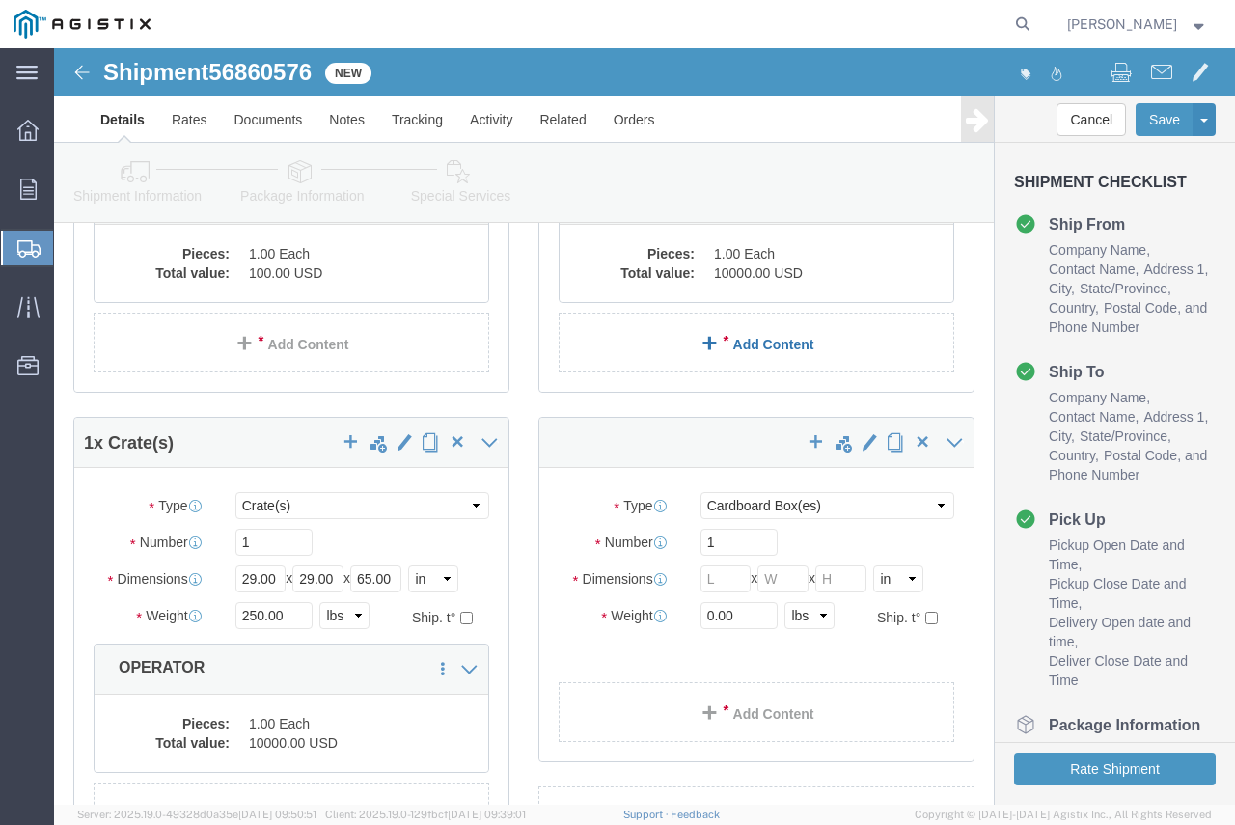
scroll to position [386, 0]
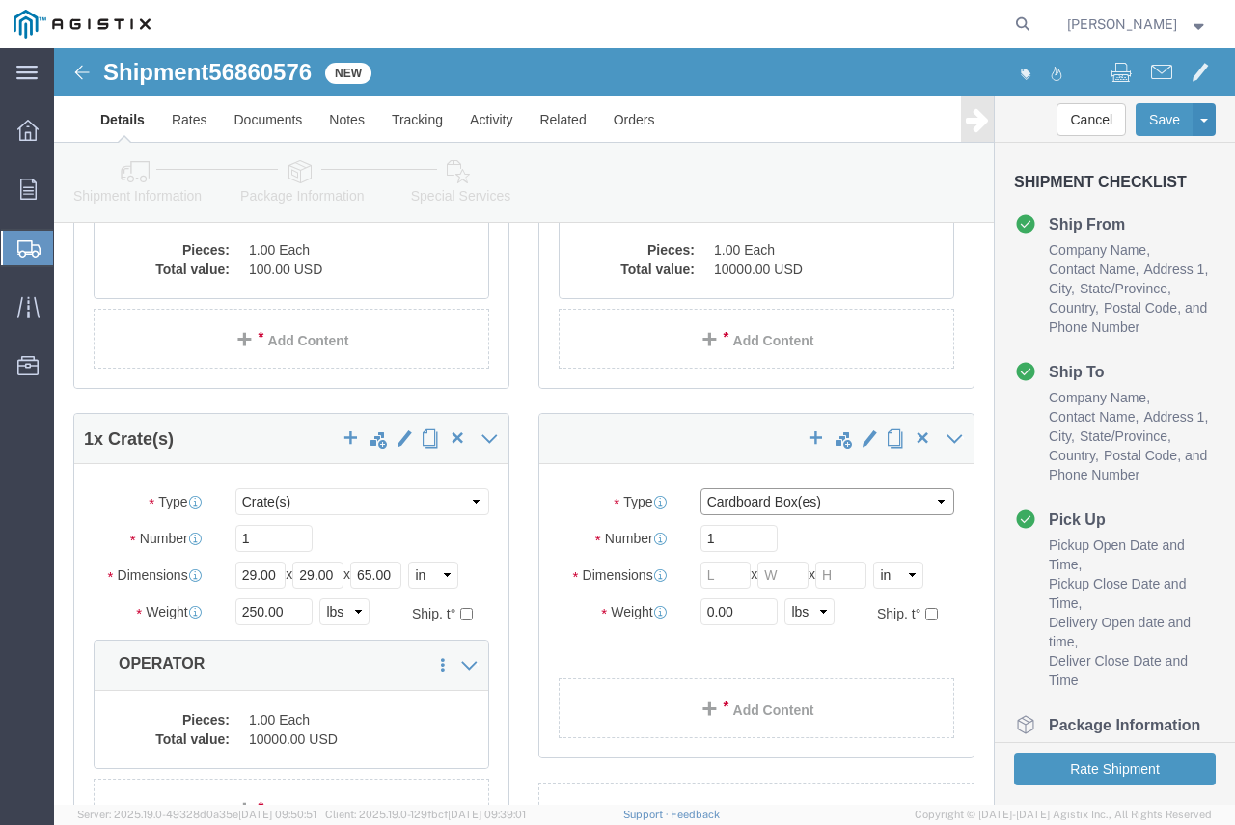
click select "Select Bulk Bundle(s) Cardboard Box(es) Carton(s) Crate(s) Drum(s) (Fiberboard)…"
select select "CRAT"
click select "Select Bulk Bundle(s) Cardboard Box(es) Carton(s) Crate(s) Drum(s) (Fiberboard)…"
click input "text"
type input "39"
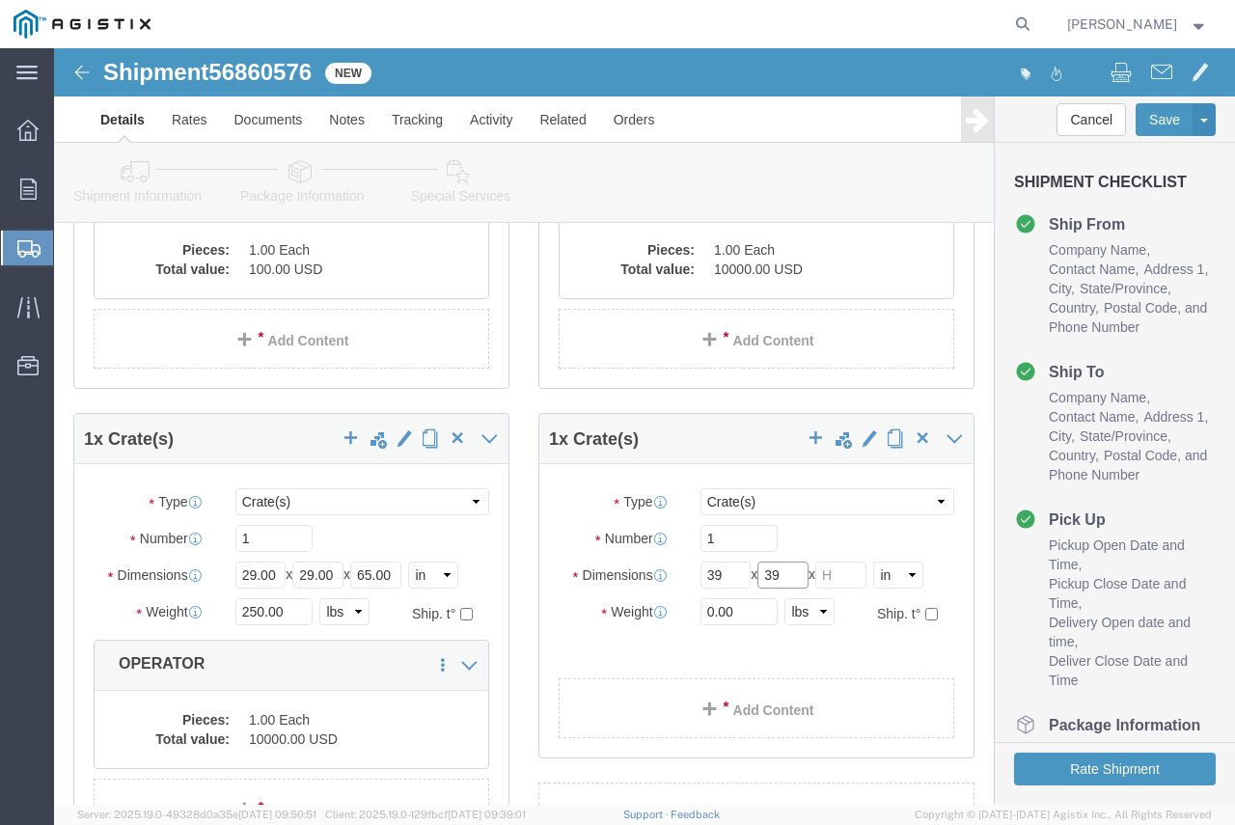
type input "39"
type input "93"
type input "550"
click div "1 x Bundle(s) Package Type Select Bulk Bundle(s) Cardboard Box(es) Carton(s) Cr…"
click link "Add Content"
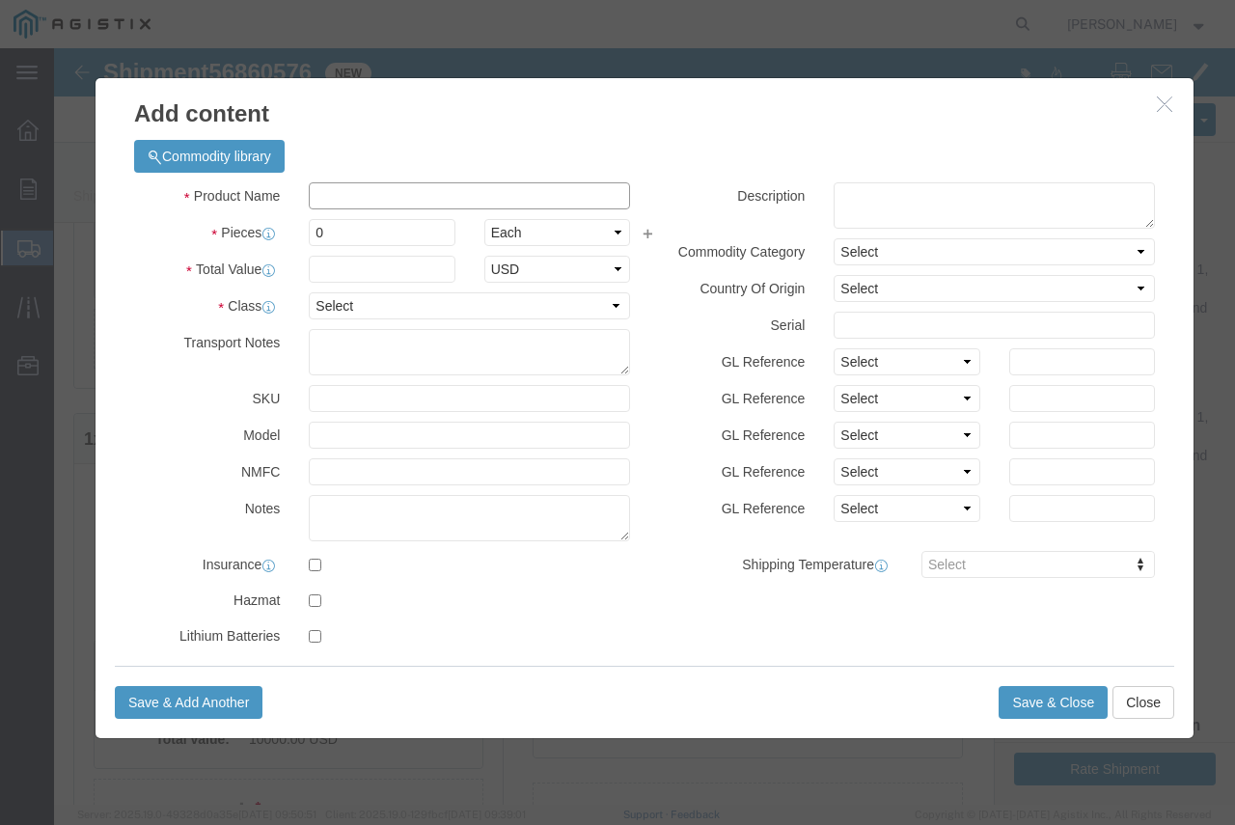
click input "text"
type input "INTERRUPTERS"
type input "1"
type input "10000"
select select "USD"
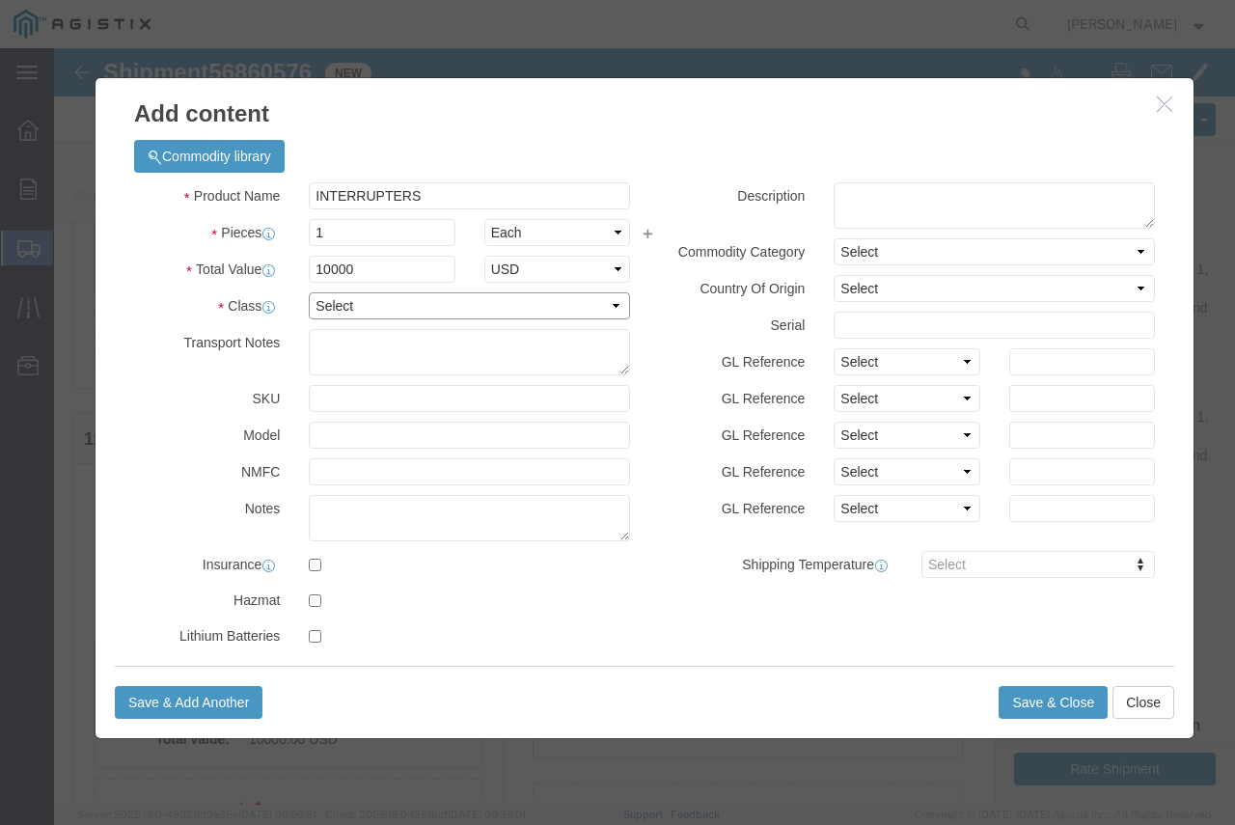
select select "70"
click button "Save & Close"
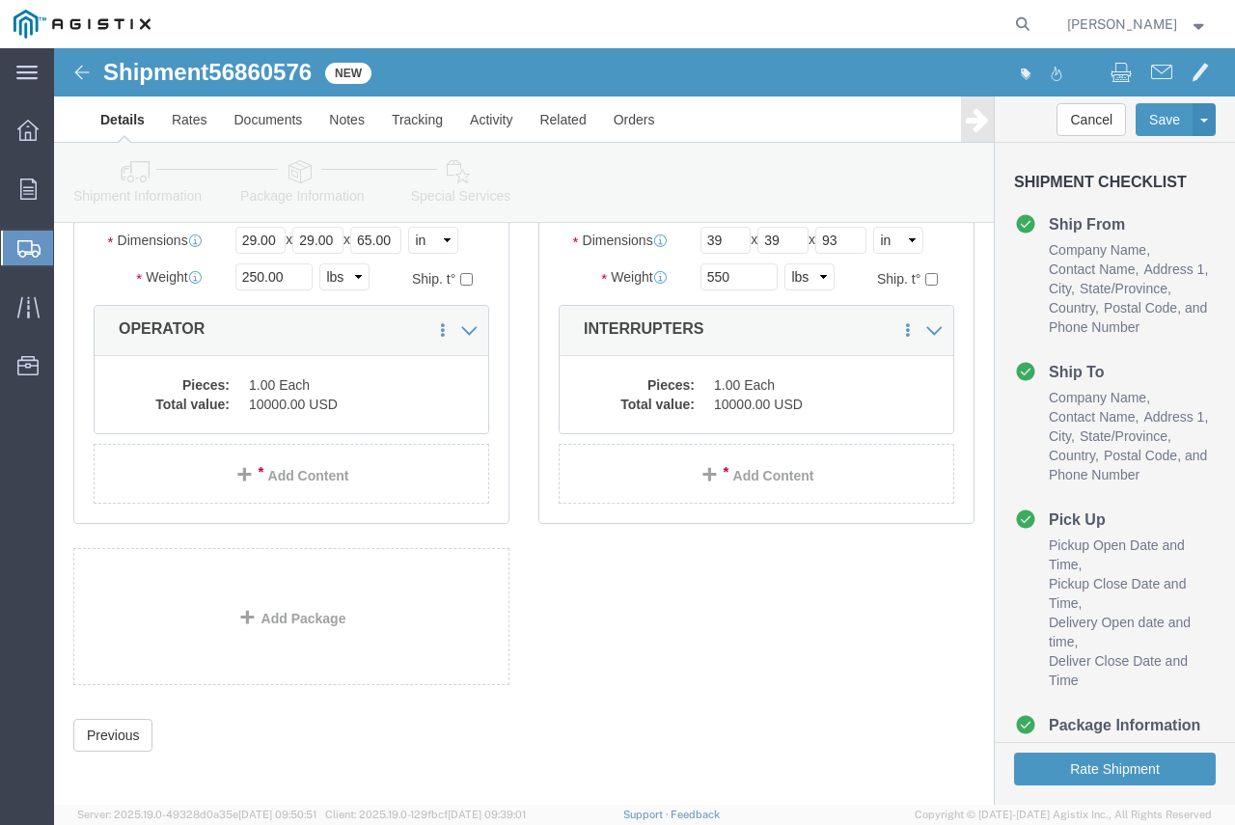
scroll to position [727, 0]
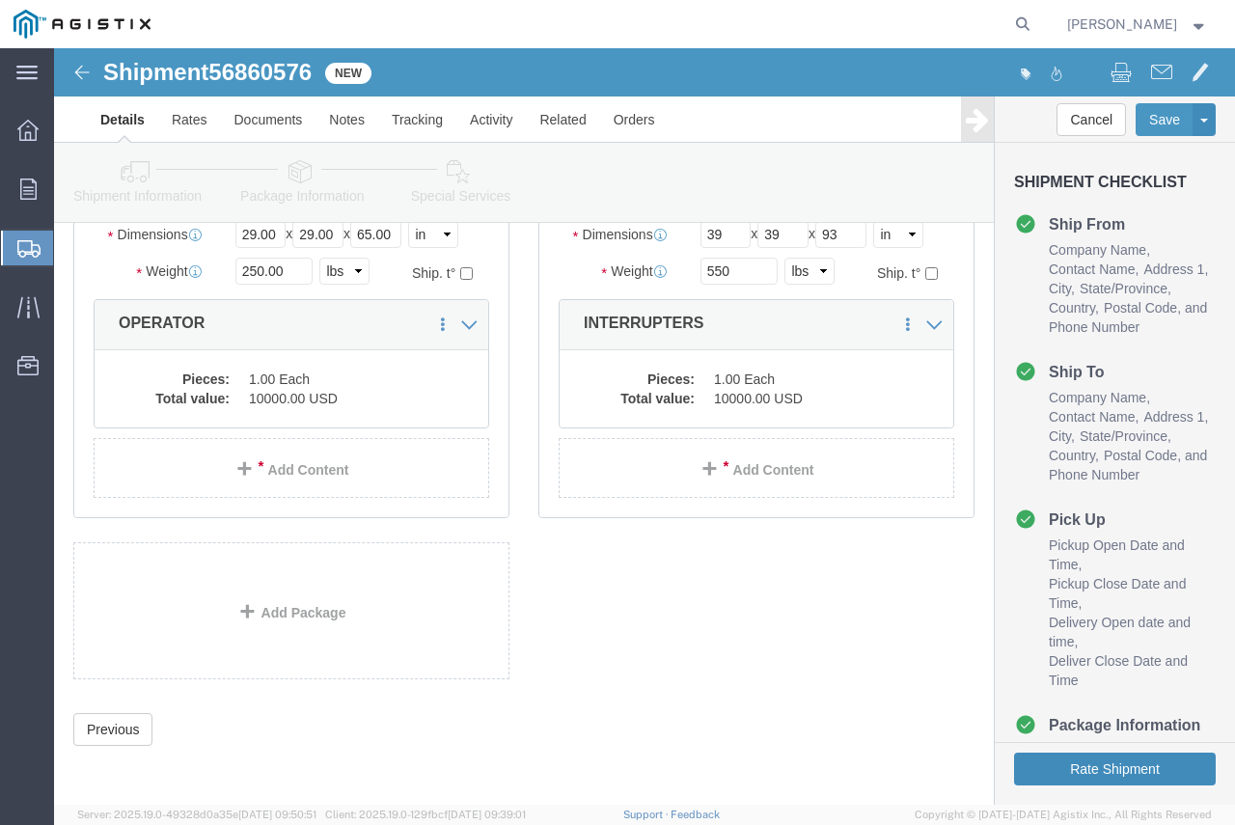
drag, startPoint x: 1043, startPoint y: 734, endPoint x: 813, endPoint y: 434, distance: 378.5
click button "Rate Shipment"
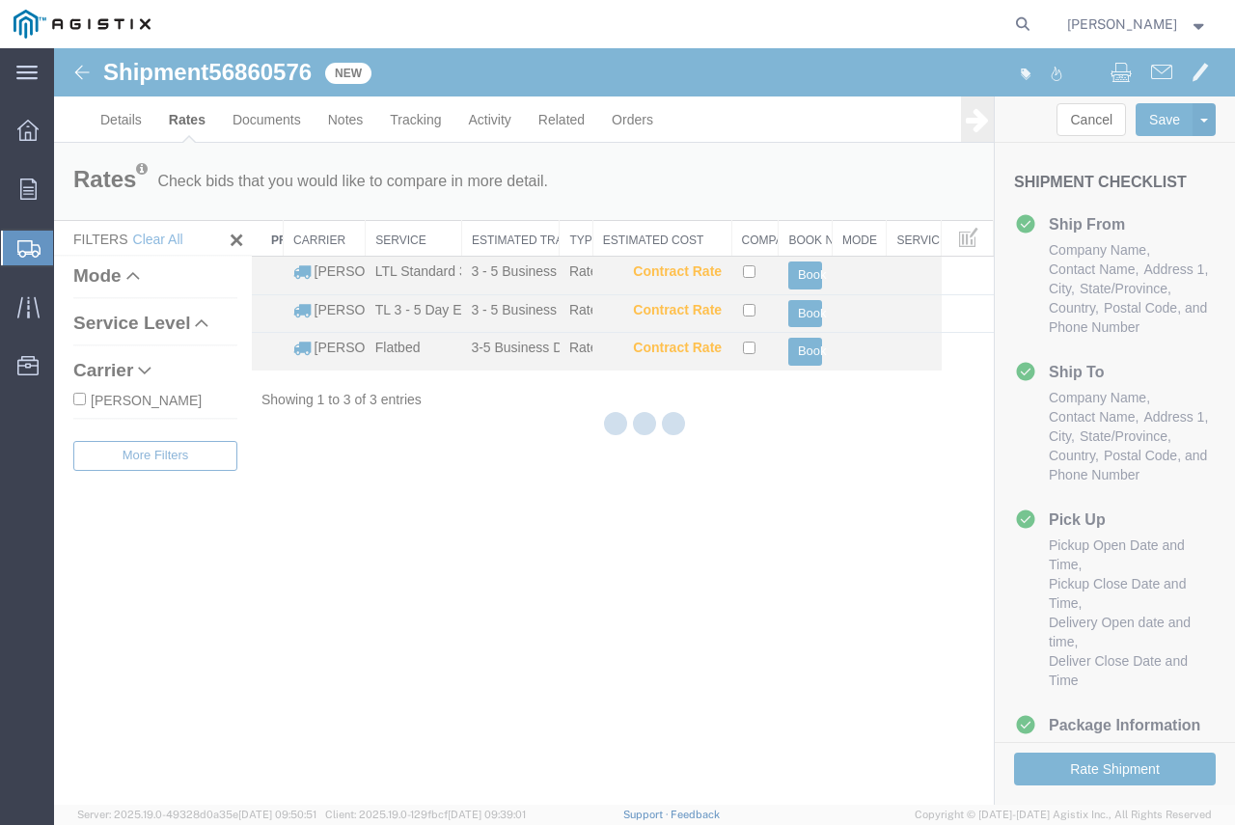
scroll to position [0, 0]
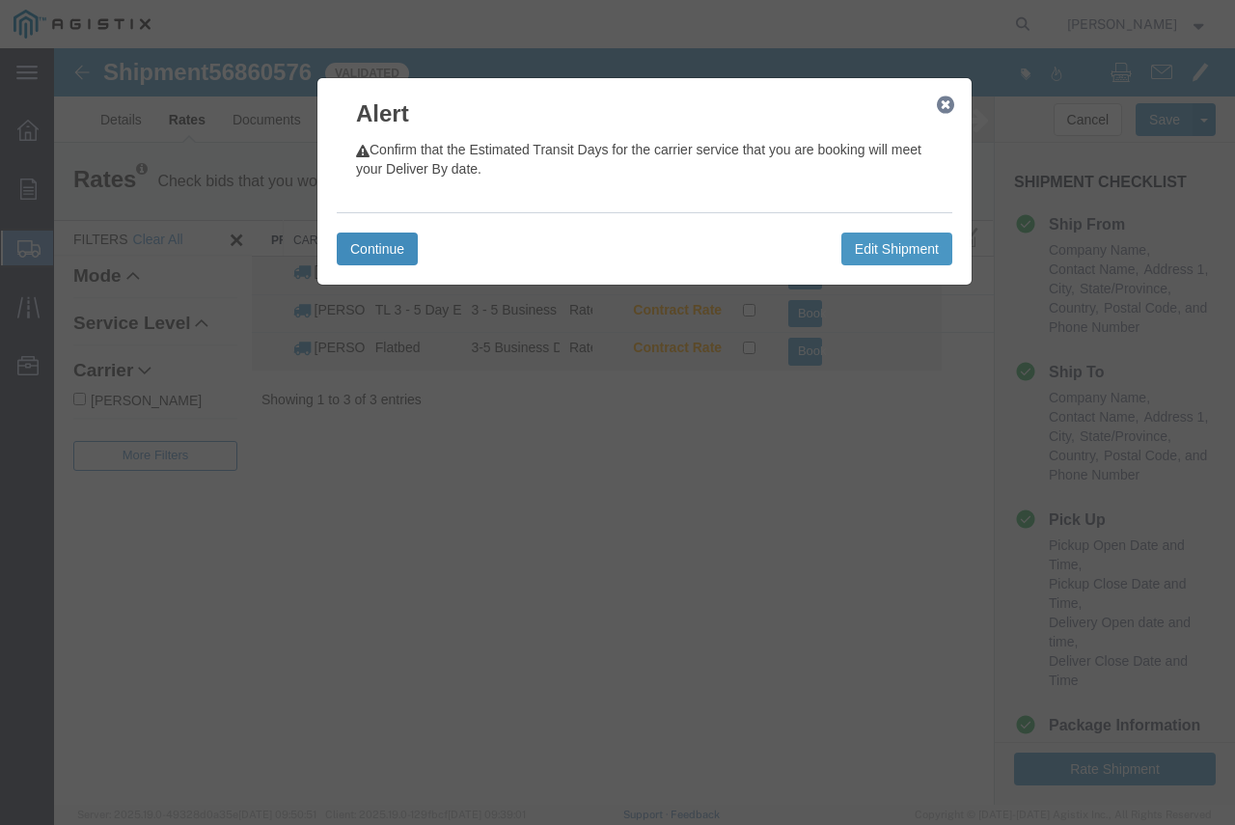
click at [382, 253] on button "Continue" at bounding box center [377, 249] width 81 height 33
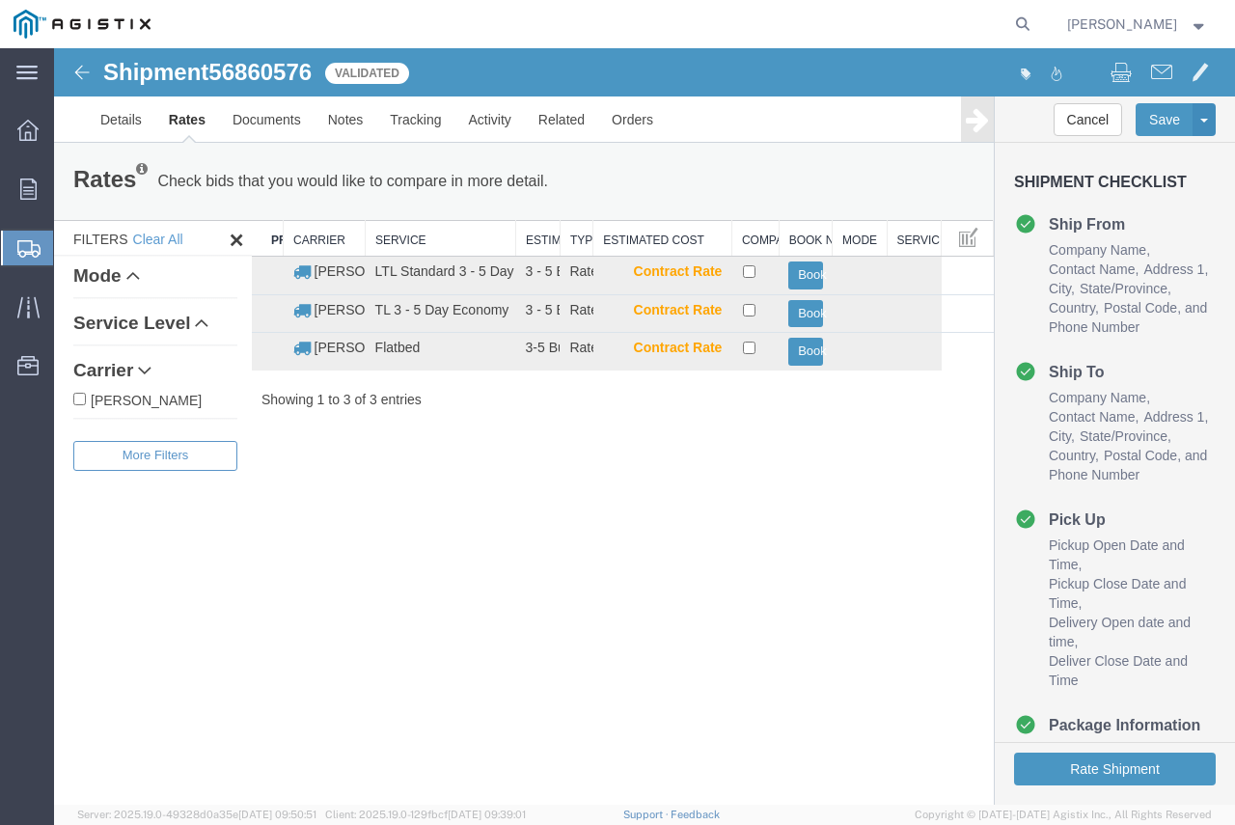
drag, startPoint x: 458, startPoint y: 238, endPoint x: 514, endPoint y: 242, distance: 56.1
click at [514, 242] on div "Search: Preferred Carrier Carrier Service Estimated Transit Type Estimated Cost…" at bounding box center [623, 314] width 742 height 189
click at [807, 352] on button "Book" at bounding box center [805, 352] width 34 height 28
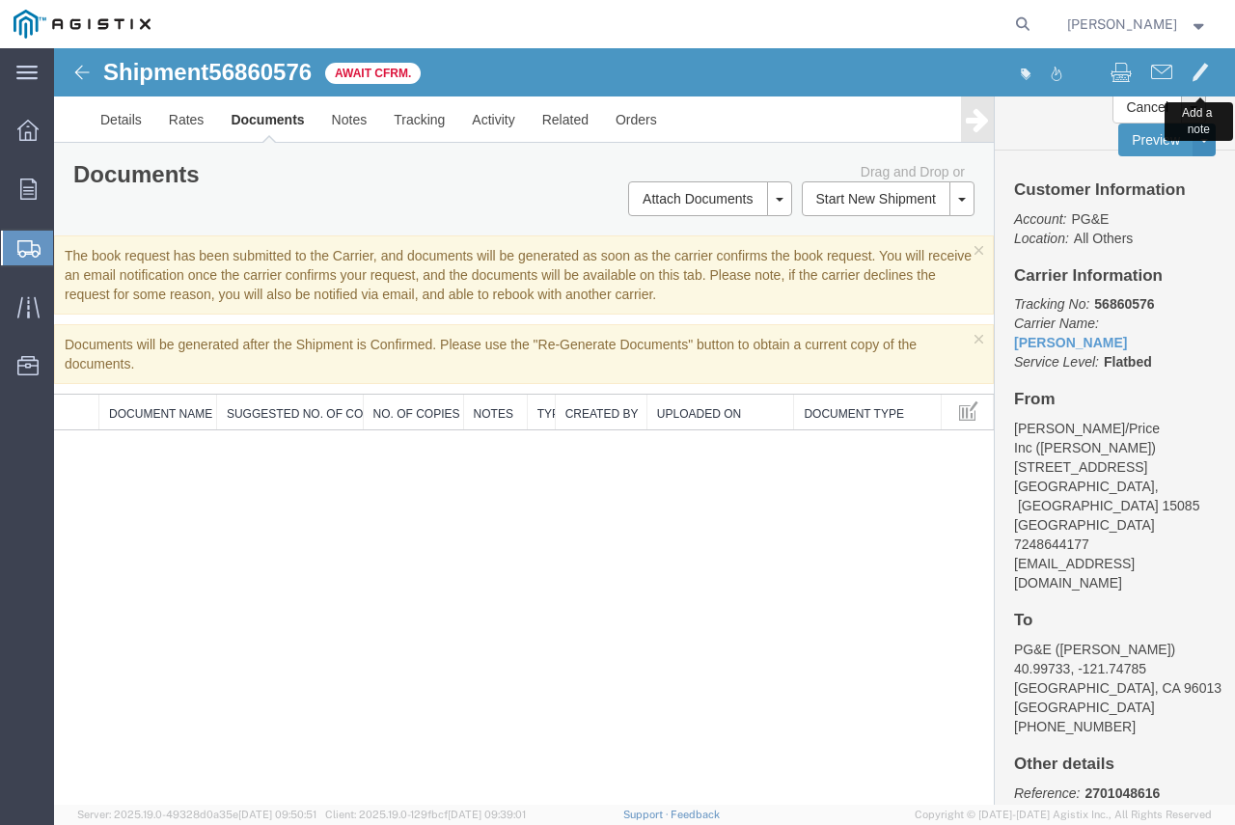
click at [1198, 62] on span at bounding box center [1200, 71] width 17 height 23
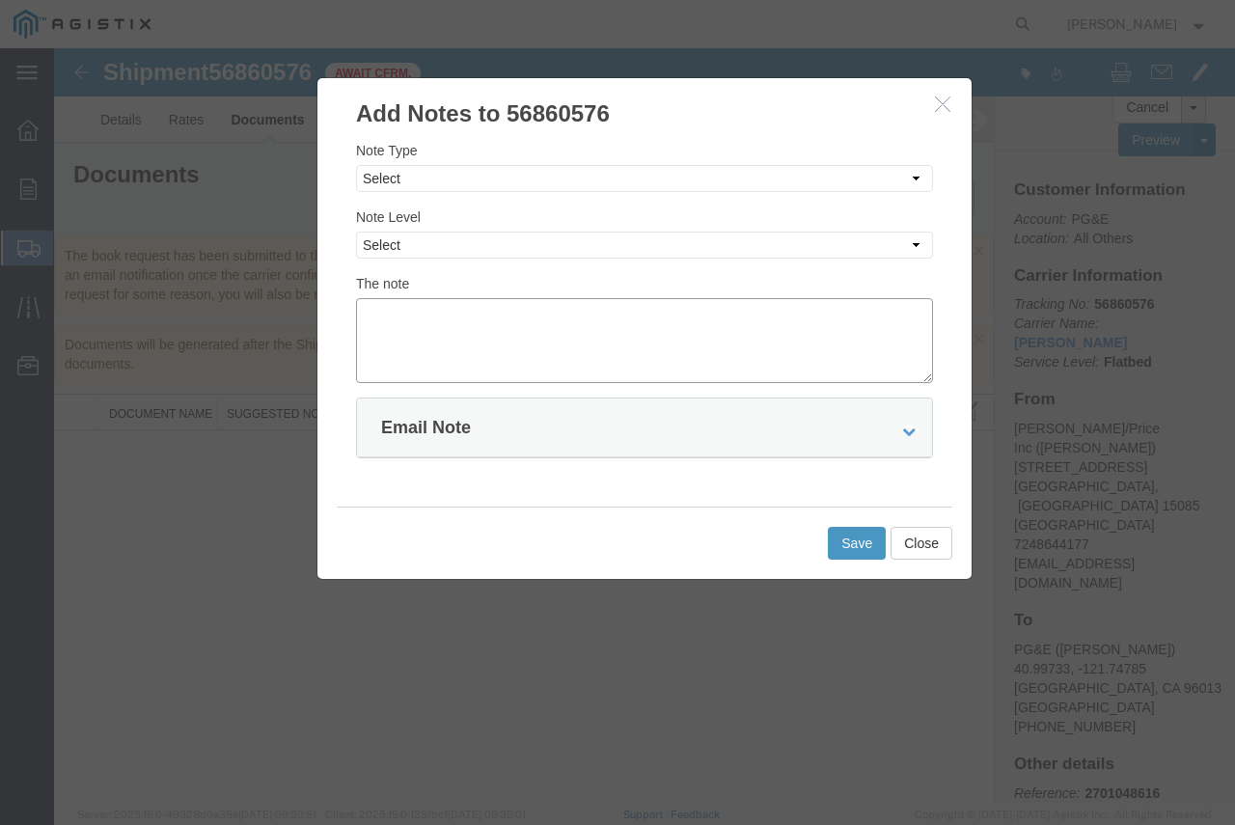
click at [447, 347] on textarea at bounding box center [644, 340] width 577 height 85
type textarea "STEP DECK OR 24FT OF HOT SHOT SPACE!!"
click at [676, 186] on select "Select Approval Bid Notes Carrier Change Notes Claim Notes Content Hazmat Notes…" at bounding box center [644, 178] width 577 height 27
select select "PICK_UP_NOTES"
click at [356, 165] on select "Select Approval Bid Notes Carrier Change Notes Claim Notes Content Hazmat Notes…" at bounding box center [644, 178] width 577 height 27
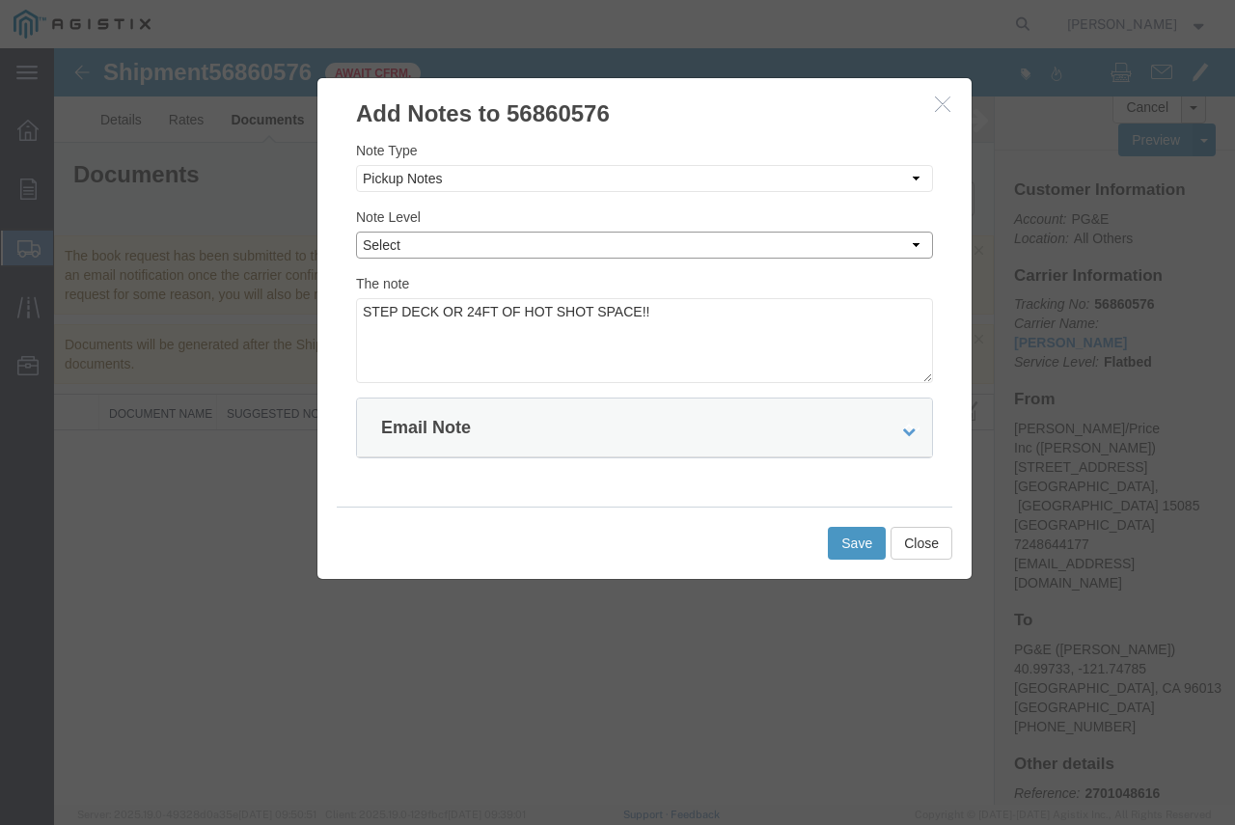
click at [510, 237] on select "Select Private to Account Private to Vendor Public" at bounding box center [644, 245] width 577 height 27
select select "PUBLIC"
click at [356, 232] on select "Select Private to Account Private to Vendor Public" at bounding box center [644, 245] width 577 height 27
click at [851, 539] on button "Save" at bounding box center [857, 543] width 58 height 33
